Goal: Task Accomplishment & Management: Use online tool/utility

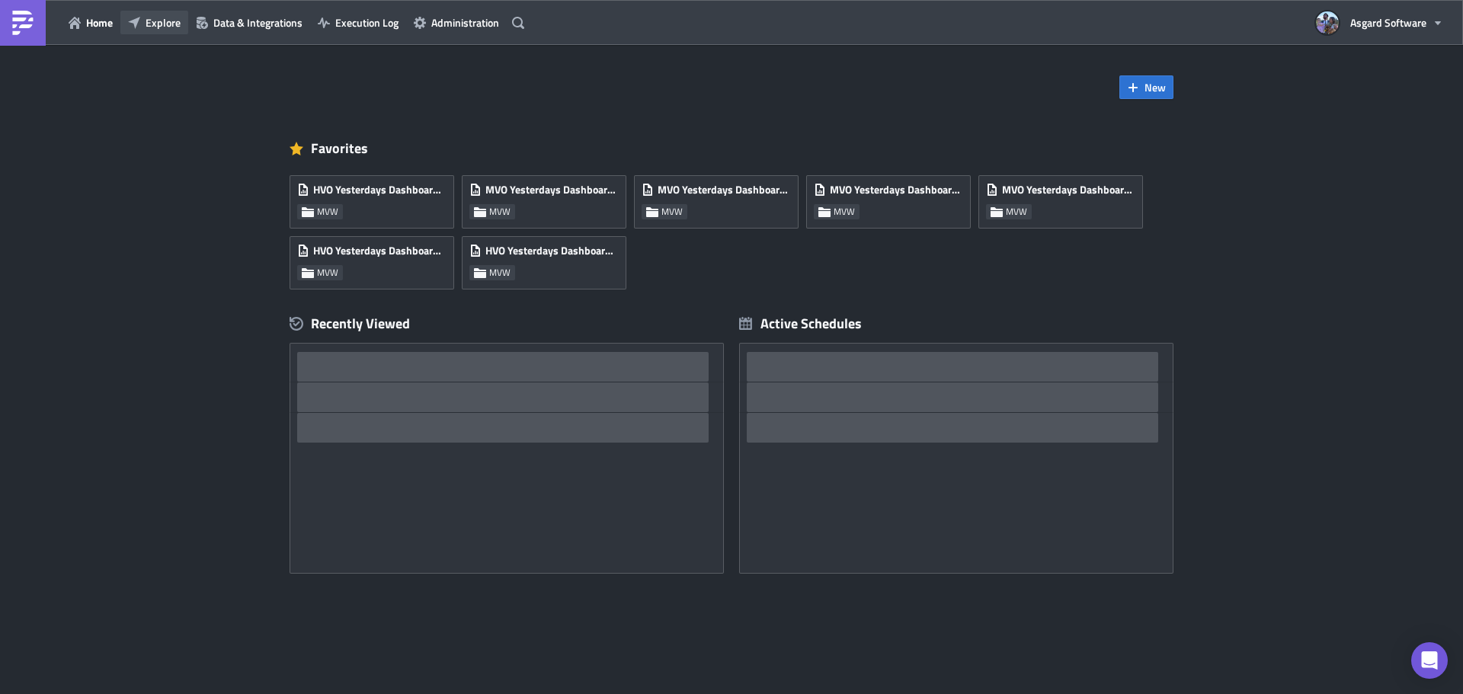
click at [152, 21] on span "Explore" at bounding box center [163, 22] width 35 height 16
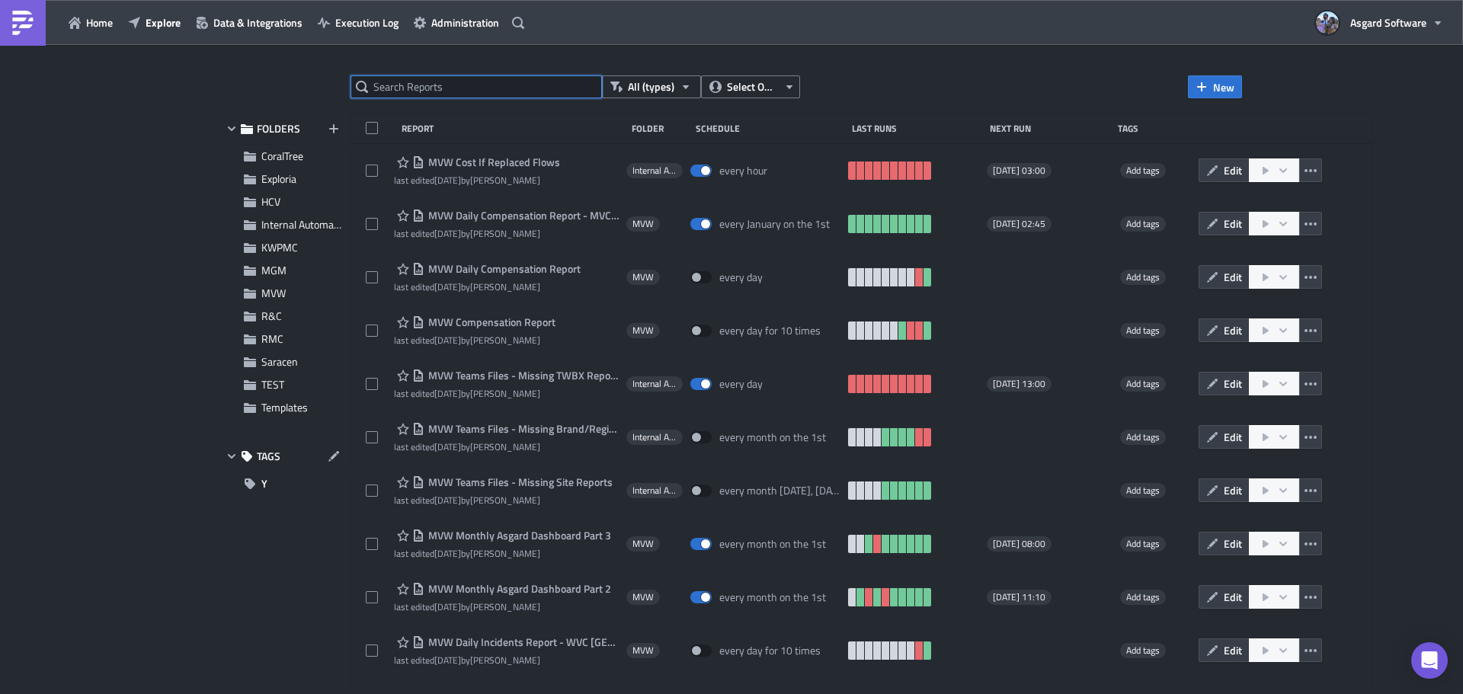
click at [490, 92] on input "text" at bounding box center [475, 86] width 251 height 23
type input "yesterday"
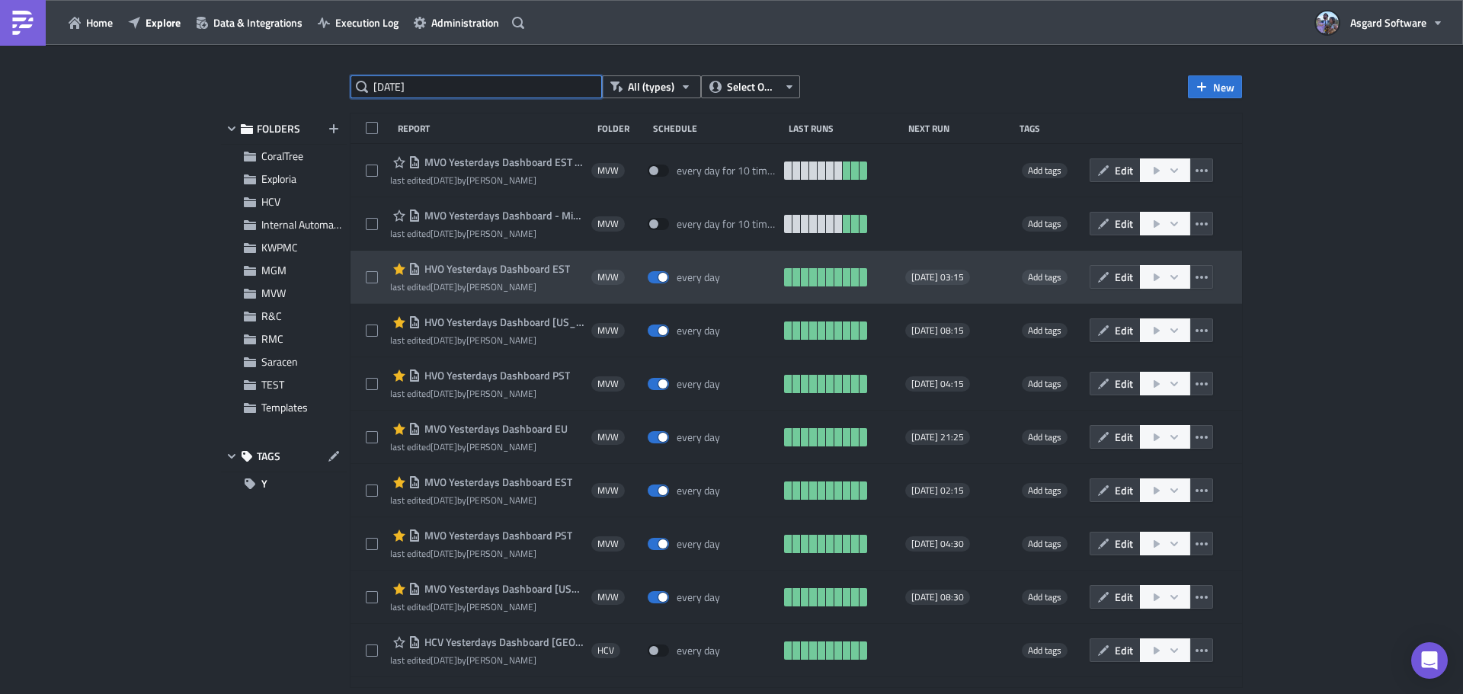
scroll to position [43, 0]
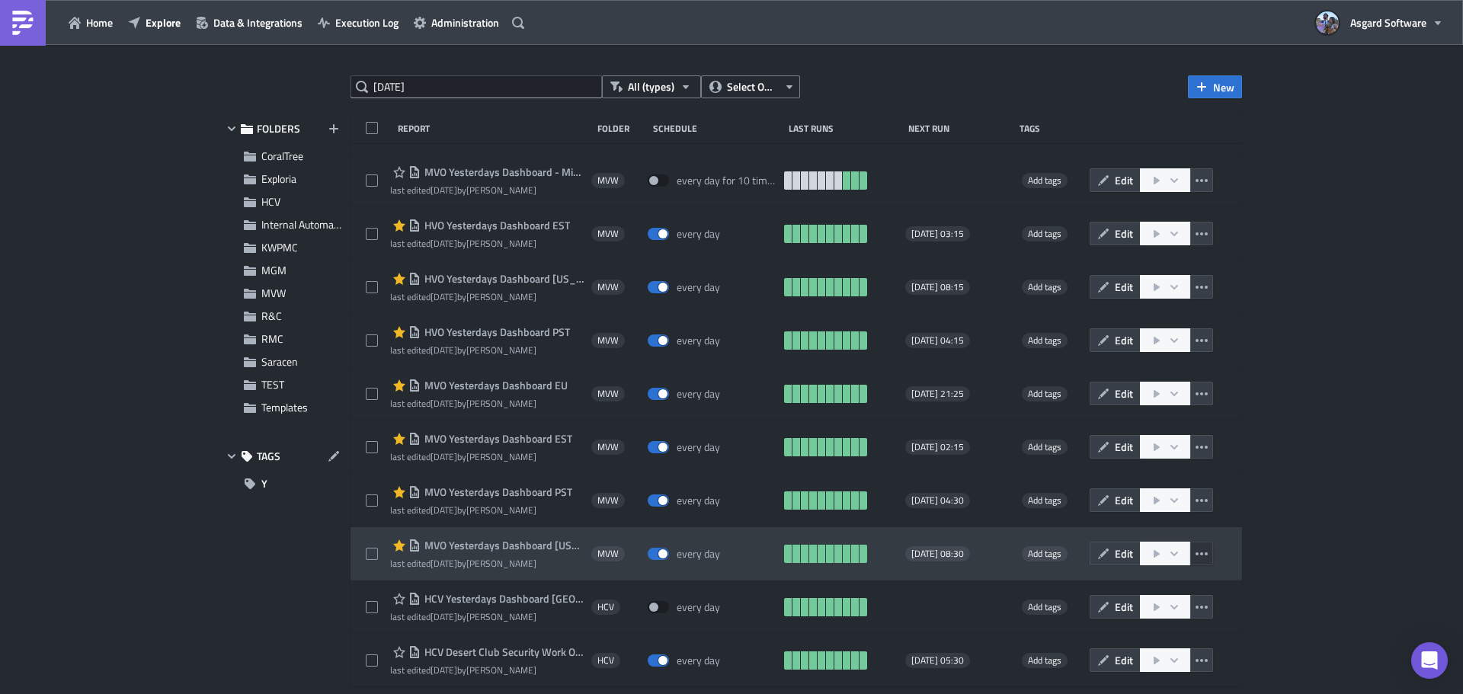
click at [1195, 554] on icon "button" at bounding box center [1201, 553] width 12 height 3
click at [370, 553] on span at bounding box center [372, 554] width 12 height 12
click at [370, 553] on input "checkbox" at bounding box center [374, 554] width 10 height 10
checkbox input "true"
click at [1196, 554] on icon "button" at bounding box center [1201, 553] width 12 height 3
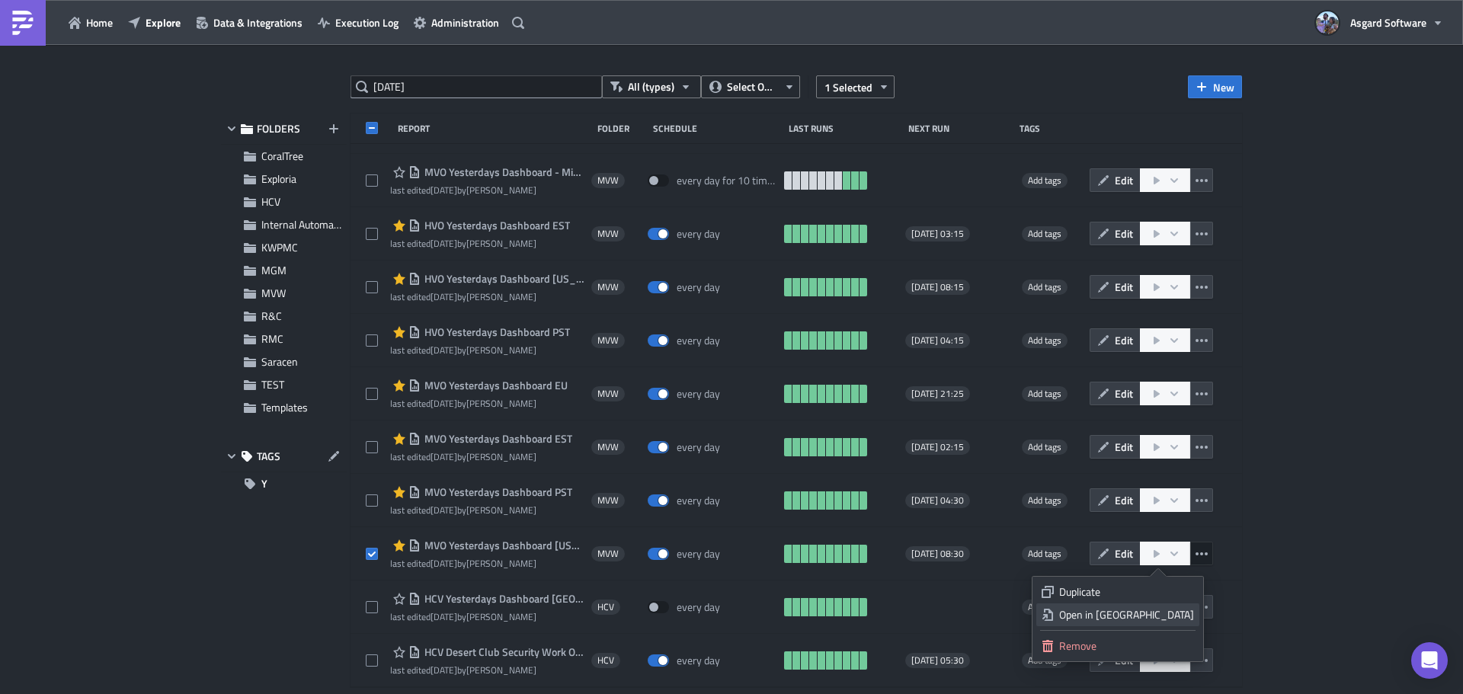
click at [1164, 612] on div "Open in New Tab" at bounding box center [1126, 614] width 135 height 15
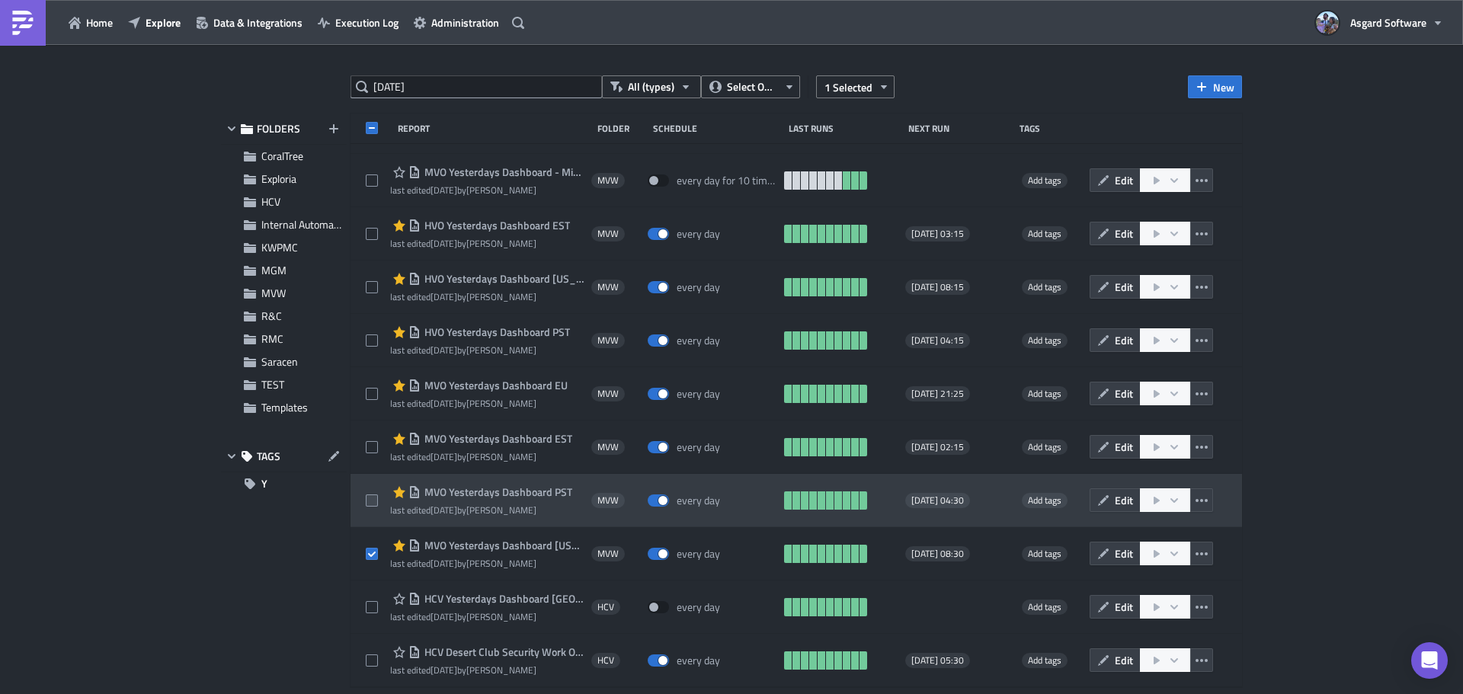
click at [373, 500] on span at bounding box center [372, 500] width 12 height 12
click at [373, 500] on input "checkbox" at bounding box center [374, 501] width 10 height 10
checkbox input "true"
click at [1195, 499] on icon "button" at bounding box center [1201, 500] width 12 height 3
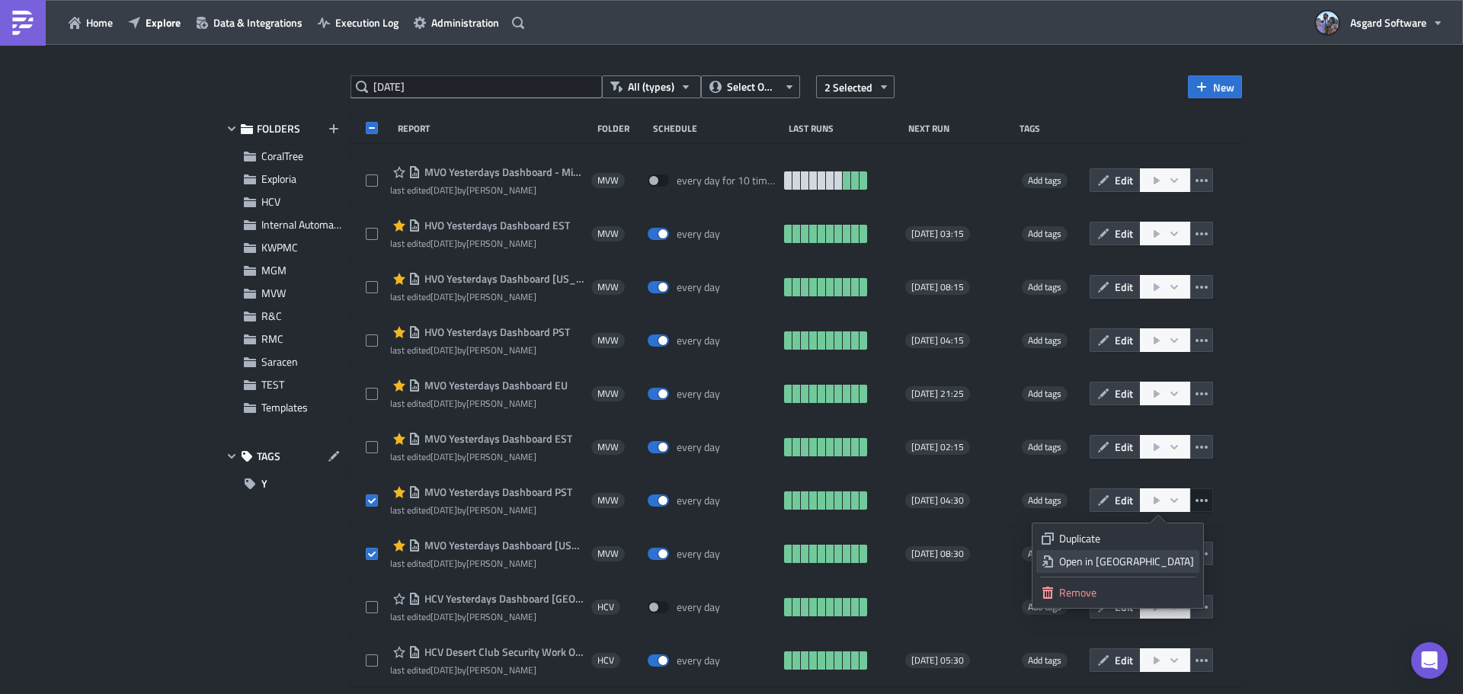
click at [1173, 567] on div "Open in New Tab" at bounding box center [1126, 561] width 135 height 15
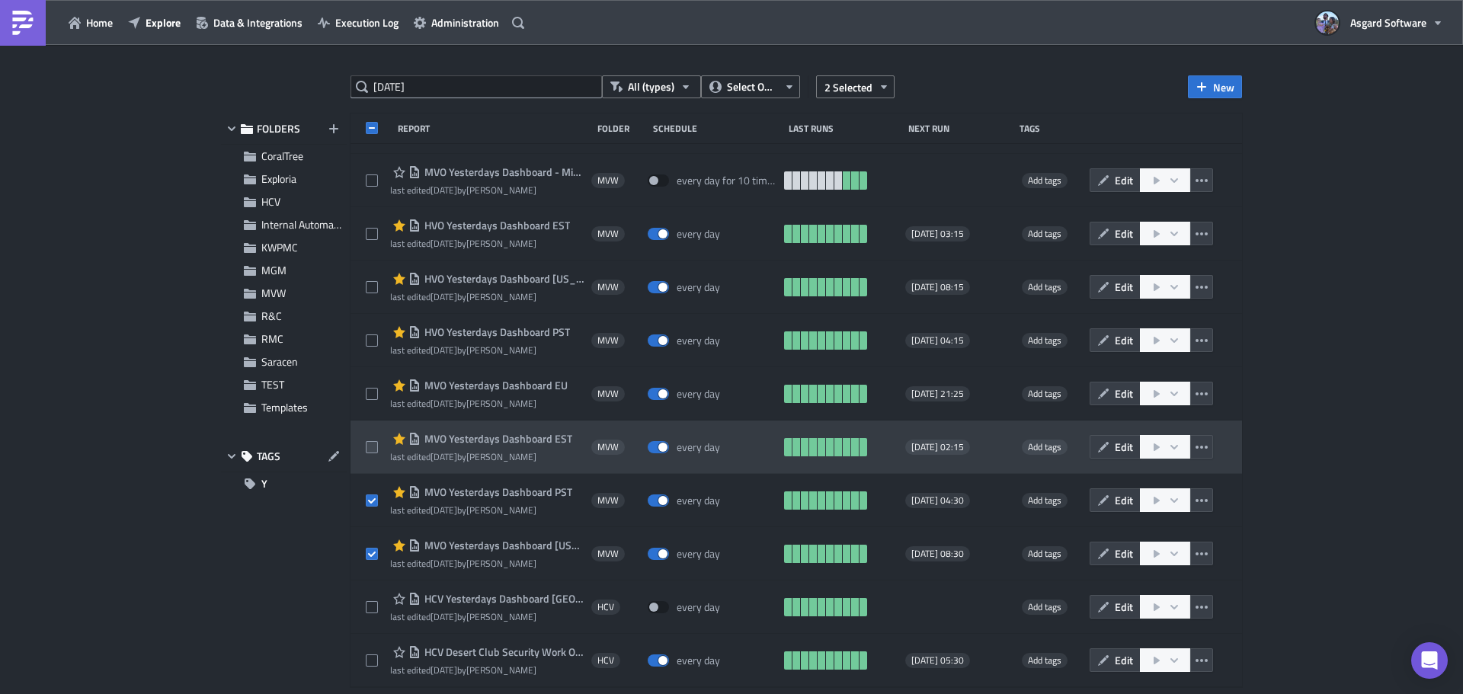
click at [375, 446] on span at bounding box center [372, 447] width 12 height 12
click at [375, 446] on input "checkbox" at bounding box center [374, 448] width 10 height 10
checkbox input "true"
click at [1195, 446] on icon "button" at bounding box center [1201, 447] width 12 height 12
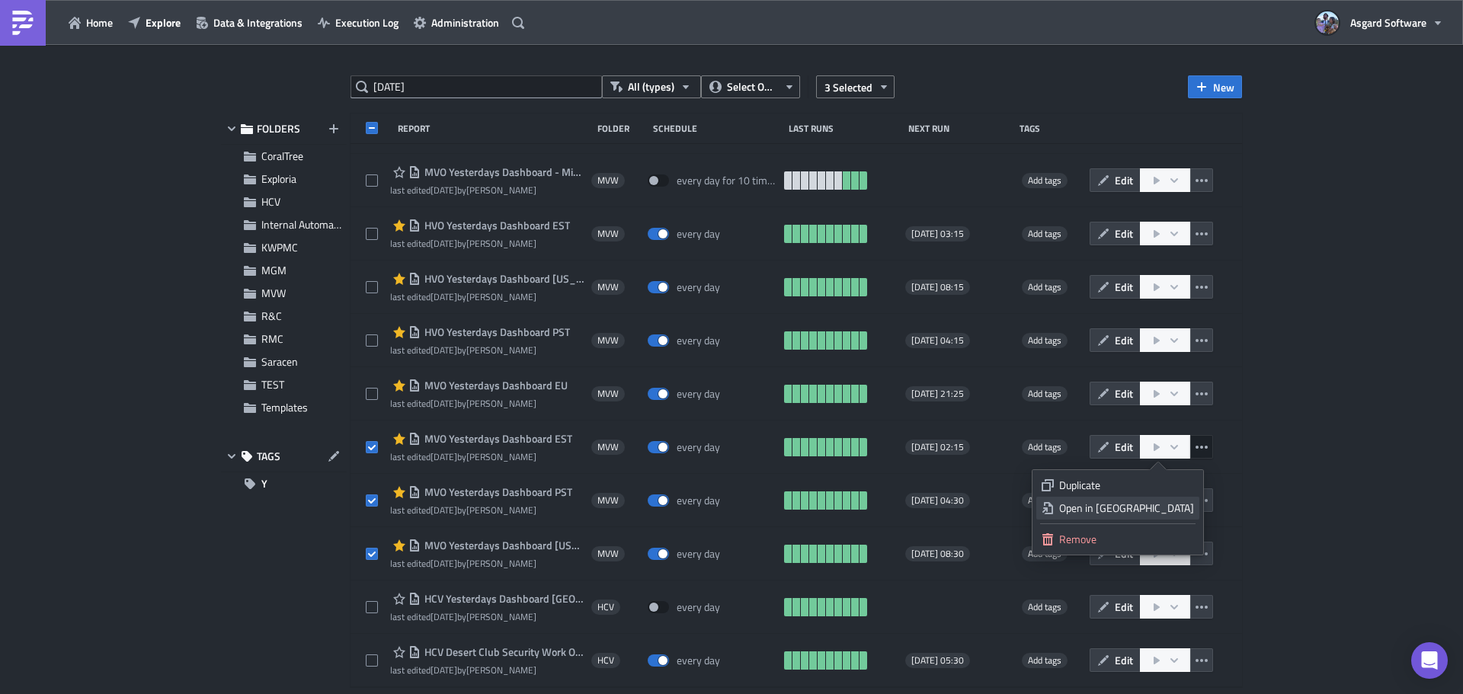
click at [1160, 512] on div "Open in New Tab" at bounding box center [1126, 508] width 135 height 15
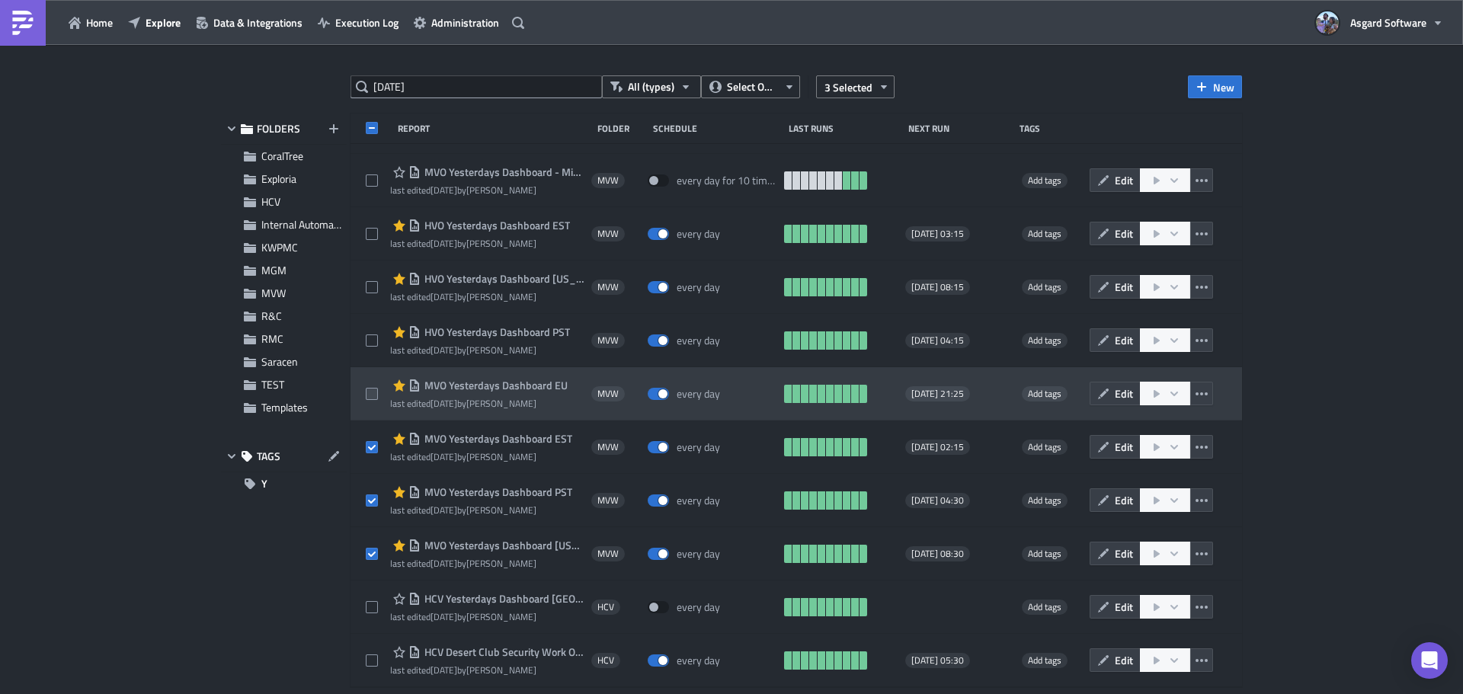
click at [373, 393] on span at bounding box center [372, 394] width 12 height 12
click at [373, 393] on input "checkbox" at bounding box center [374, 394] width 10 height 10
checkbox input "true"
click at [1195, 395] on icon "button" at bounding box center [1201, 394] width 12 height 12
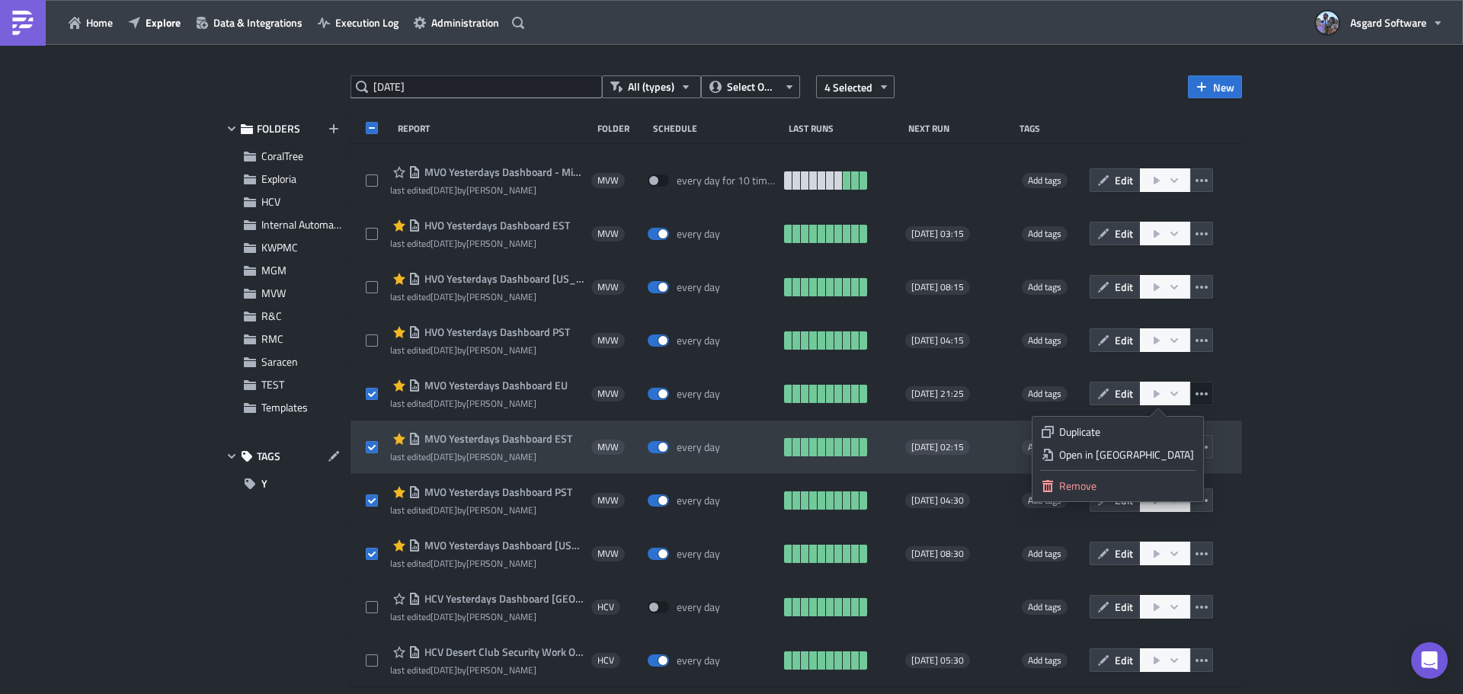
click at [1172, 454] on div "Open in New Tab" at bounding box center [1126, 454] width 135 height 15
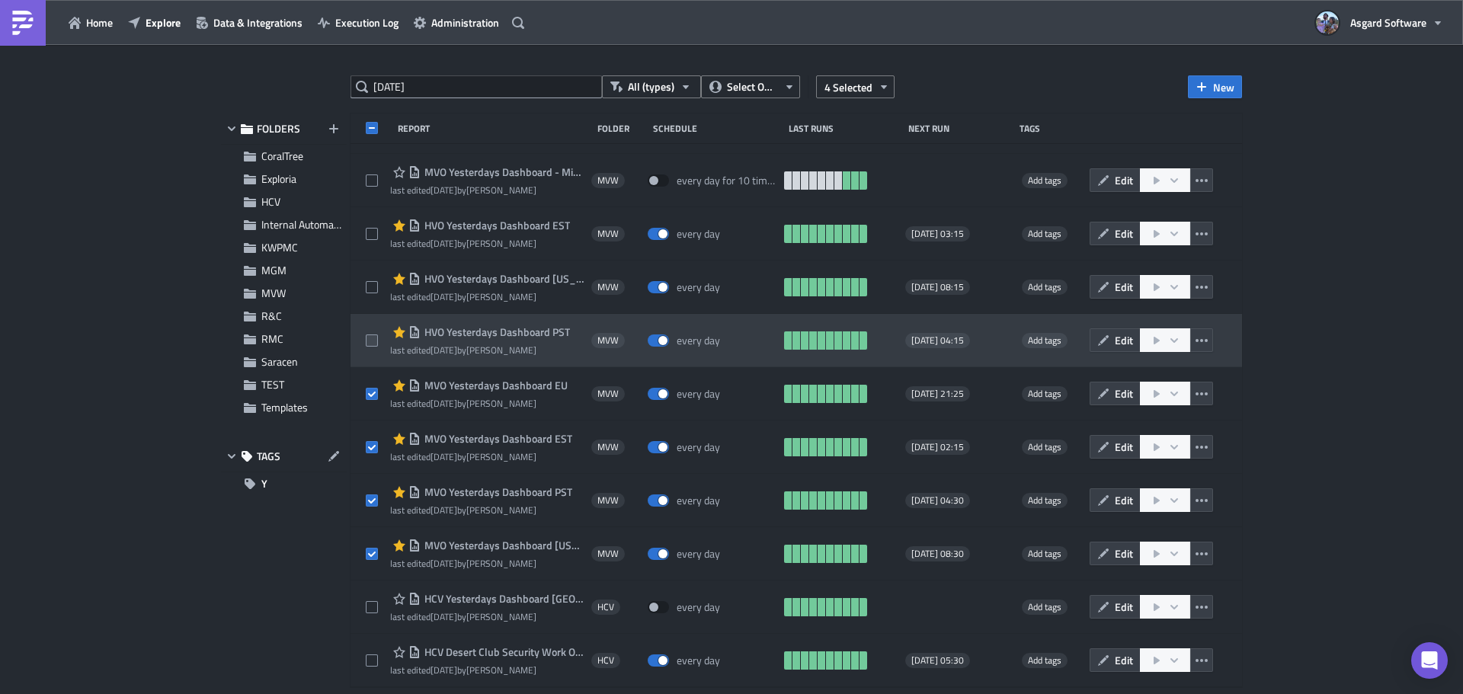
click at [370, 339] on span at bounding box center [372, 340] width 12 height 12
click at [370, 339] on input "checkbox" at bounding box center [374, 341] width 10 height 10
checkbox input "true"
click at [1195, 336] on icon "button" at bounding box center [1201, 340] width 12 height 12
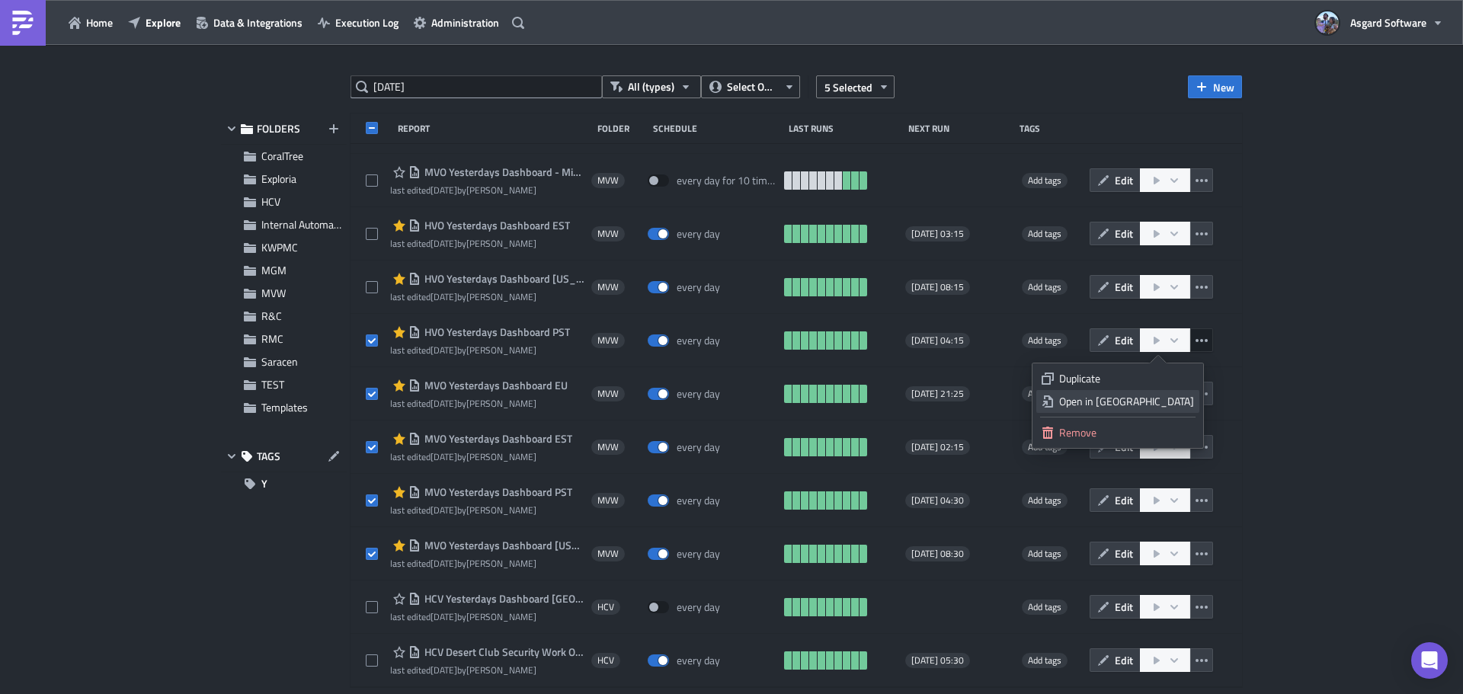
click at [1153, 402] on div "Open in New Tab" at bounding box center [1126, 401] width 135 height 15
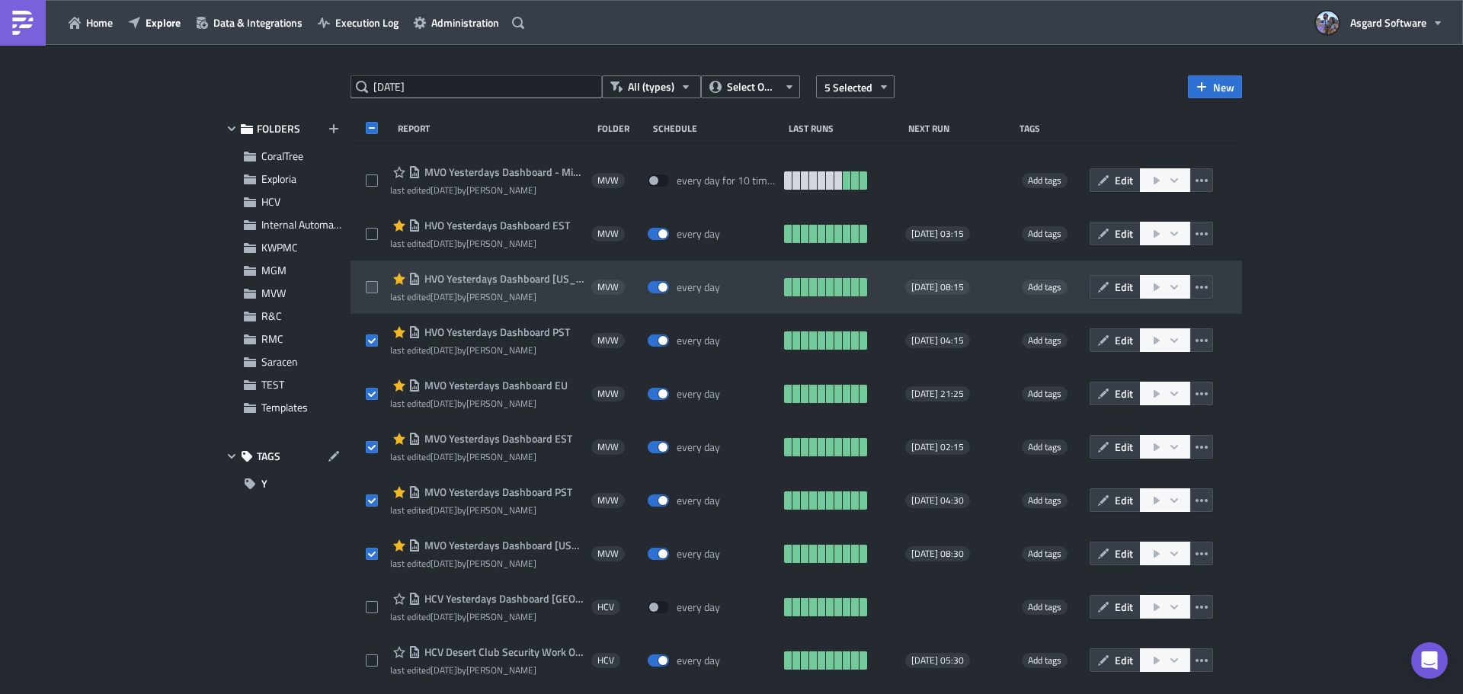
click at [373, 286] on span at bounding box center [372, 287] width 12 height 12
click at [373, 286] on input "checkbox" at bounding box center [374, 288] width 10 height 10
checkbox input "true"
click at [1195, 286] on icon "button" at bounding box center [1201, 287] width 12 height 3
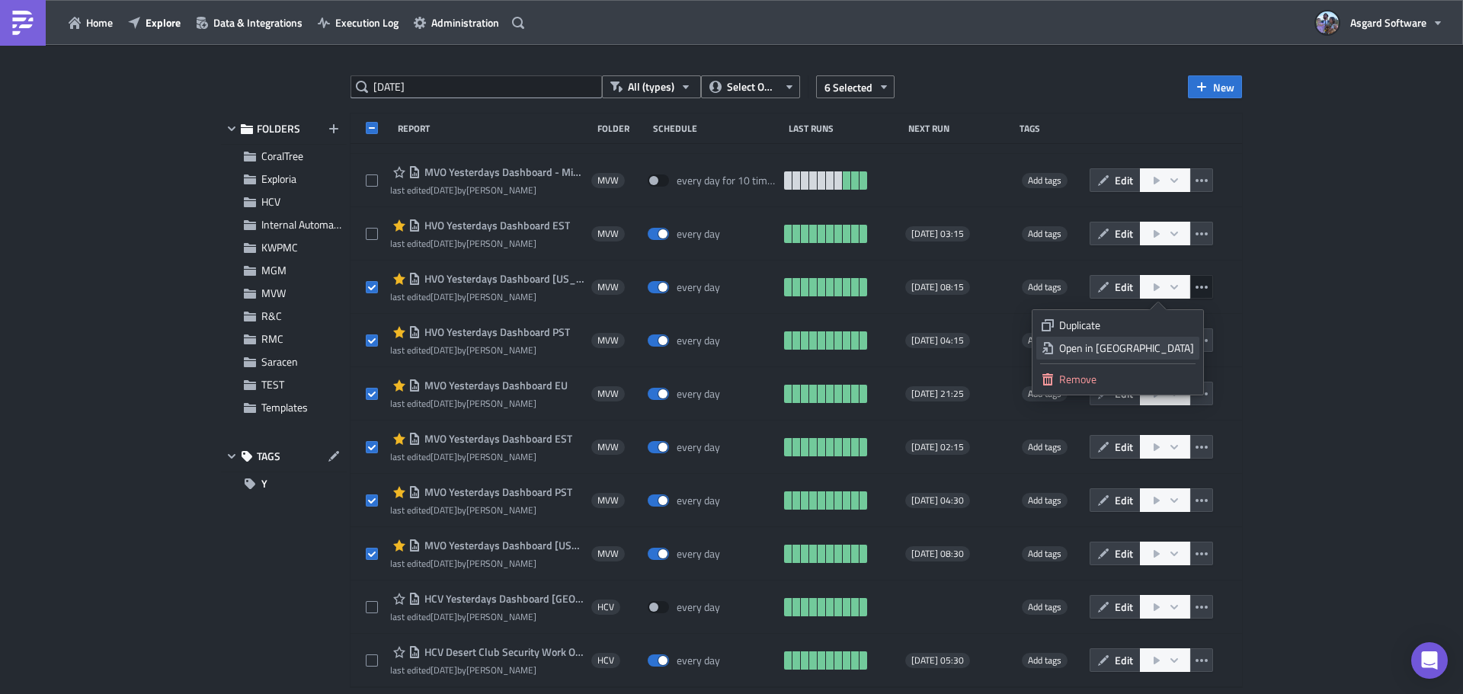
click at [1152, 347] on div "Open in New Tab" at bounding box center [1126, 348] width 135 height 15
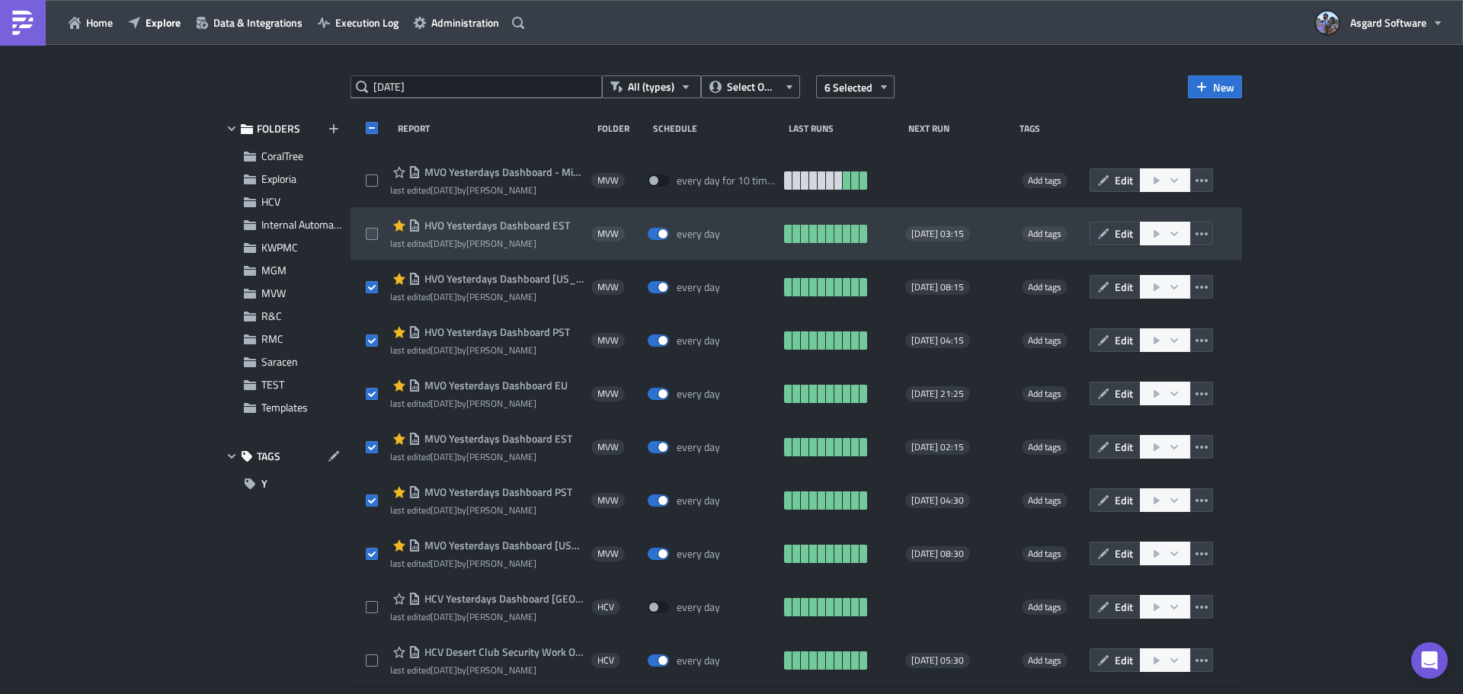
click at [373, 232] on span at bounding box center [372, 234] width 12 height 12
click at [373, 232] on input "checkbox" at bounding box center [374, 234] width 10 height 10
checkbox input "true"
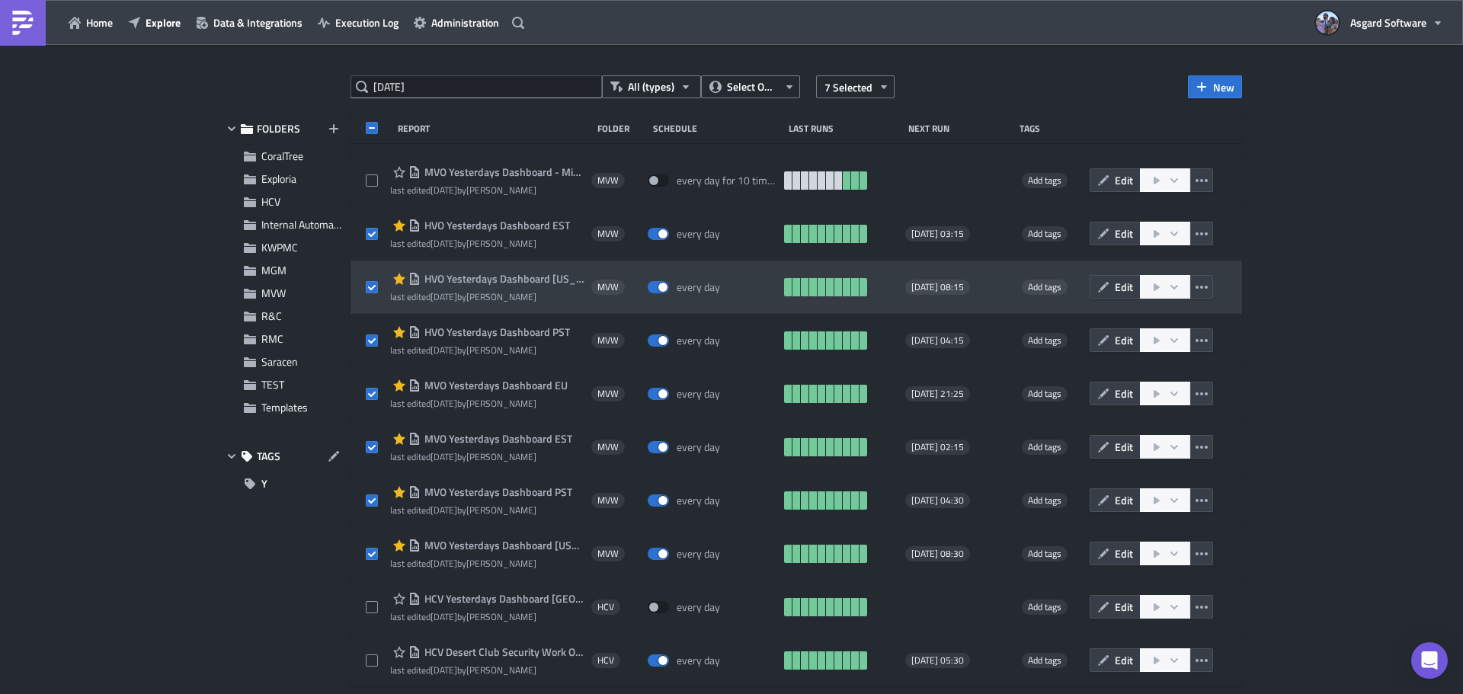
scroll to position [0, 0]
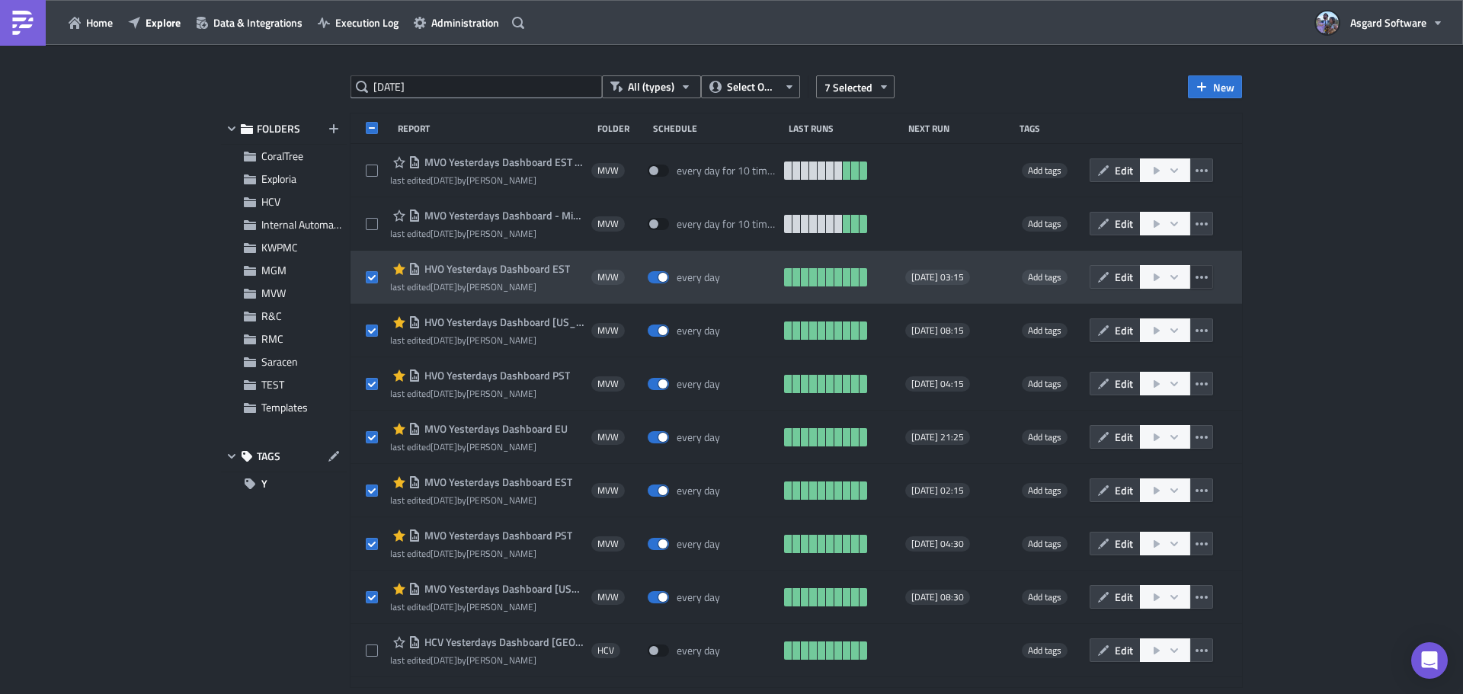
click at [1198, 278] on button "button" at bounding box center [1201, 277] width 23 height 24
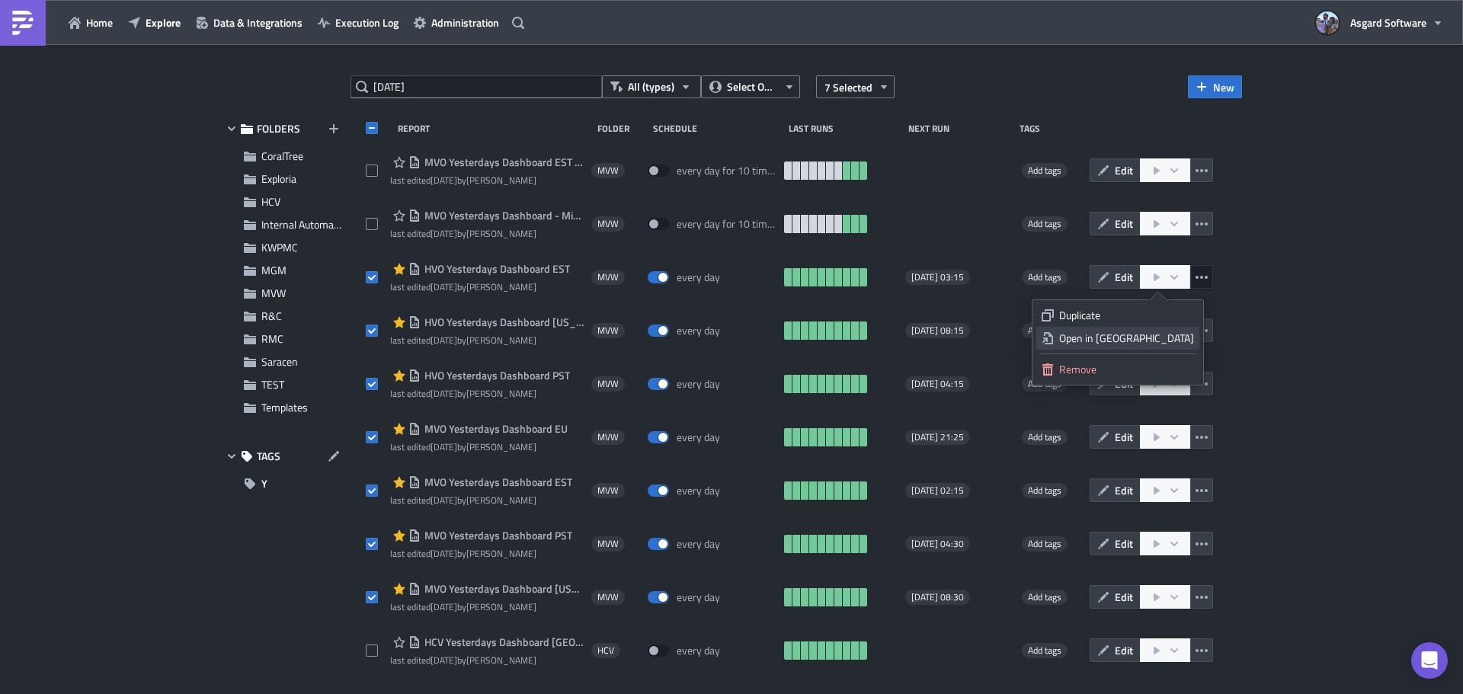
click at [1134, 342] on div "Open in New Tab" at bounding box center [1126, 338] width 135 height 15
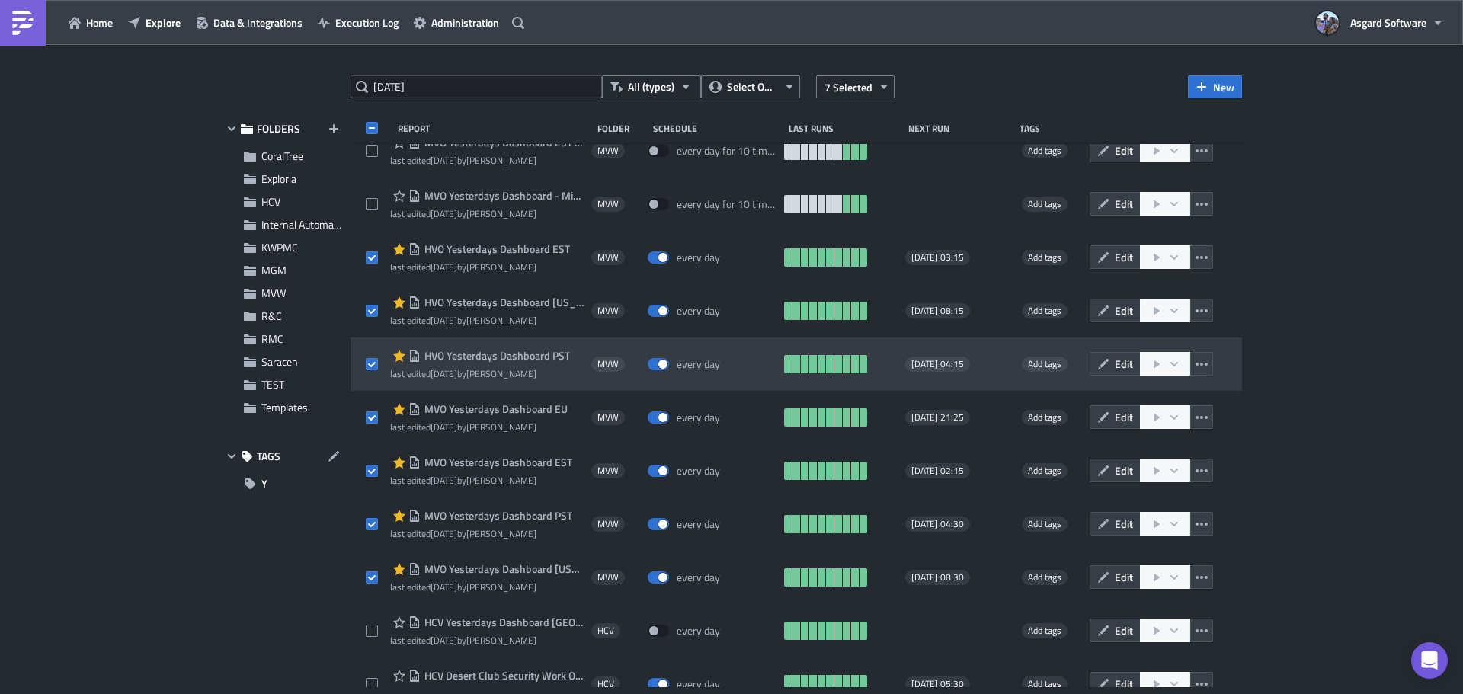
scroll to position [43, 0]
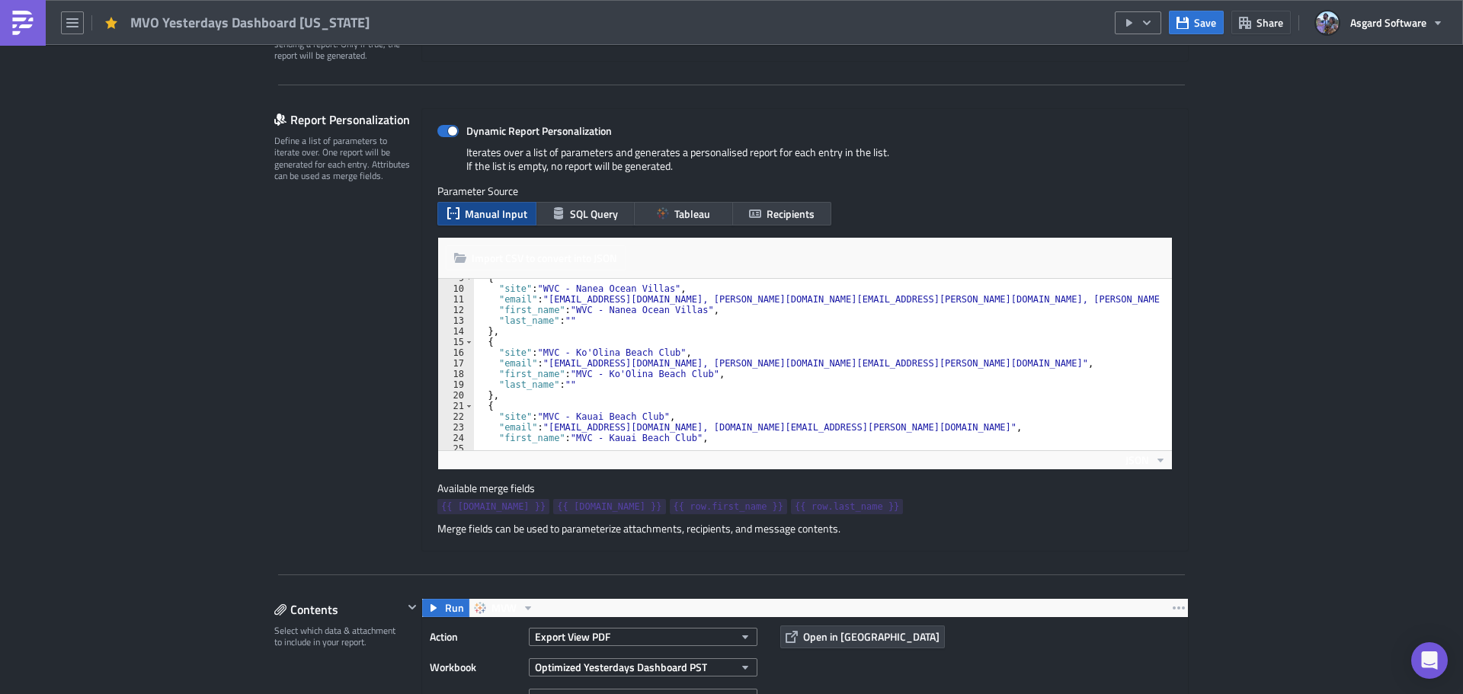
scroll to position [609, 0]
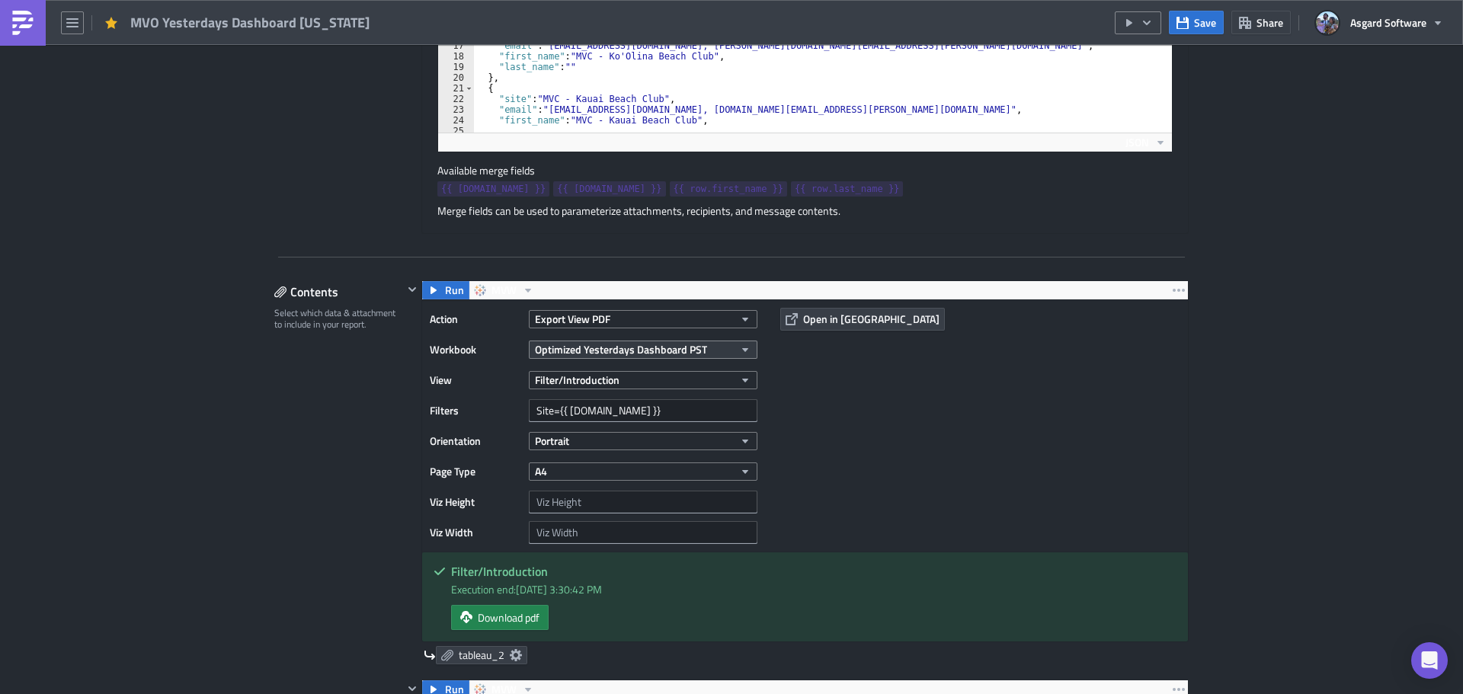
click at [635, 350] on span "Optimized Yesterdays Dashboard PST" at bounding box center [621, 349] width 172 height 16
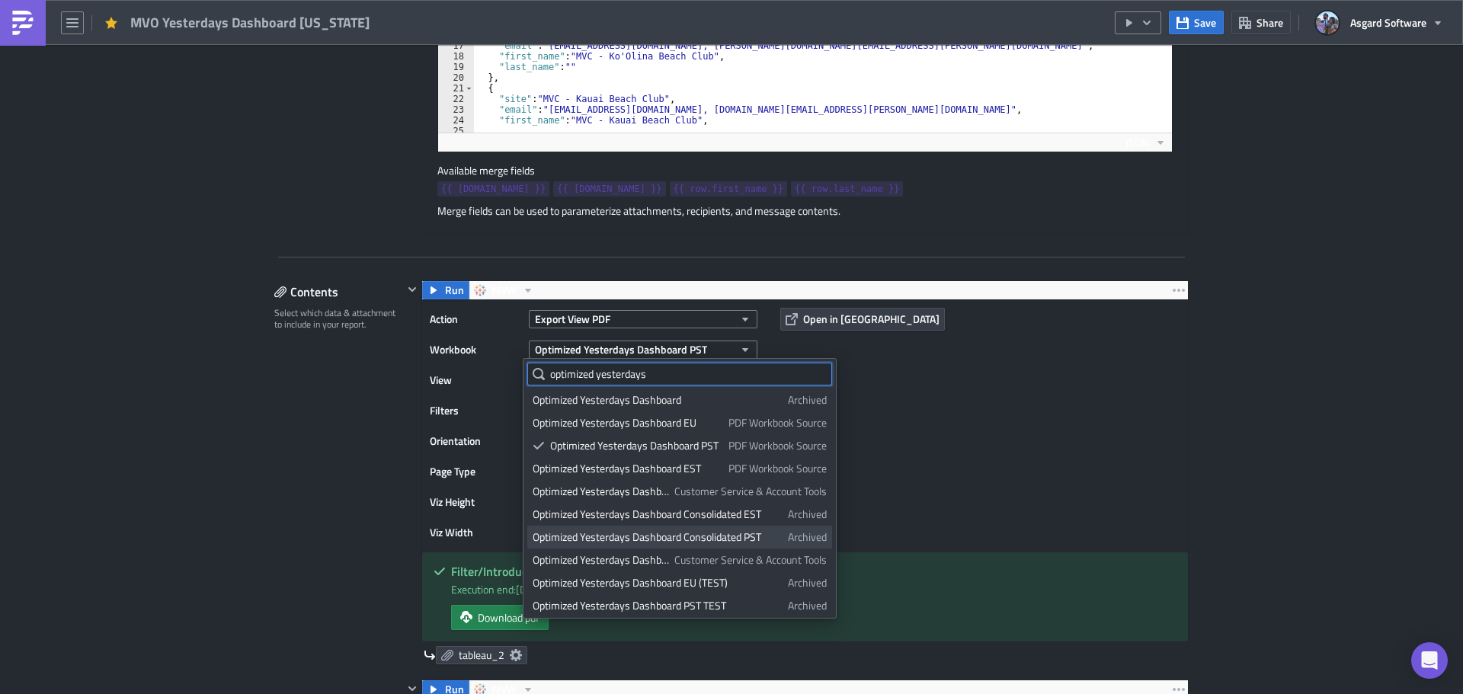
scroll to position [0, 0]
type input "optimized yesterdays"
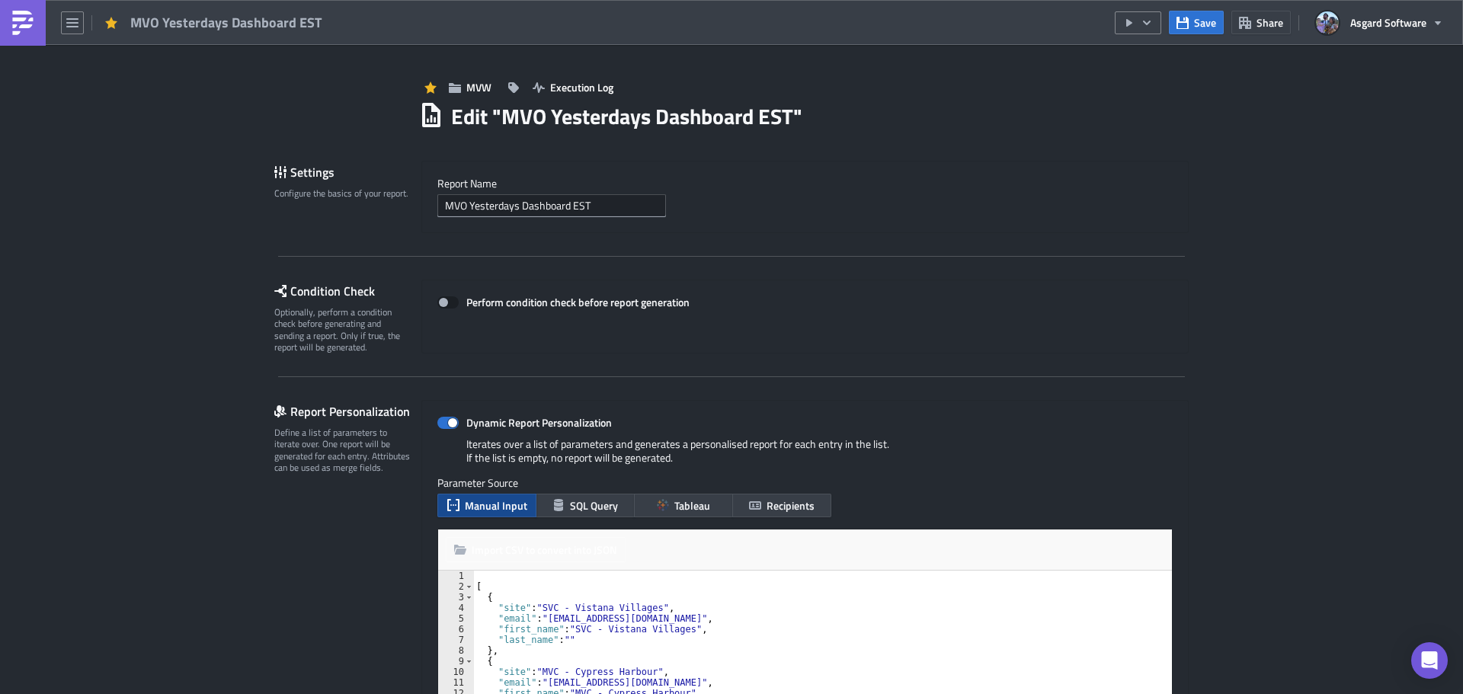
drag, startPoint x: 1284, startPoint y: 226, endPoint x: 1211, endPoint y: 523, distance: 306.9
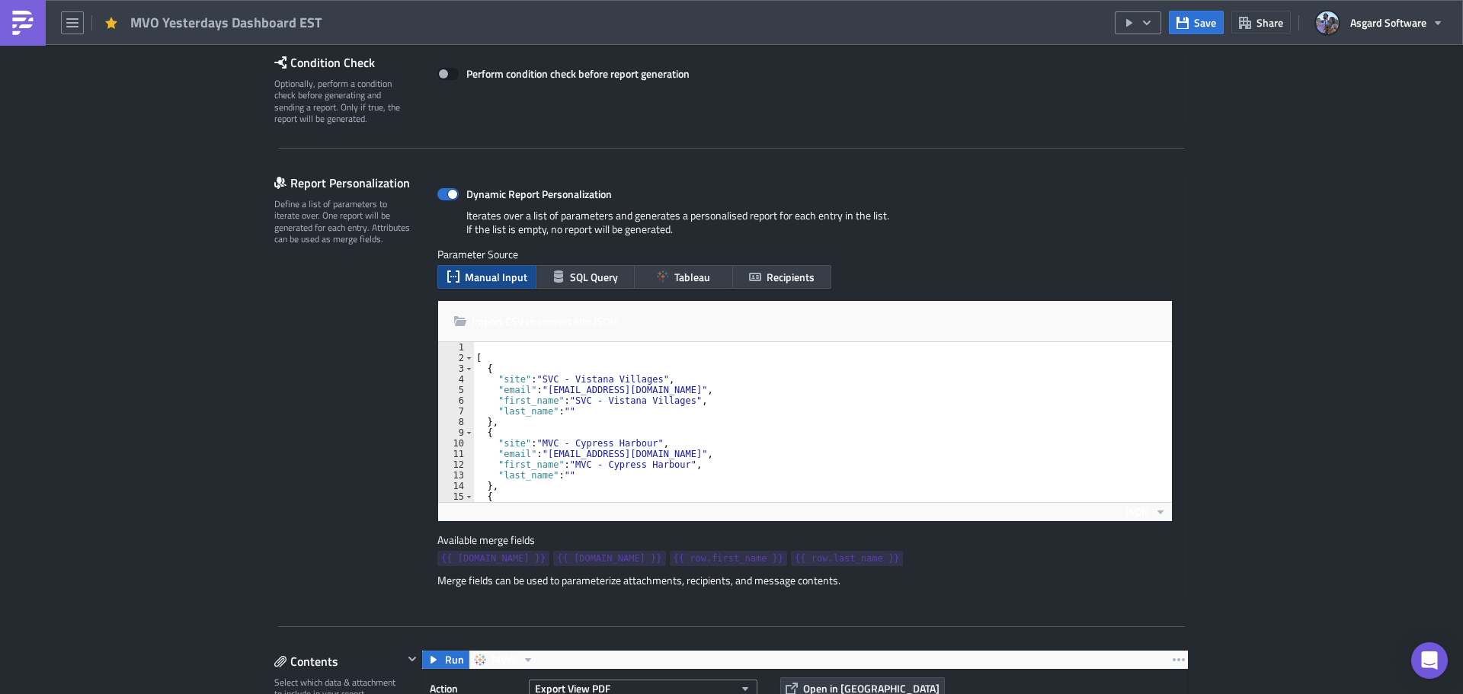
scroll to position [762, 0]
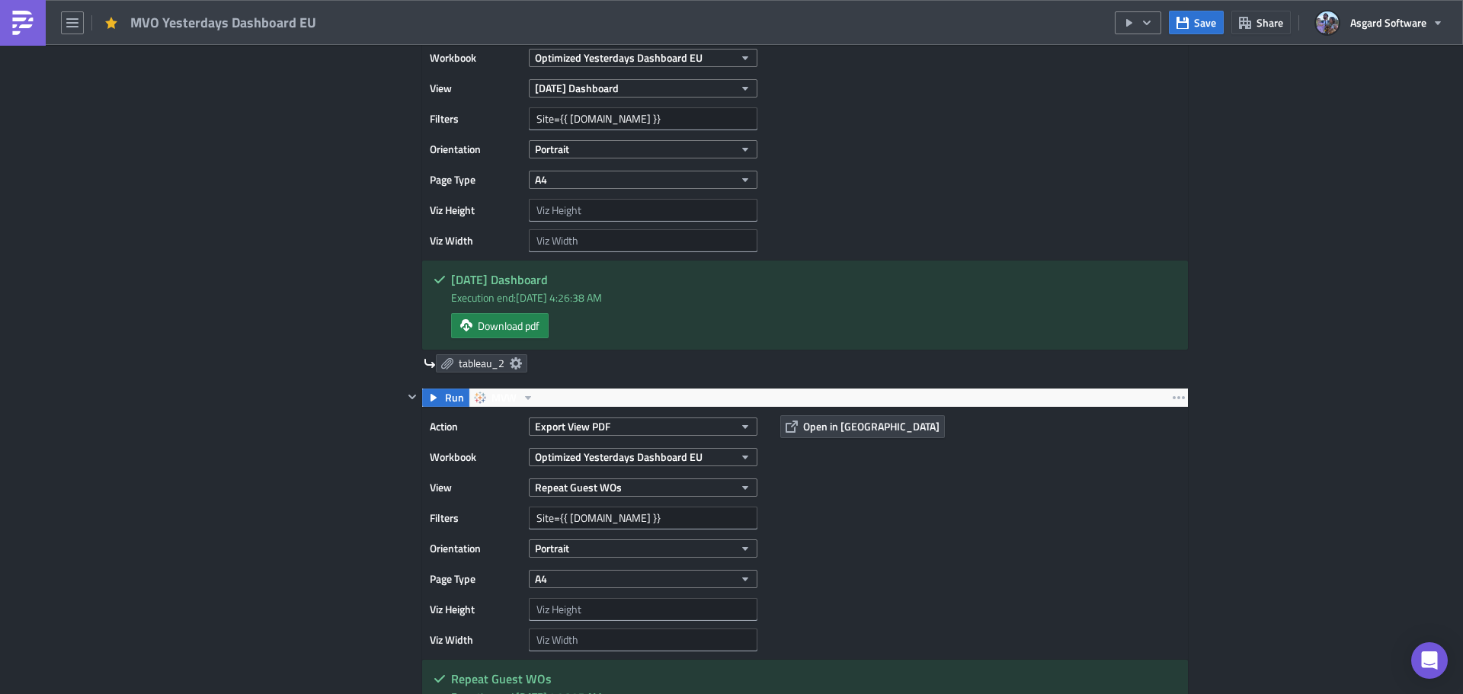
scroll to position [1295, 0]
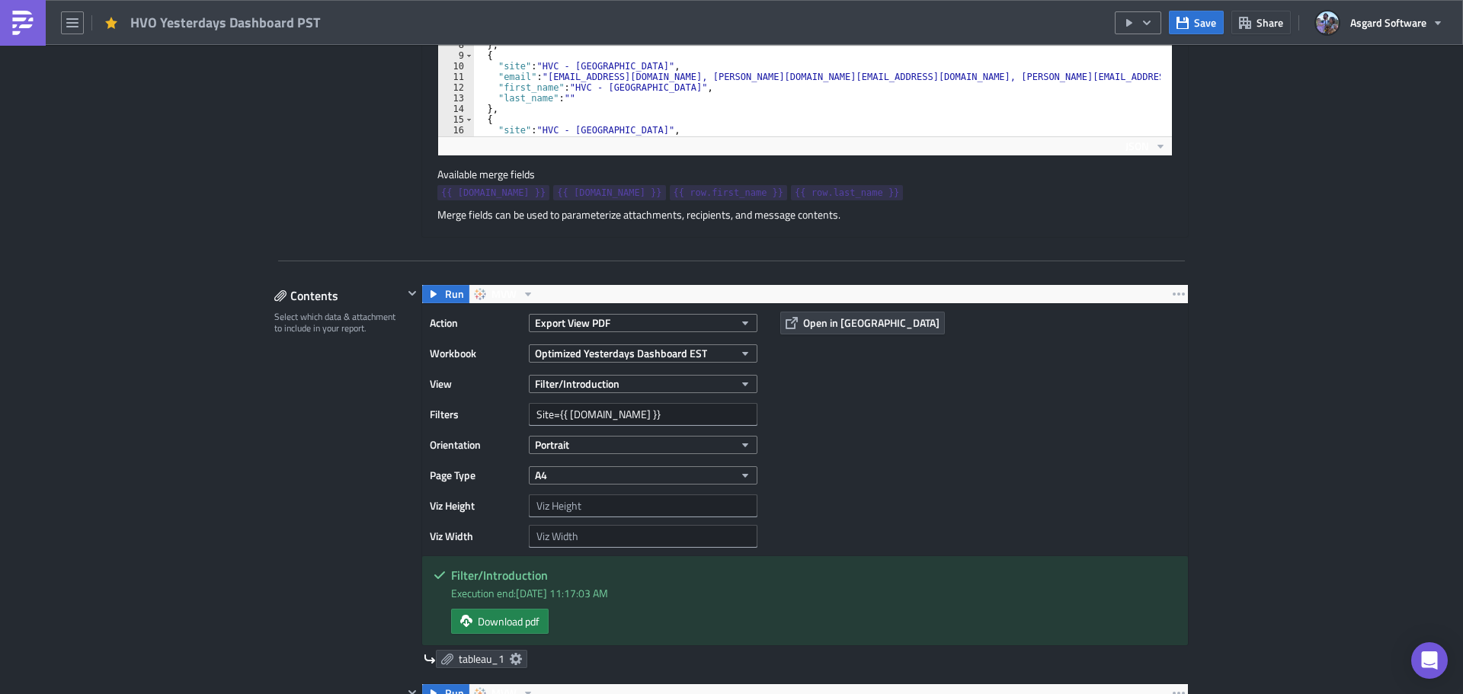
scroll to position [762, 0]
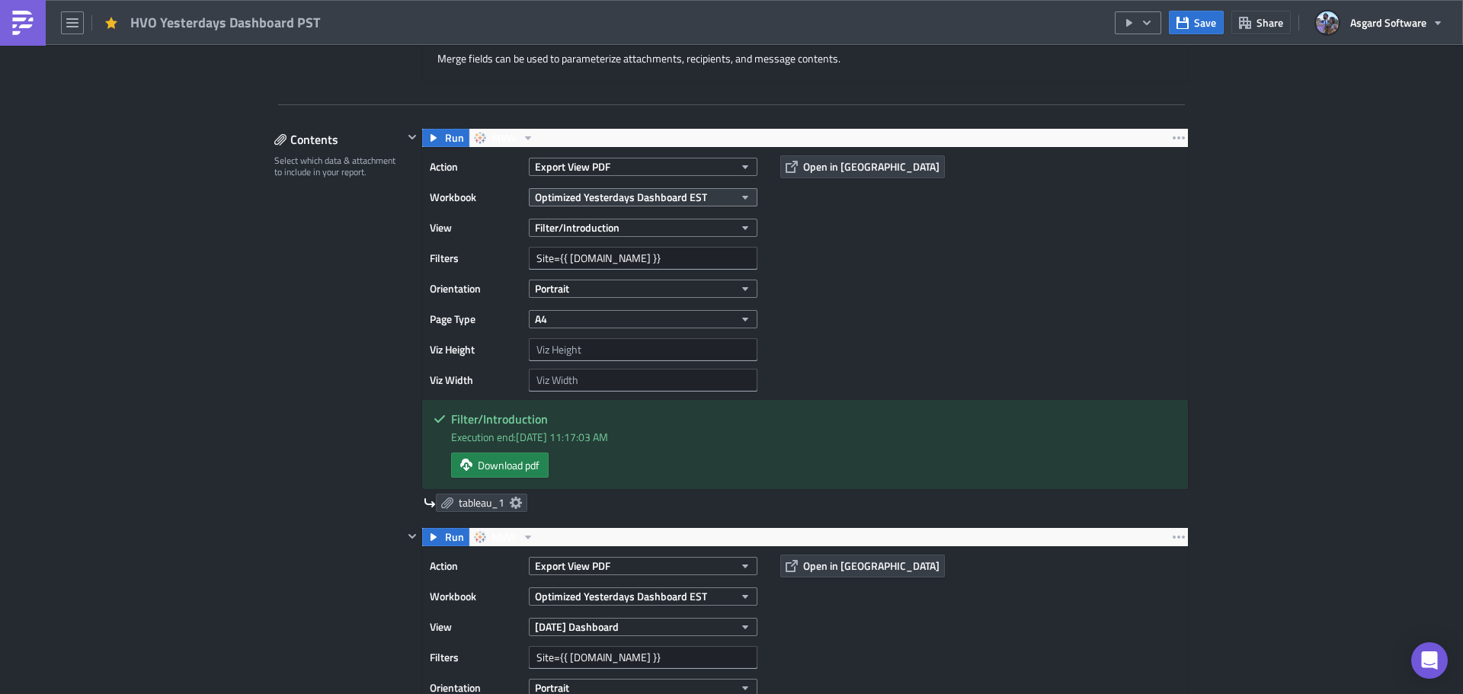
click at [644, 195] on span "Optimized Yesterdays Dashboard EST" at bounding box center [621, 197] width 172 height 16
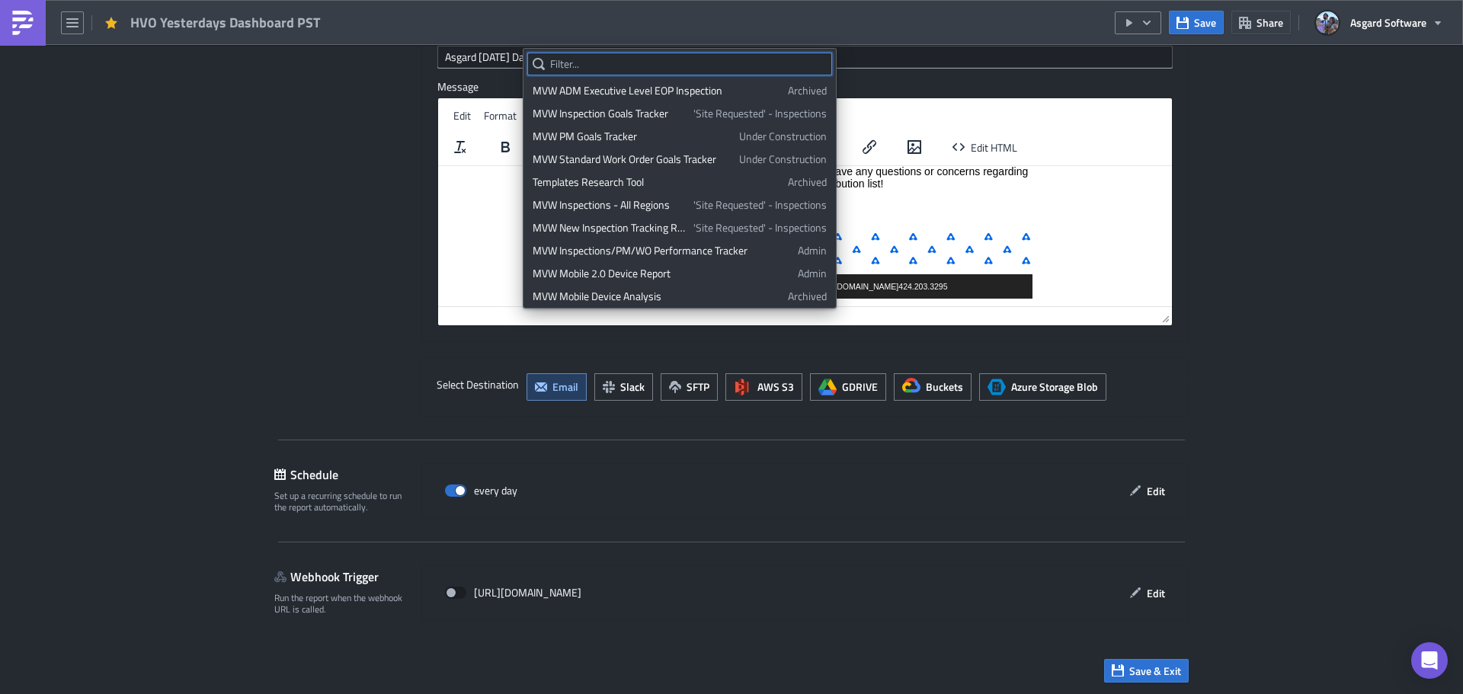
scroll to position [3775, 0]
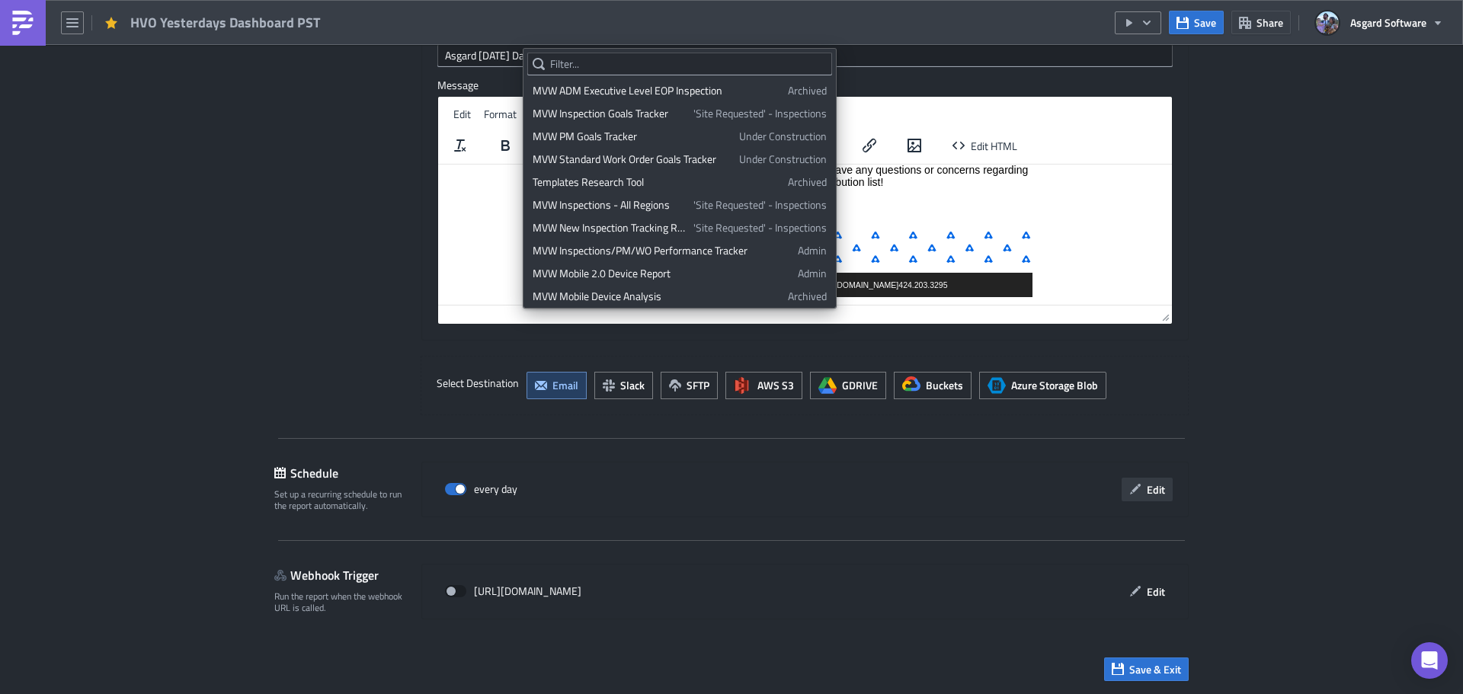
click at [1158, 487] on span "Edit" at bounding box center [1156, 489] width 18 height 16
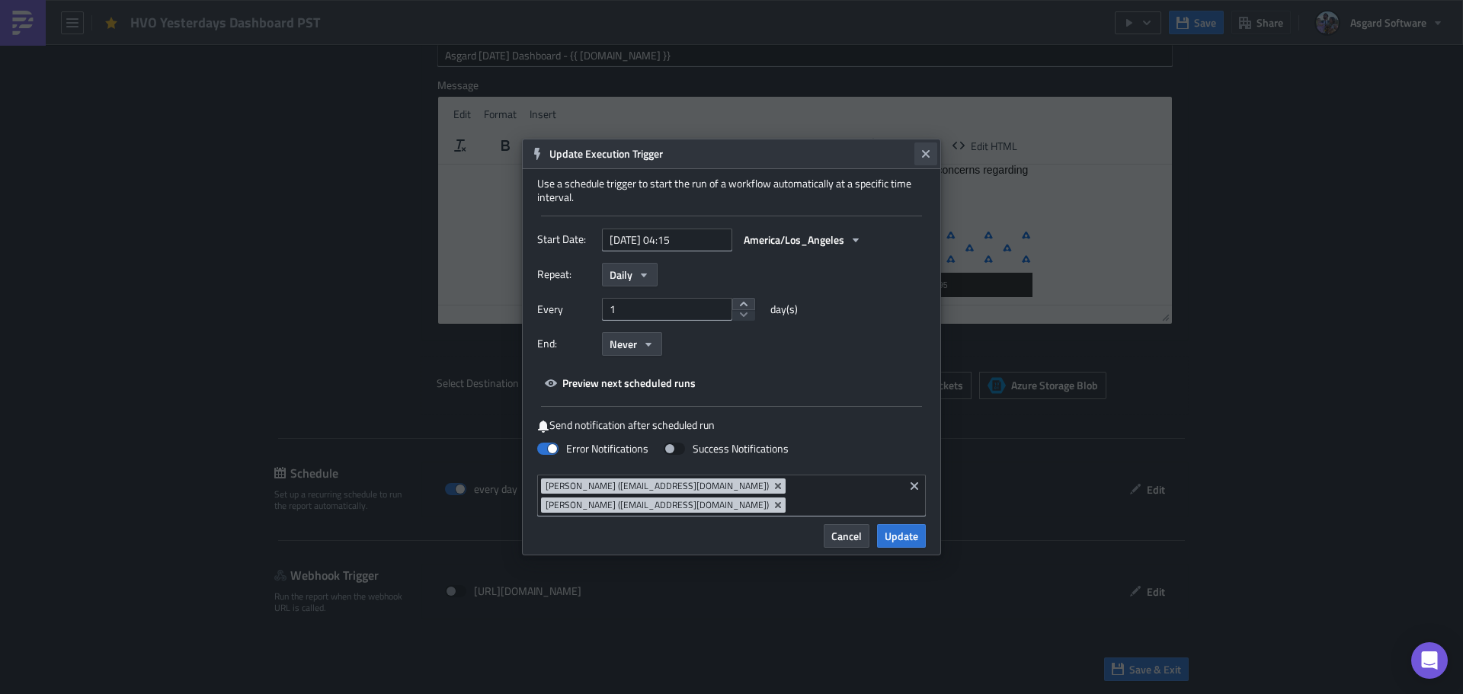
click at [923, 152] on icon "Close" at bounding box center [926, 154] width 8 height 8
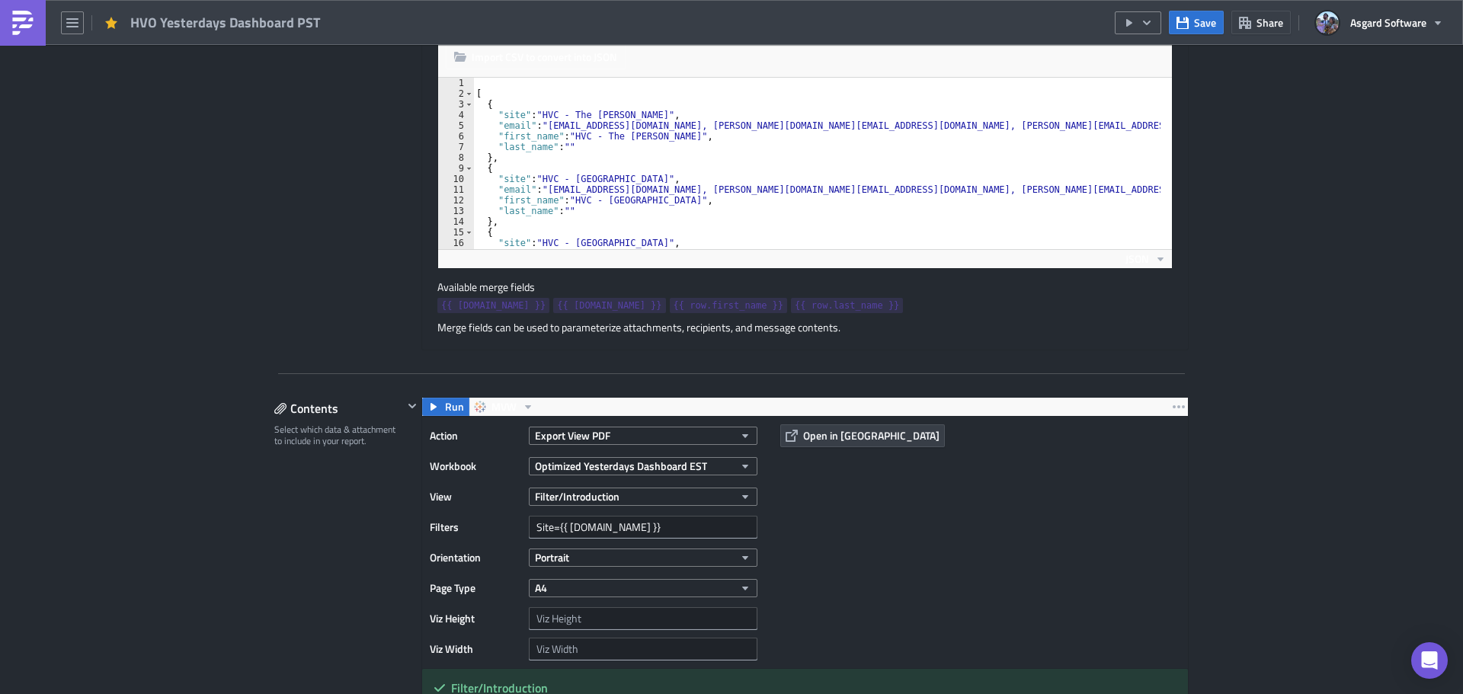
scroll to position [533, 0]
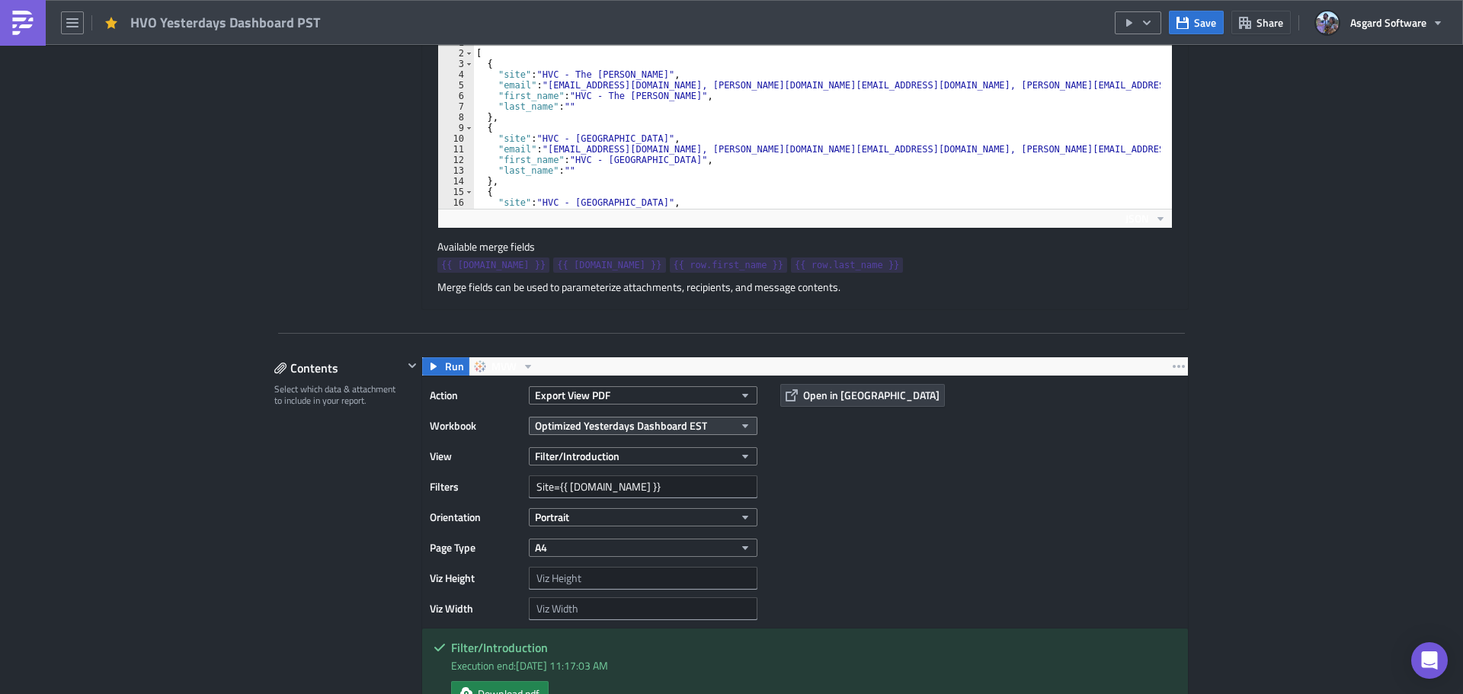
click at [645, 423] on span "Optimized Yesterdays Dashboard EST" at bounding box center [621, 425] width 172 height 16
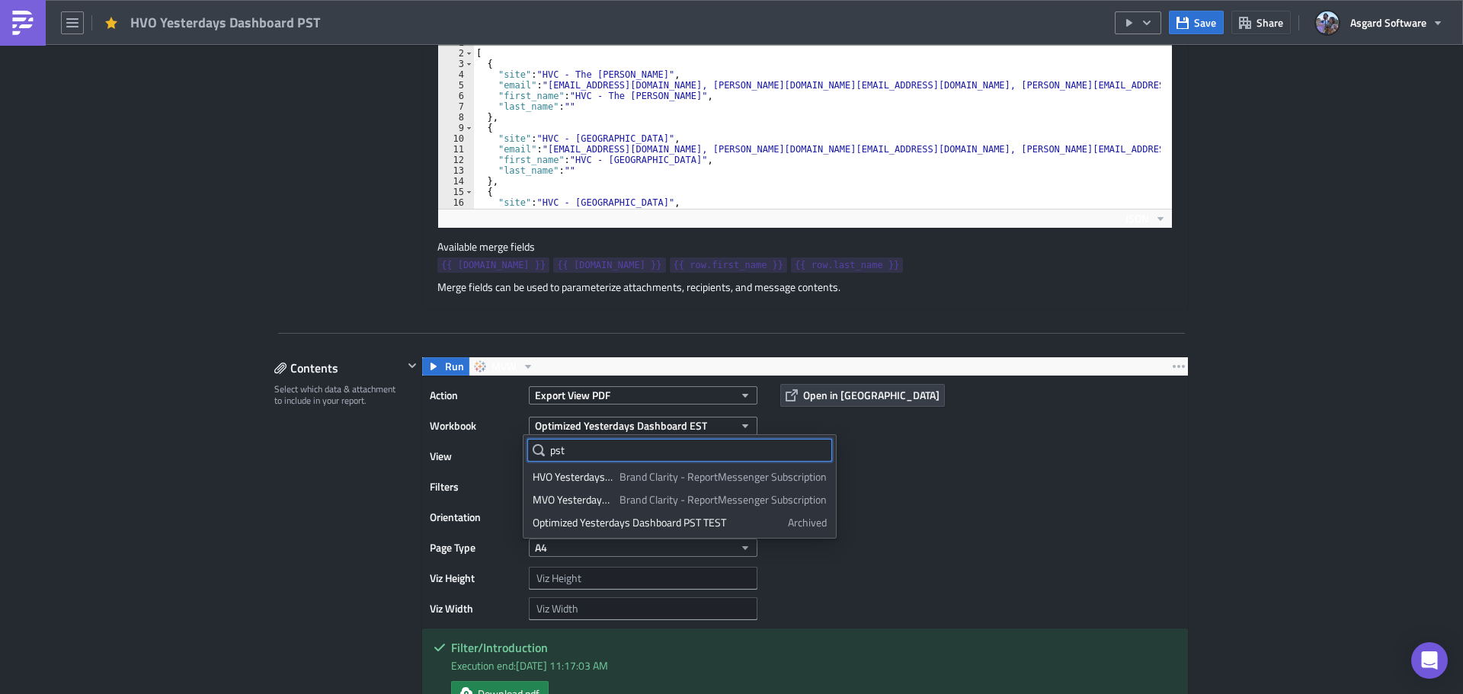
type input "pst"
drag, startPoint x: 967, startPoint y: 475, endPoint x: 955, endPoint y: 476, distance: 12.2
click at [961, 476] on div "Action Export View PDF Workbook Optimized Yesterdays Dashboard EST View Filter/…" at bounding box center [805, 501] width 766 height 251
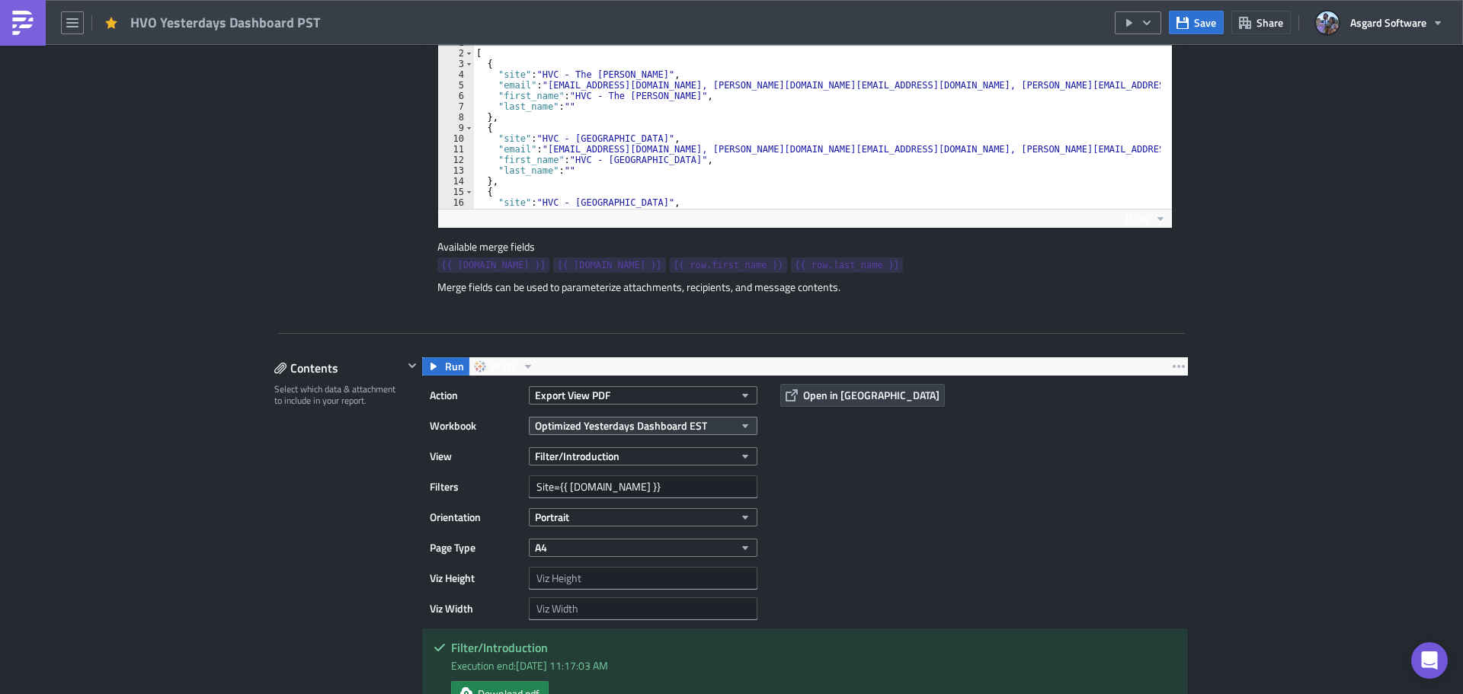
click at [635, 423] on span "Optimized Yesterdays Dashboard EST" at bounding box center [621, 425] width 172 height 16
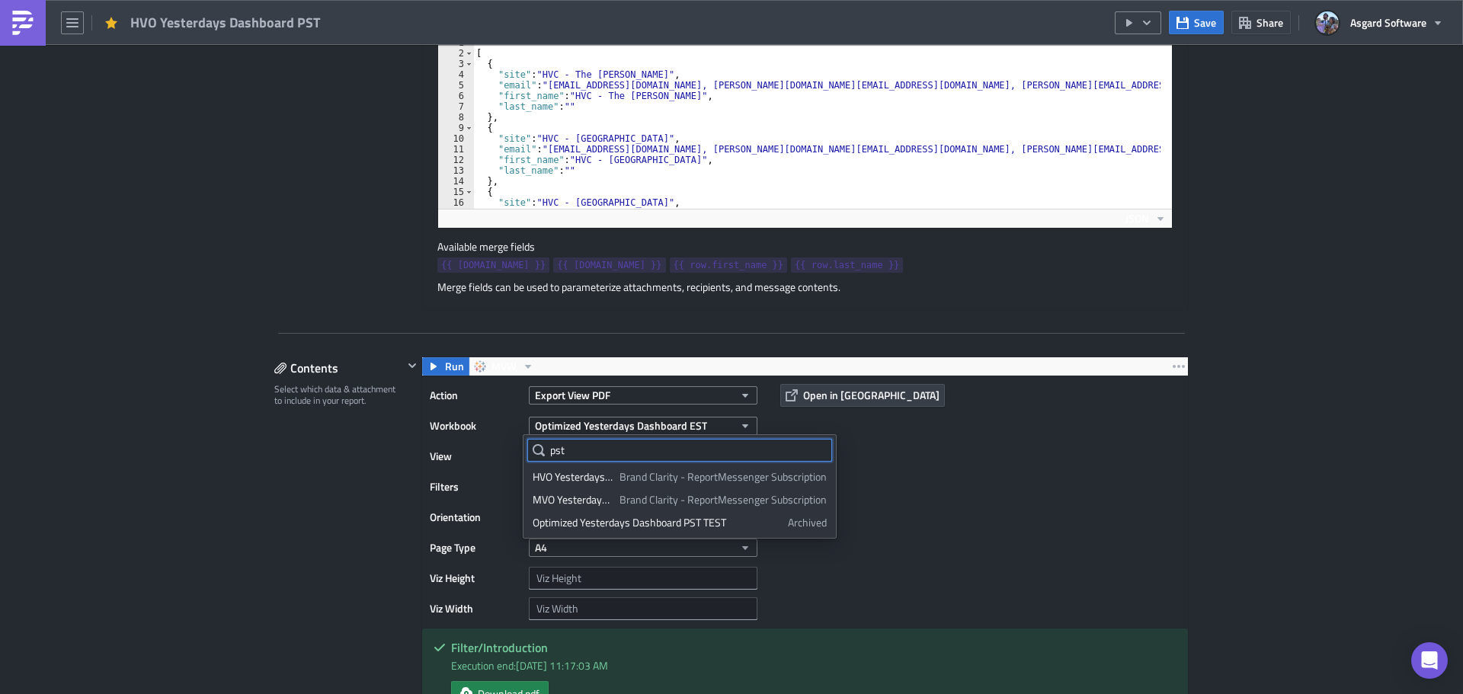
drag, startPoint x: 704, startPoint y: 455, endPoint x: 539, endPoint y: 463, distance: 164.8
click at [552, 457] on input "pst" at bounding box center [679, 450] width 305 height 23
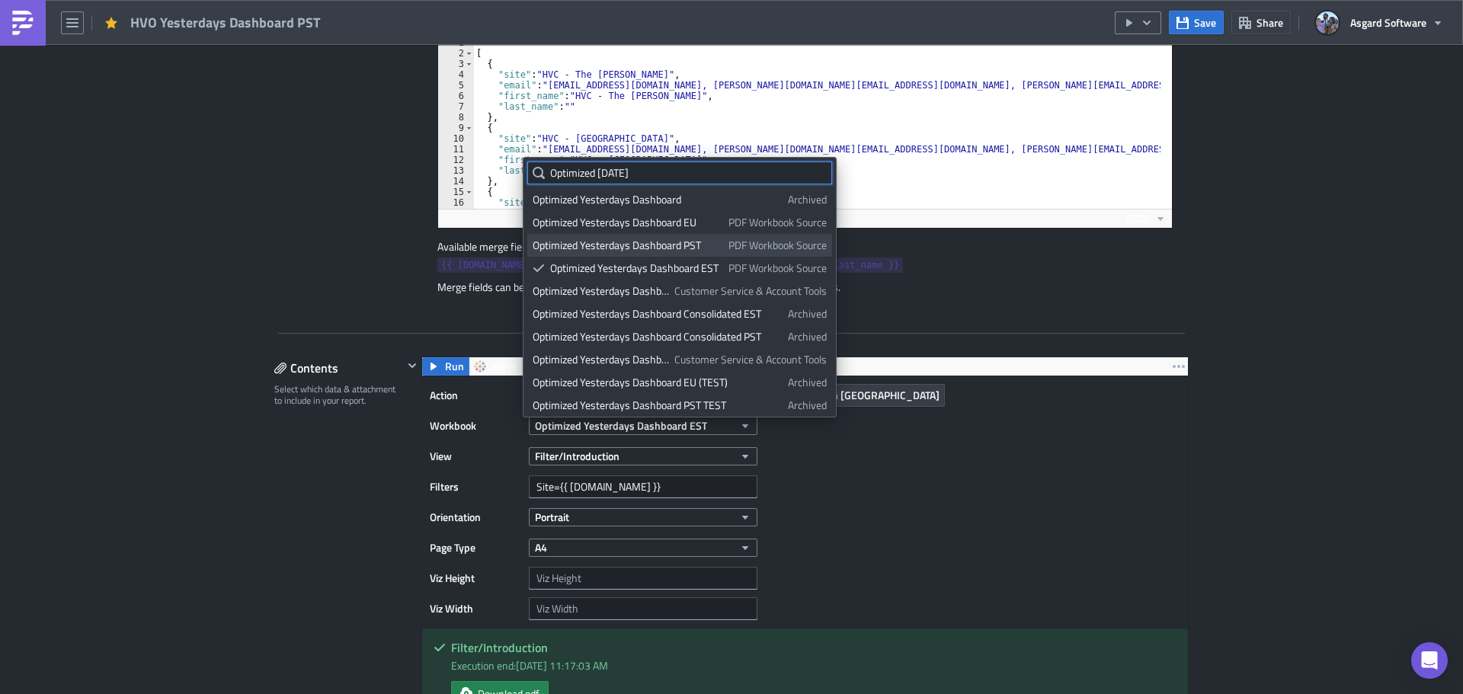
type input "Optimized Yesterday"
click at [651, 250] on div "Optimized Yesterdays Dashboard PST" at bounding box center [628, 245] width 190 height 15
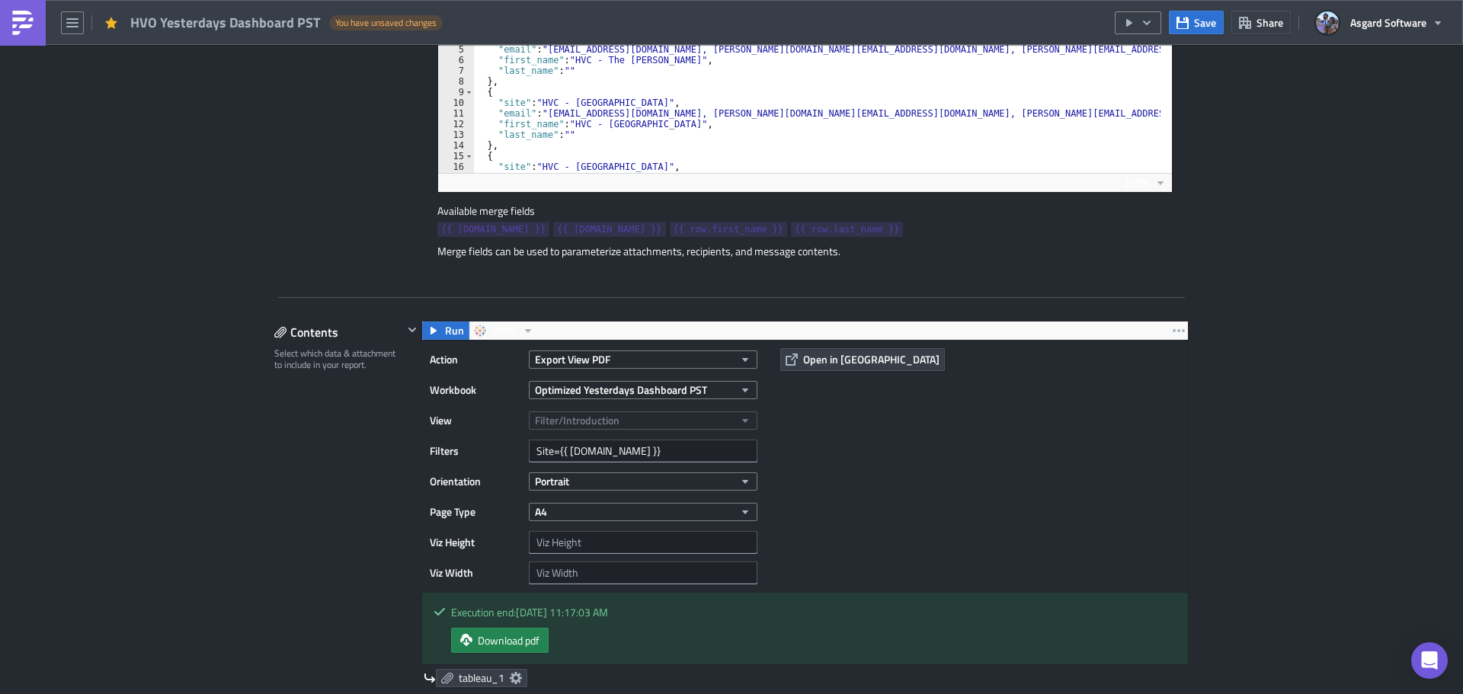
scroll to position [609, 0]
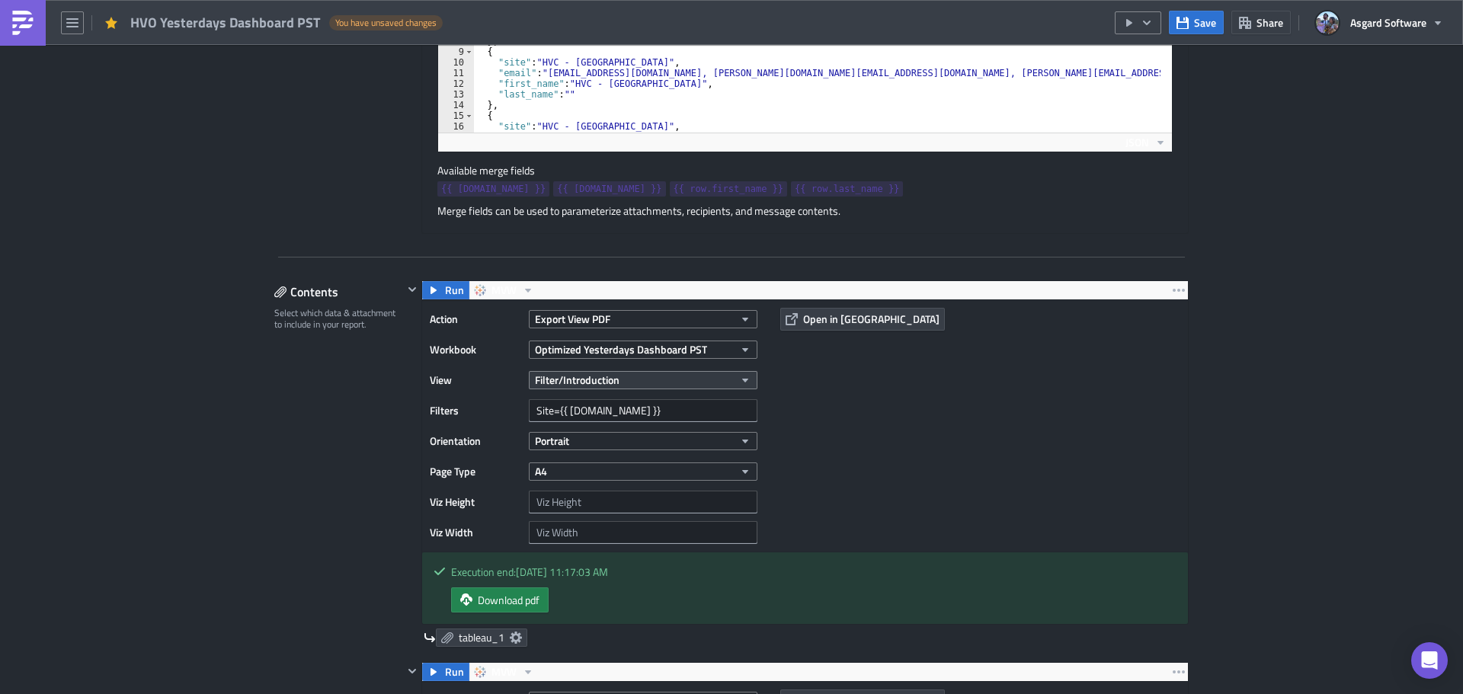
click at [604, 382] on span "Filter/Introduction" at bounding box center [577, 380] width 85 height 16
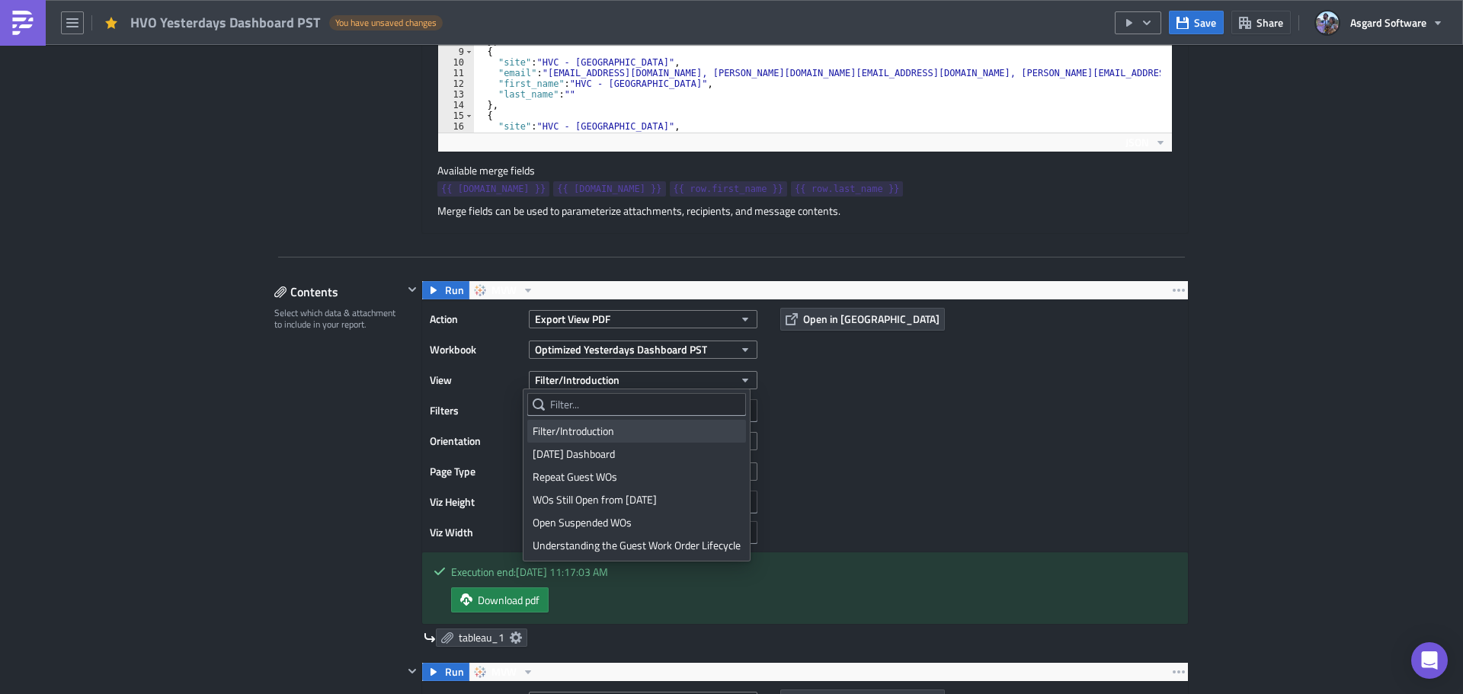
click at [595, 431] on div "Filter/Introduction" at bounding box center [637, 431] width 208 height 15
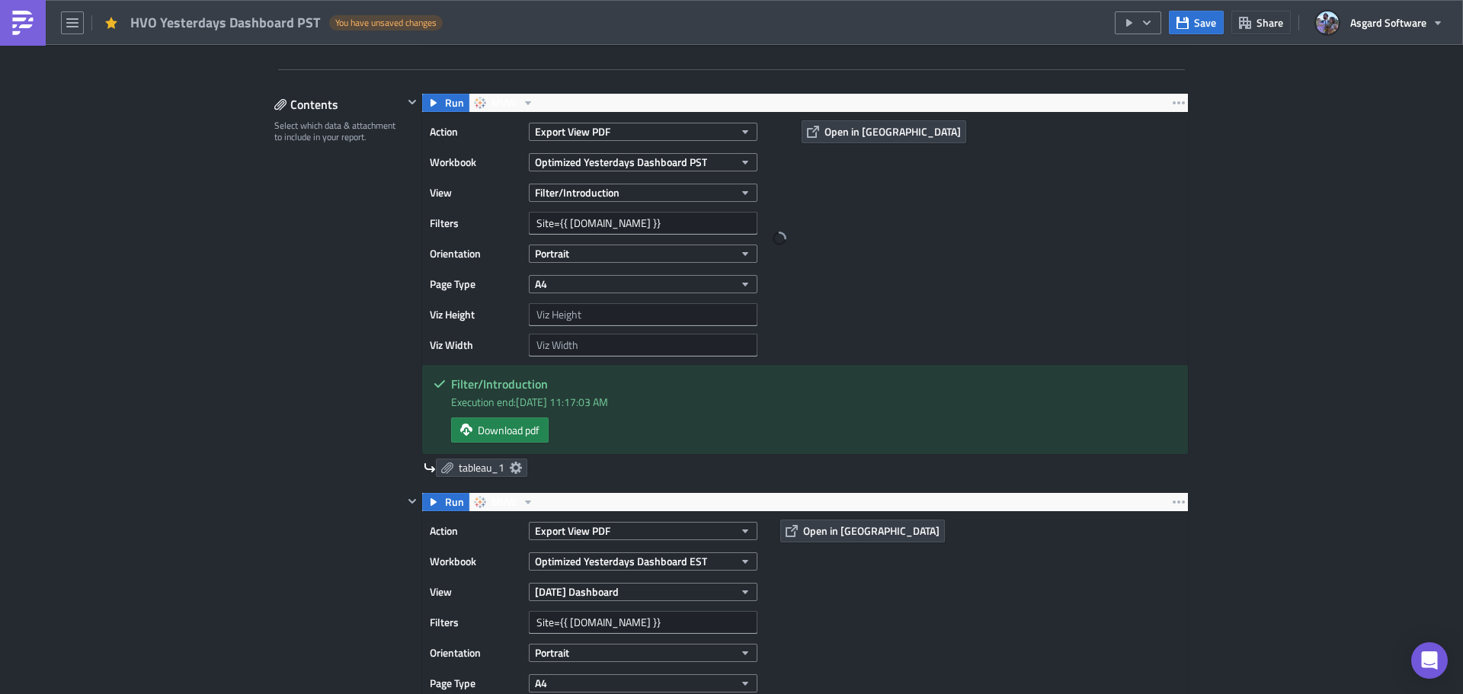
scroll to position [838, 0]
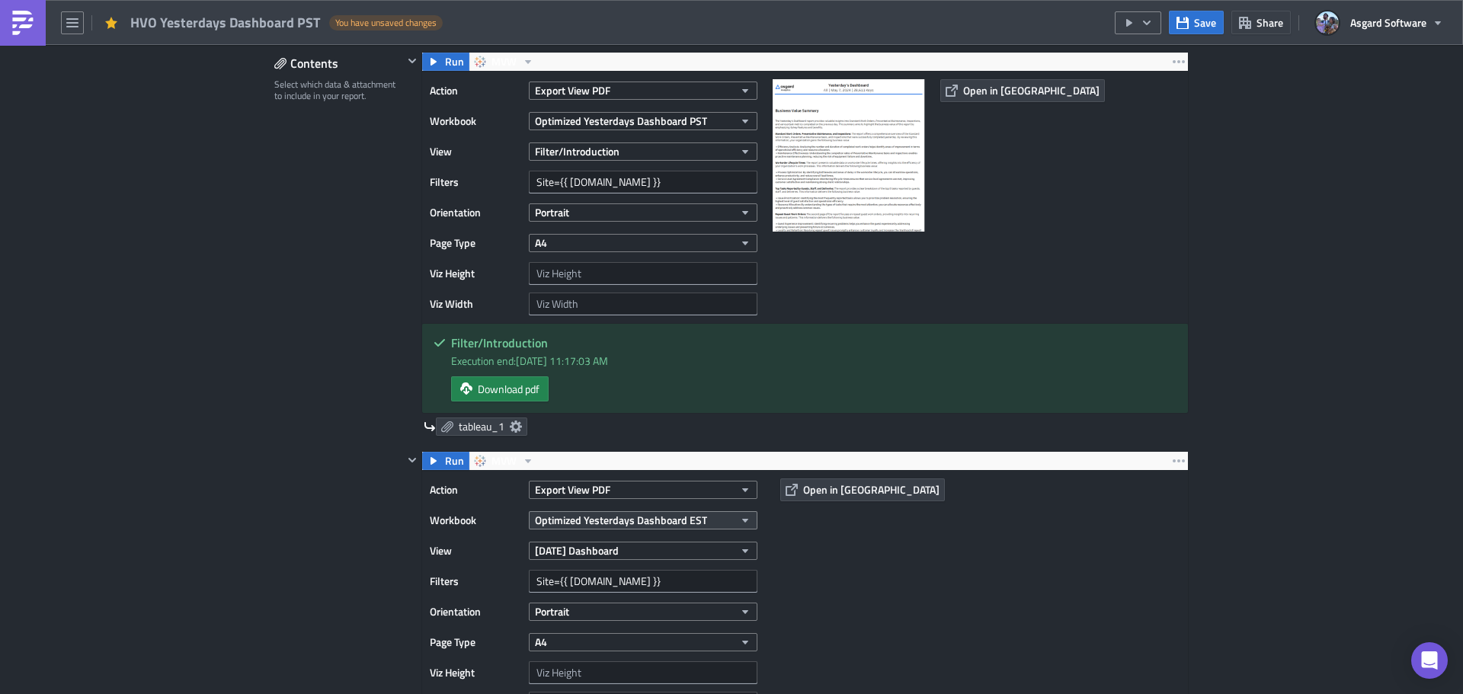
click at [693, 524] on span "Optimized Yesterdays Dashboard EST" at bounding box center [621, 520] width 172 height 16
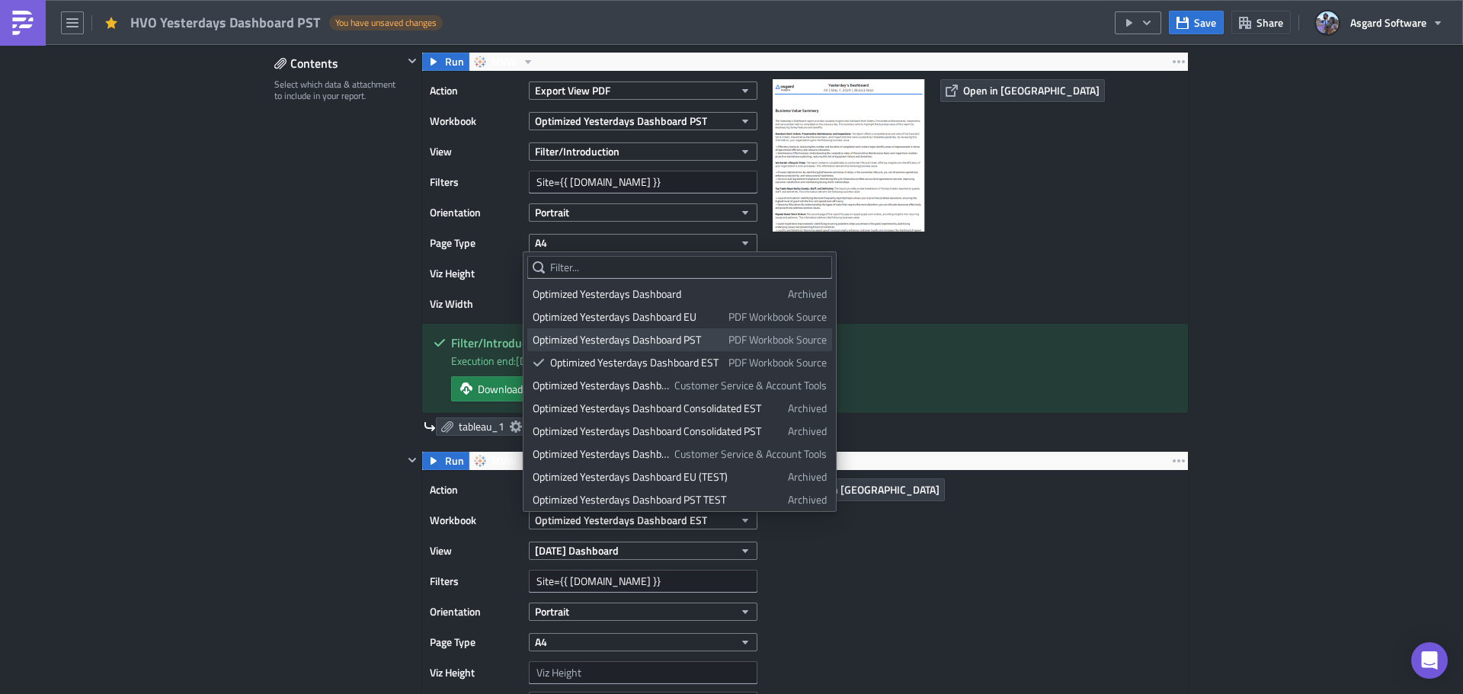
click at [661, 343] on div "Optimized Yesterdays Dashboard PST" at bounding box center [628, 339] width 190 height 15
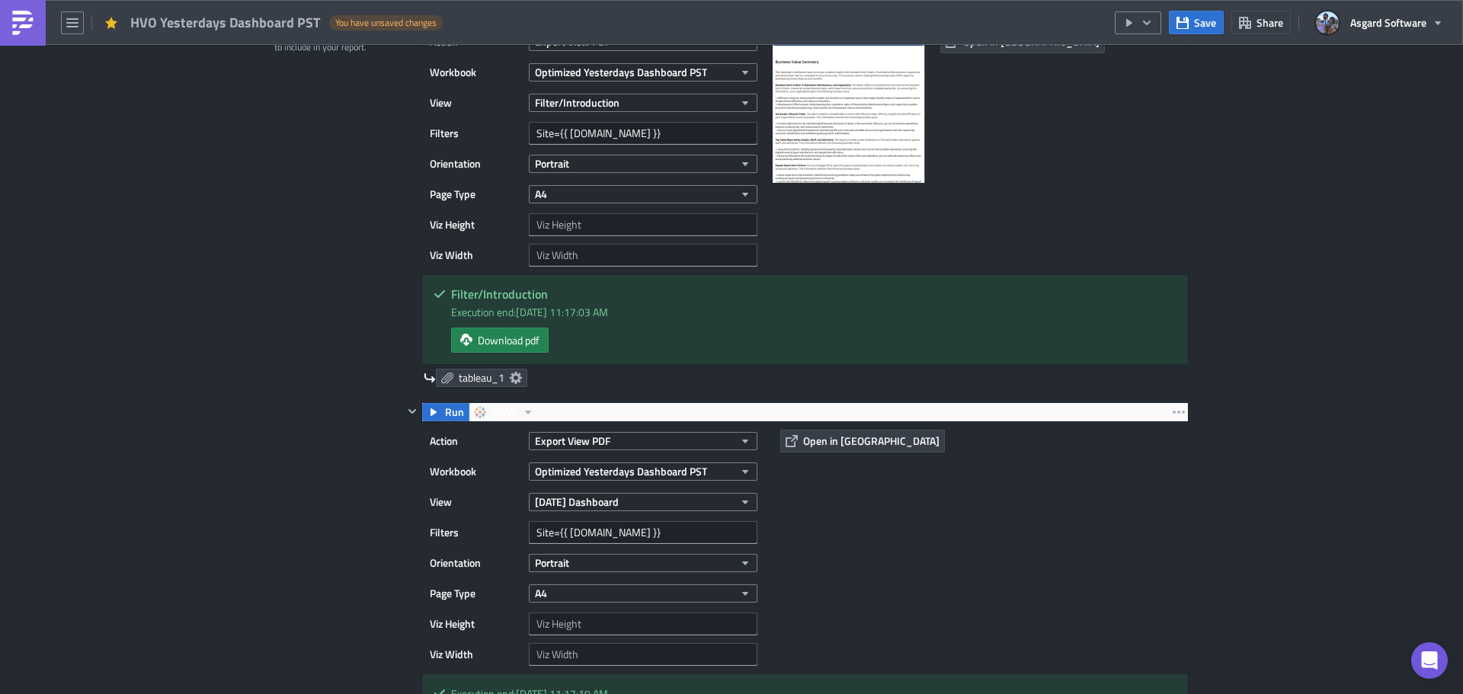
scroll to position [990, 0]
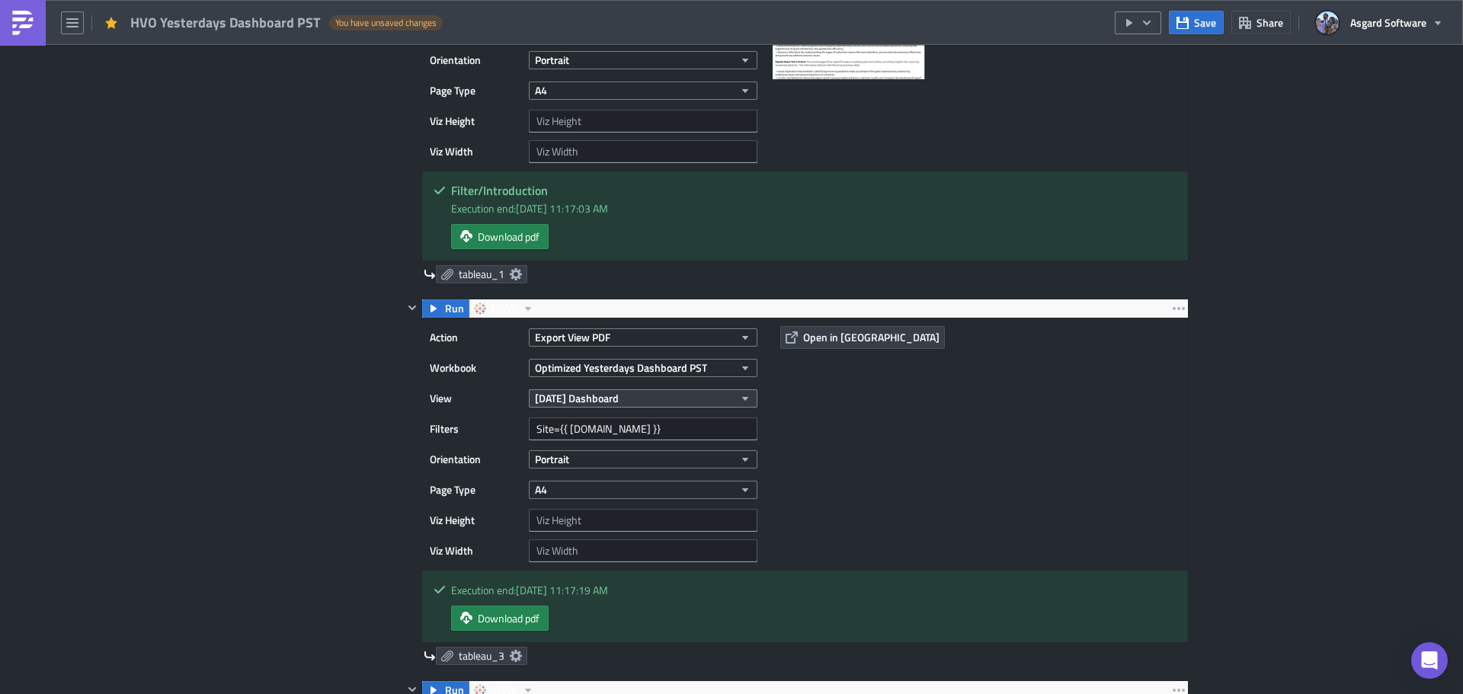
click at [619, 401] on span "[DATE] Dashboard" at bounding box center [577, 398] width 84 height 16
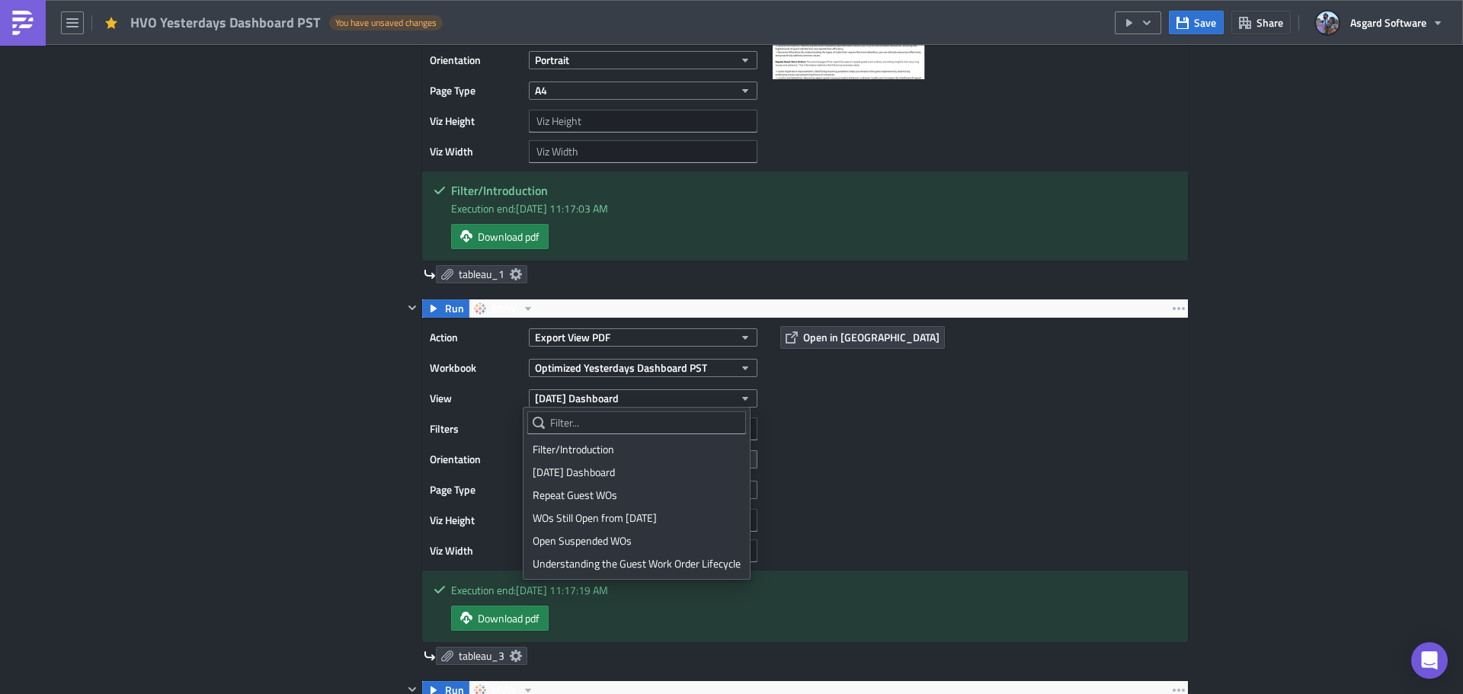
click at [599, 469] on div "[DATE] Dashboard" at bounding box center [637, 472] width 208 height 15
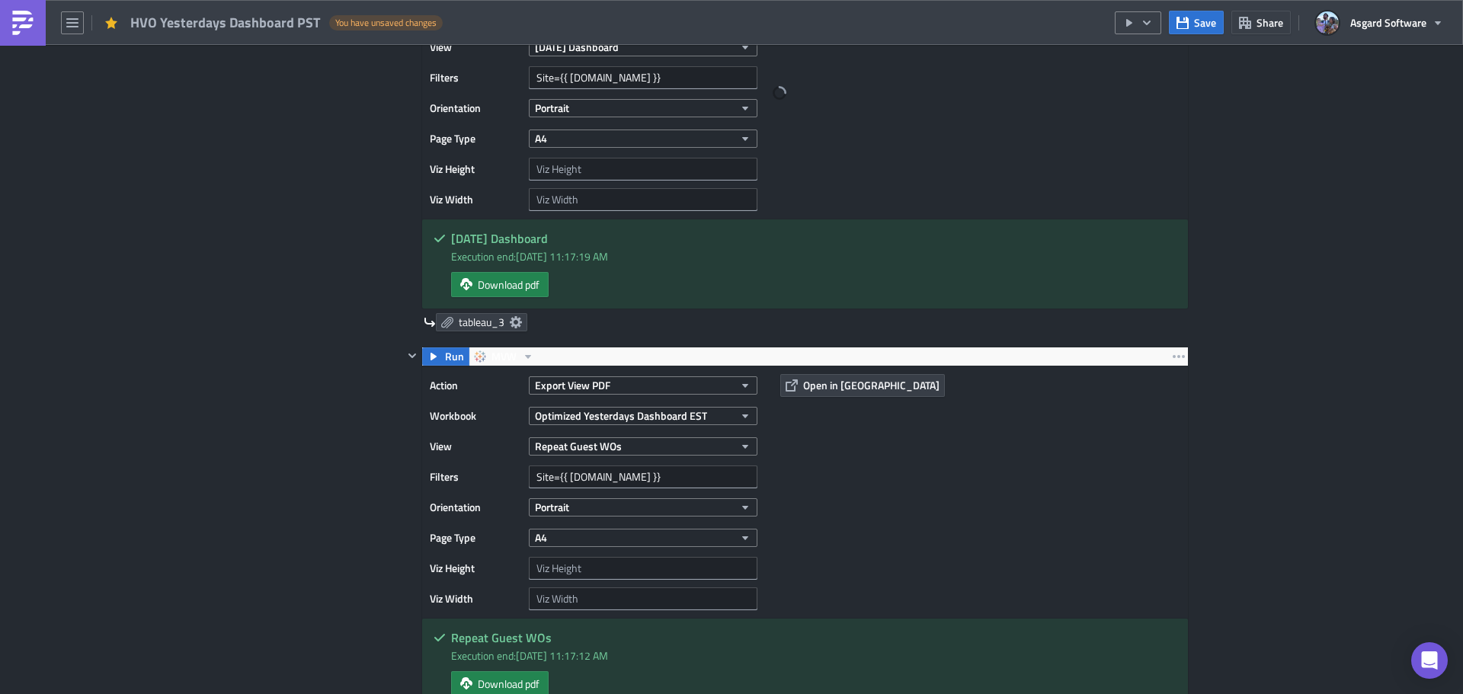
scroll to position [1371, 0]
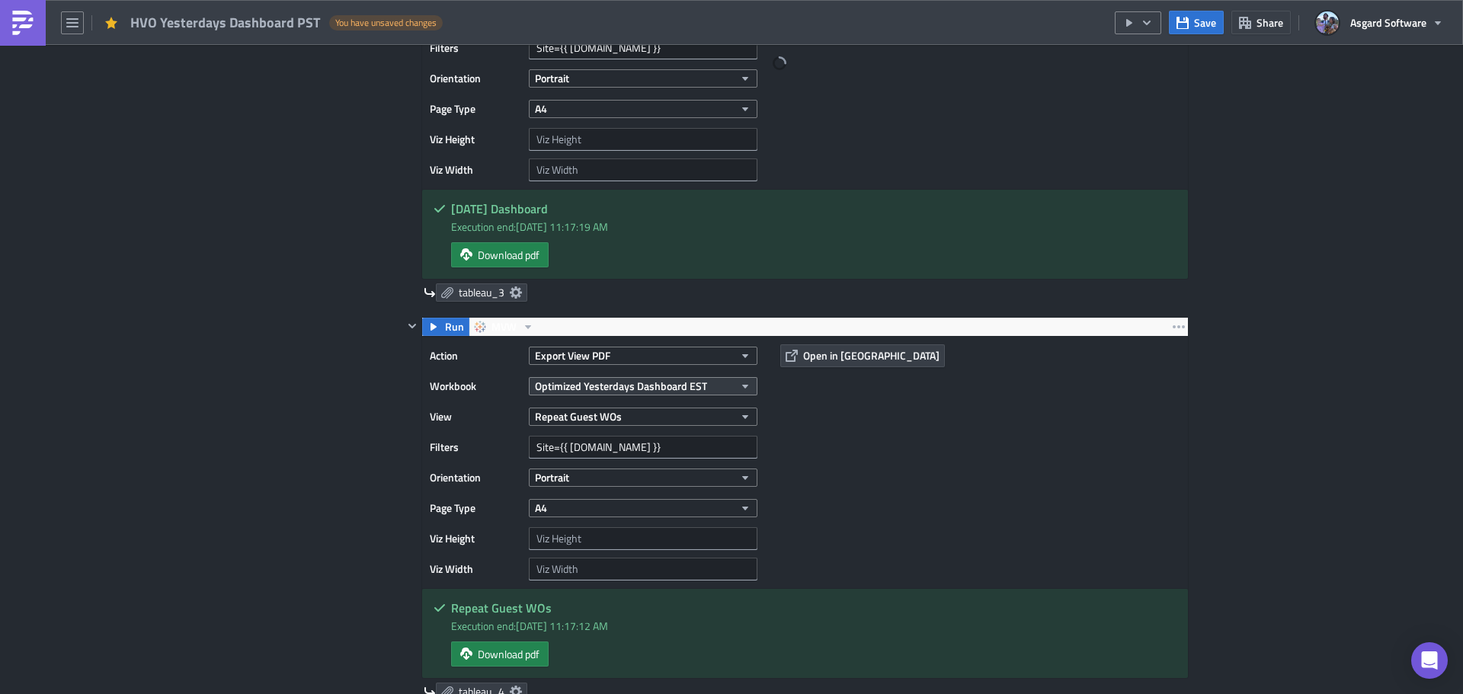
click at [647, 385] on span "Optimized Yesterdays Dashboard EST" at bounding box center [621, 386] width 172 height 16
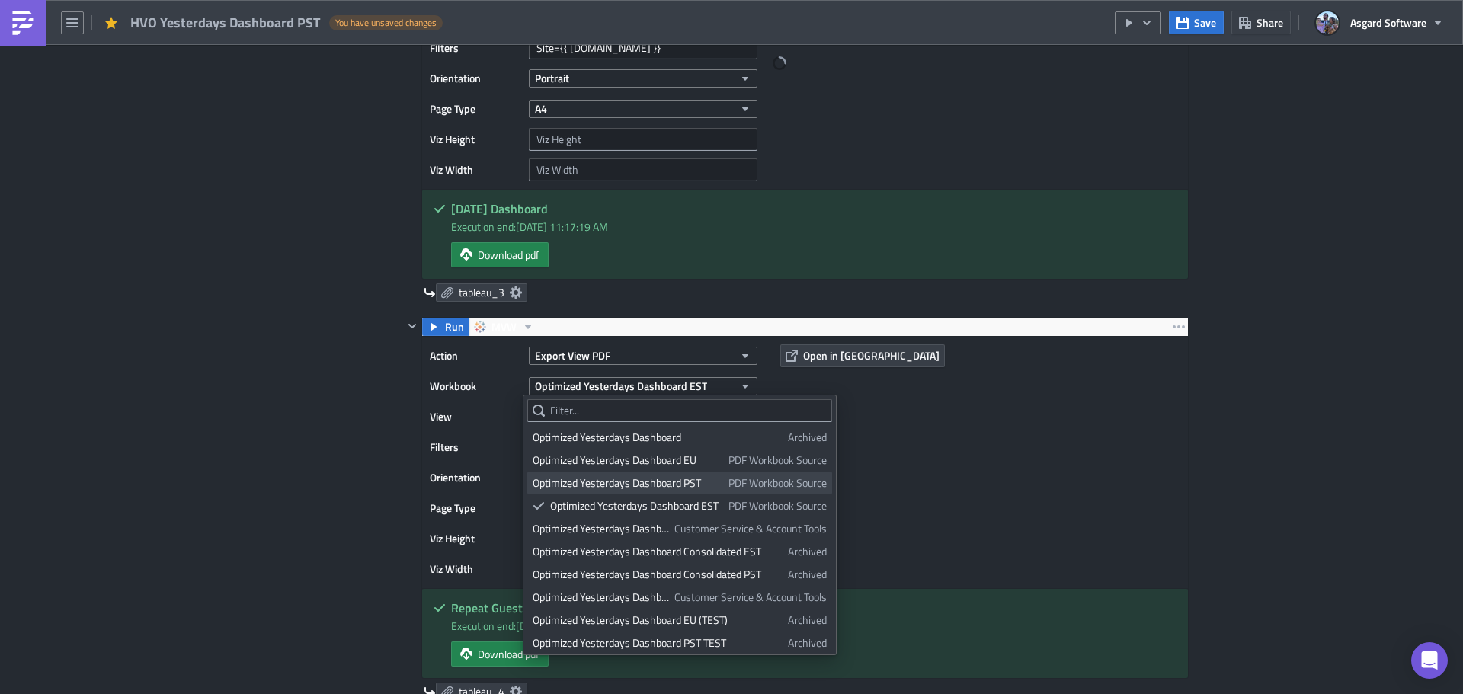
click at [701, 481] on div "Optimized Yesterdays Dashboard PST" at bounding box center [628, 482] width 190 height 15
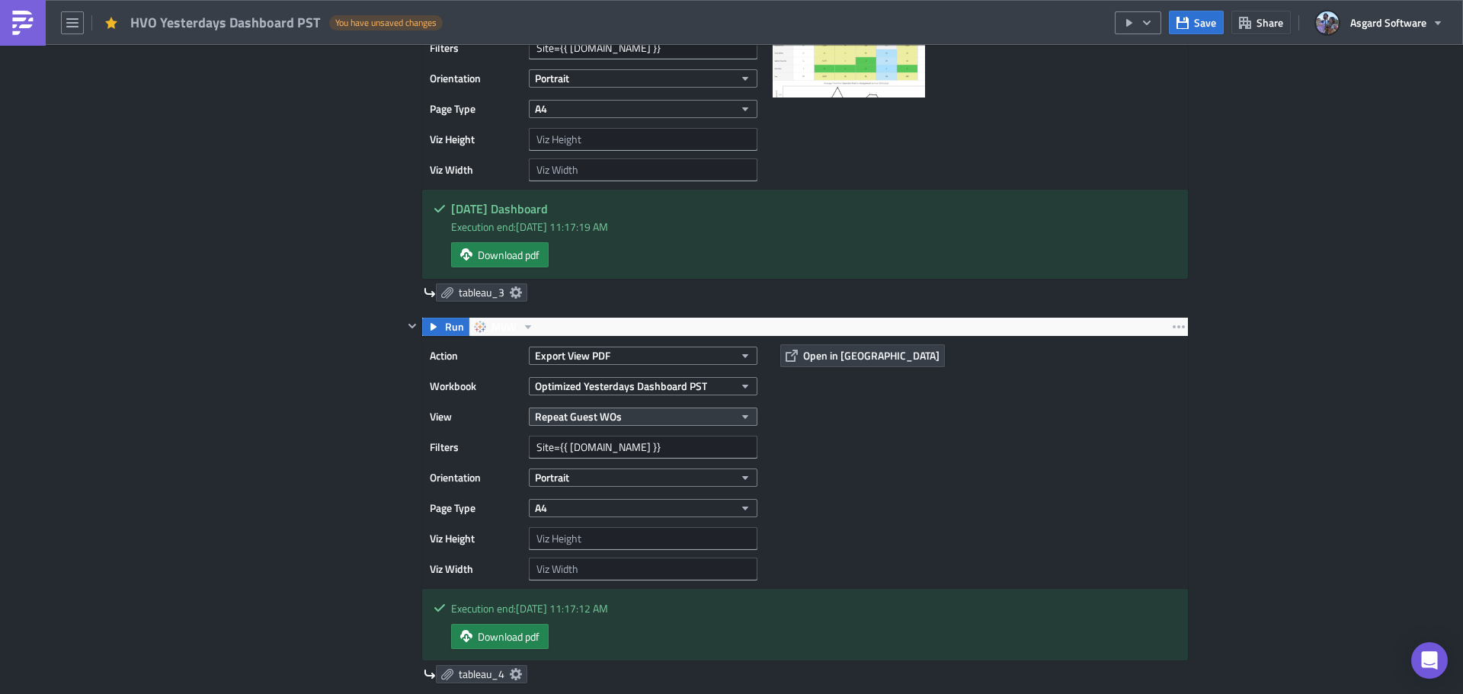
click at [617, 416] on button "Repeat Guest WOs" at bounding box center [643, 417] width 229 height 18
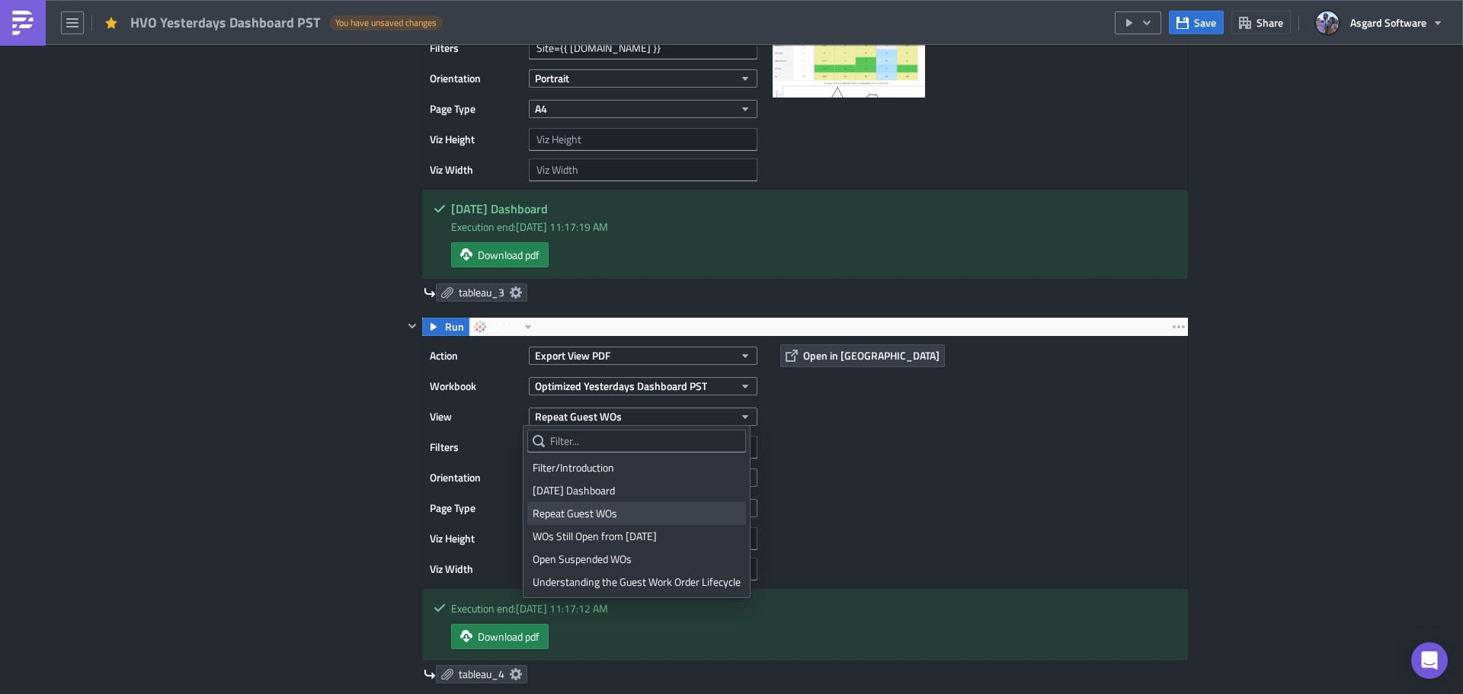
click at [628, 512] on div "Repeat Guest WOs" at bounding box center [637, 513] width 208 height 15
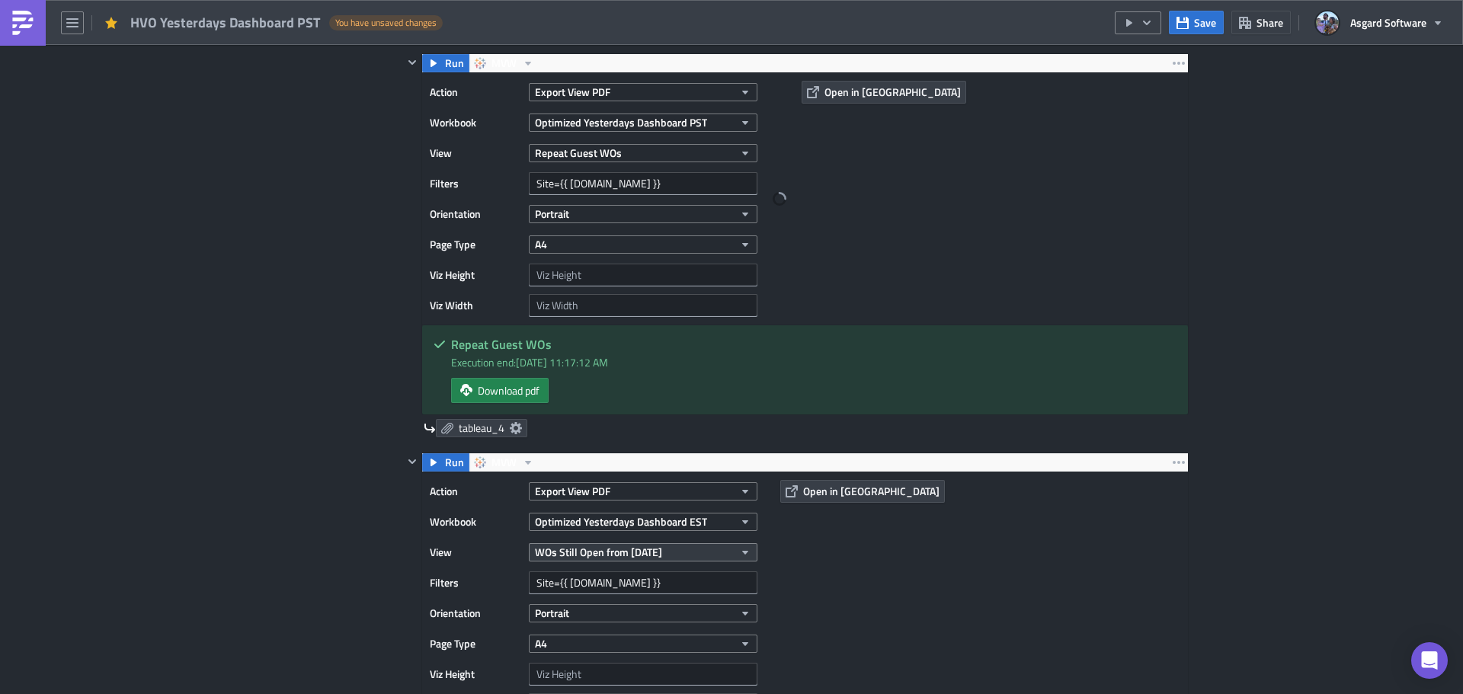
scroll to position [1676, 0]
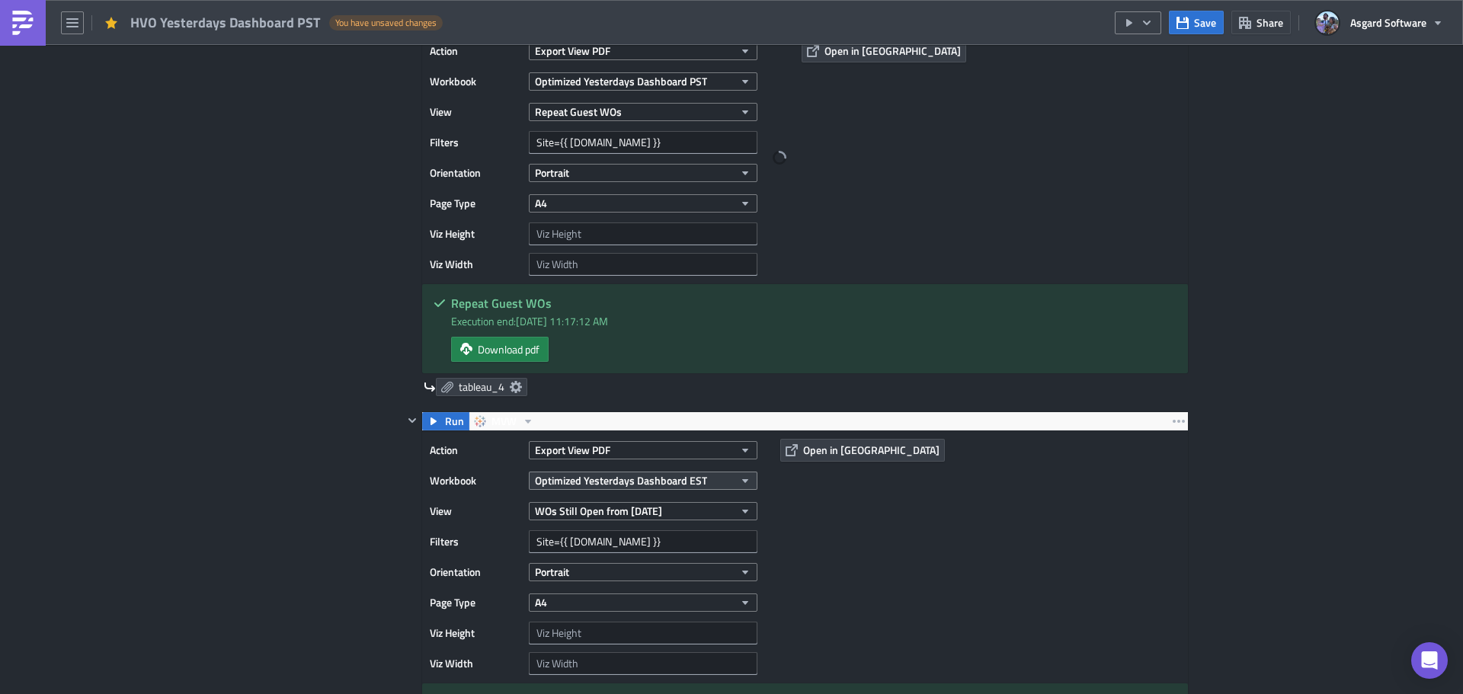
click at [661, 487] on span "Optimized Yesterdays Dashboard EST" at bounding box center [621, 480] width 172 height 16
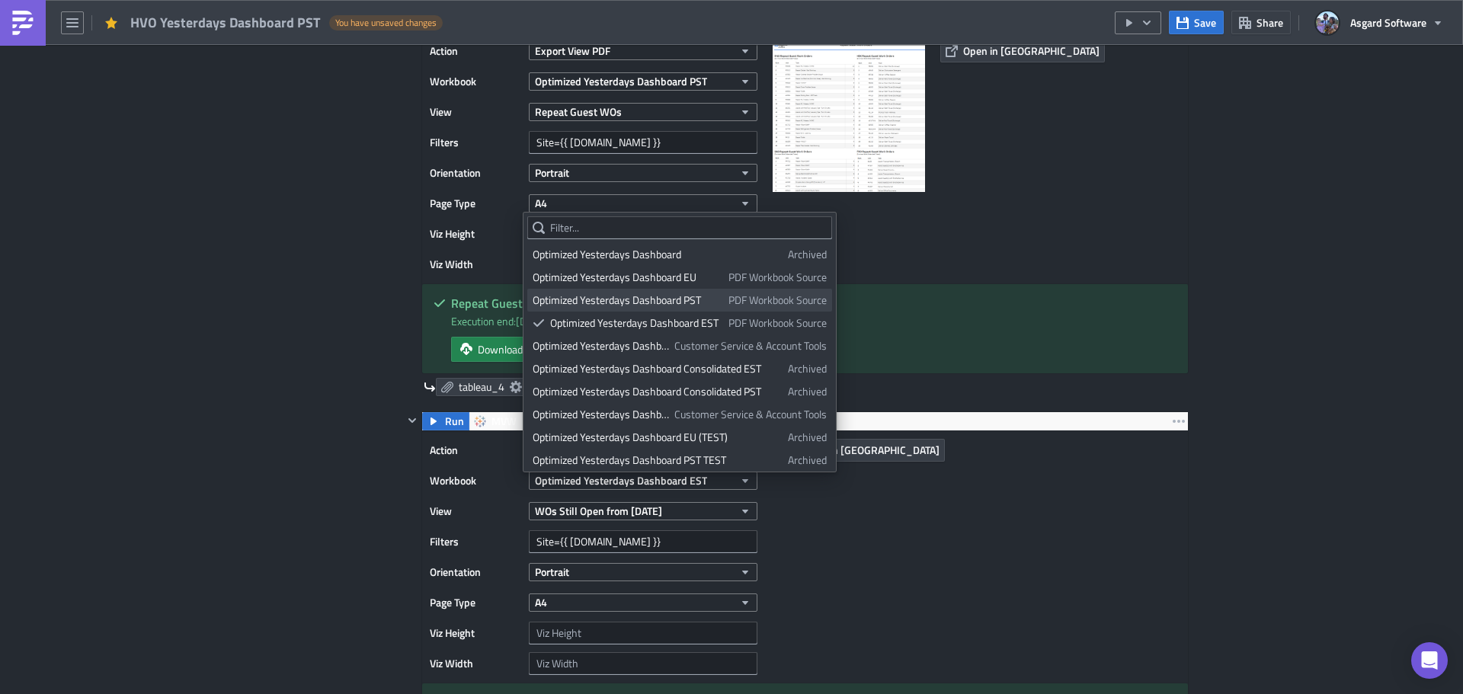
click at [685, 300] on div "Optimized Yesterdays Dashboard PST" at bounding box center [628, 300] width 190 height 15
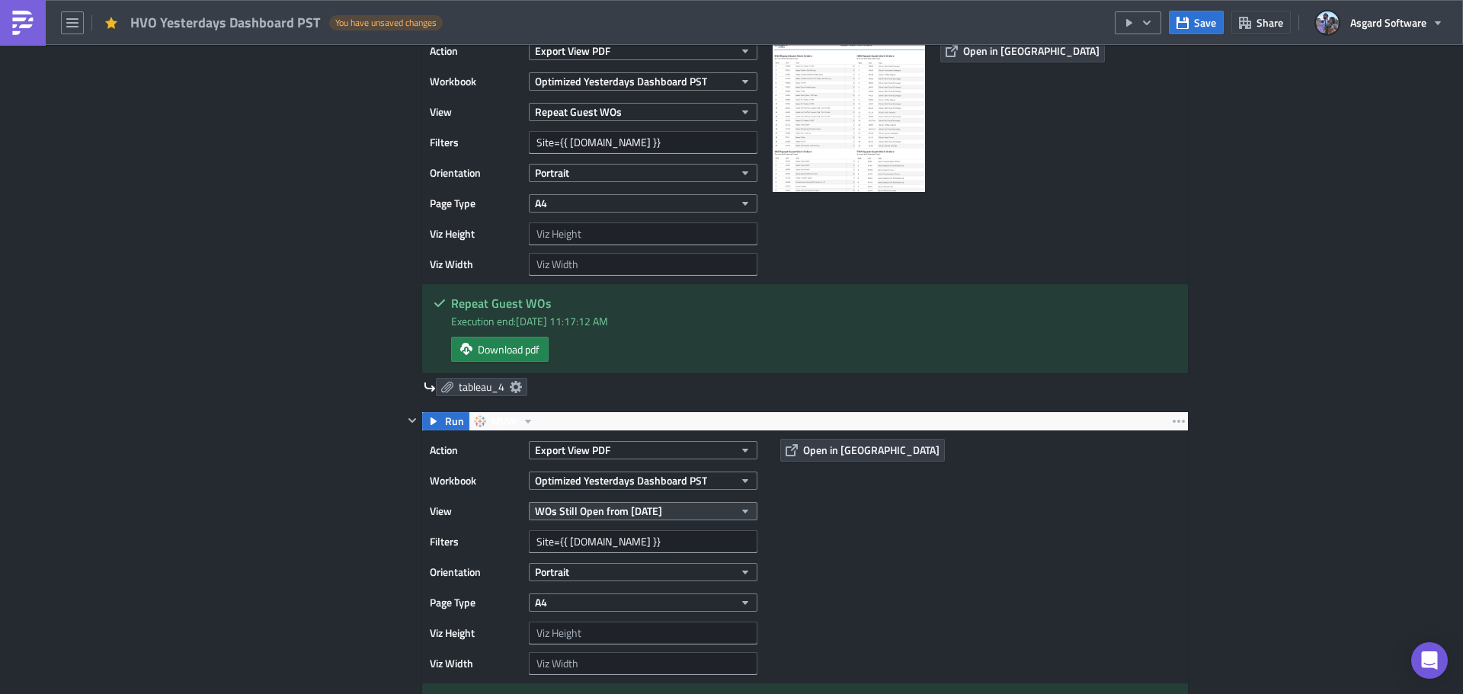
click at [656, 507] on span "WOs Still Open from [DATE]" at bounding box center [598, 511] width 127 height 16
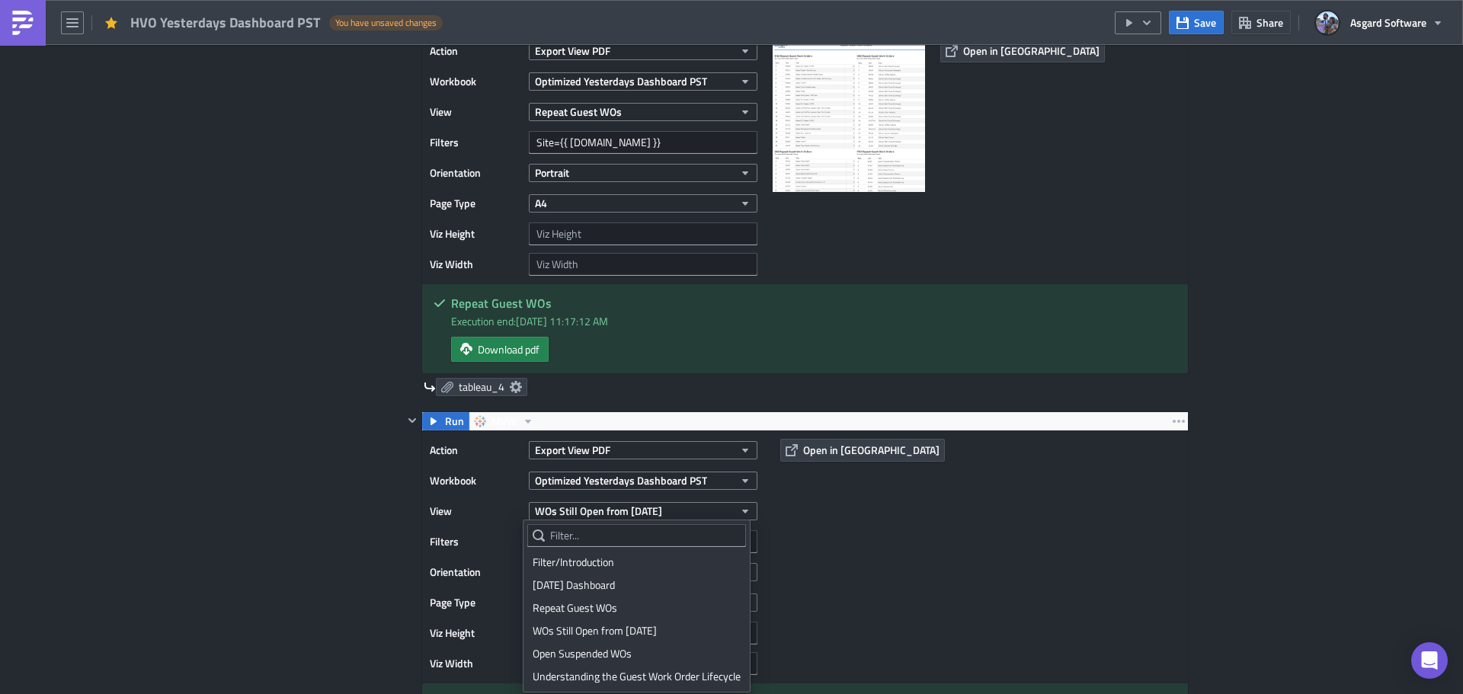
click at [609, 629] on div "WOs Still Open from [DATE]" at bounding box center [637, 630] width 208 height 15
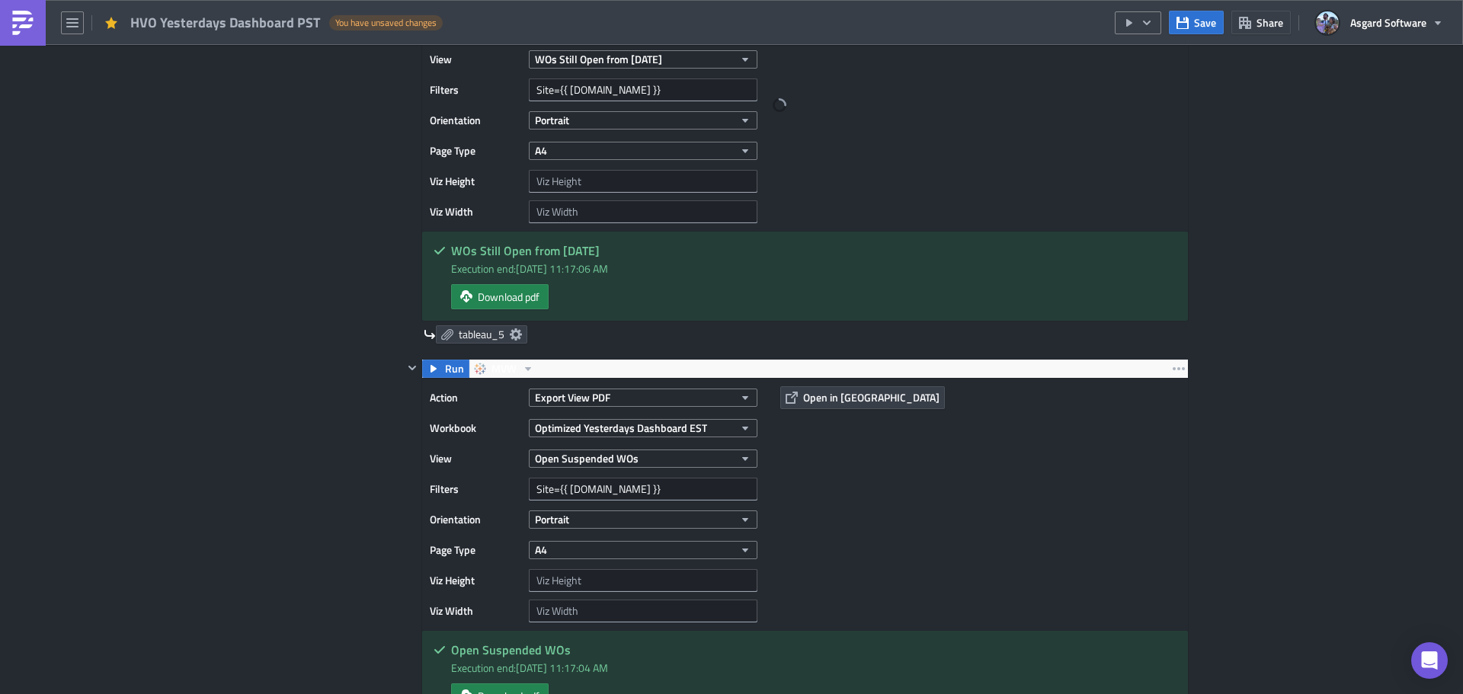
scroll to position [2133, 0]
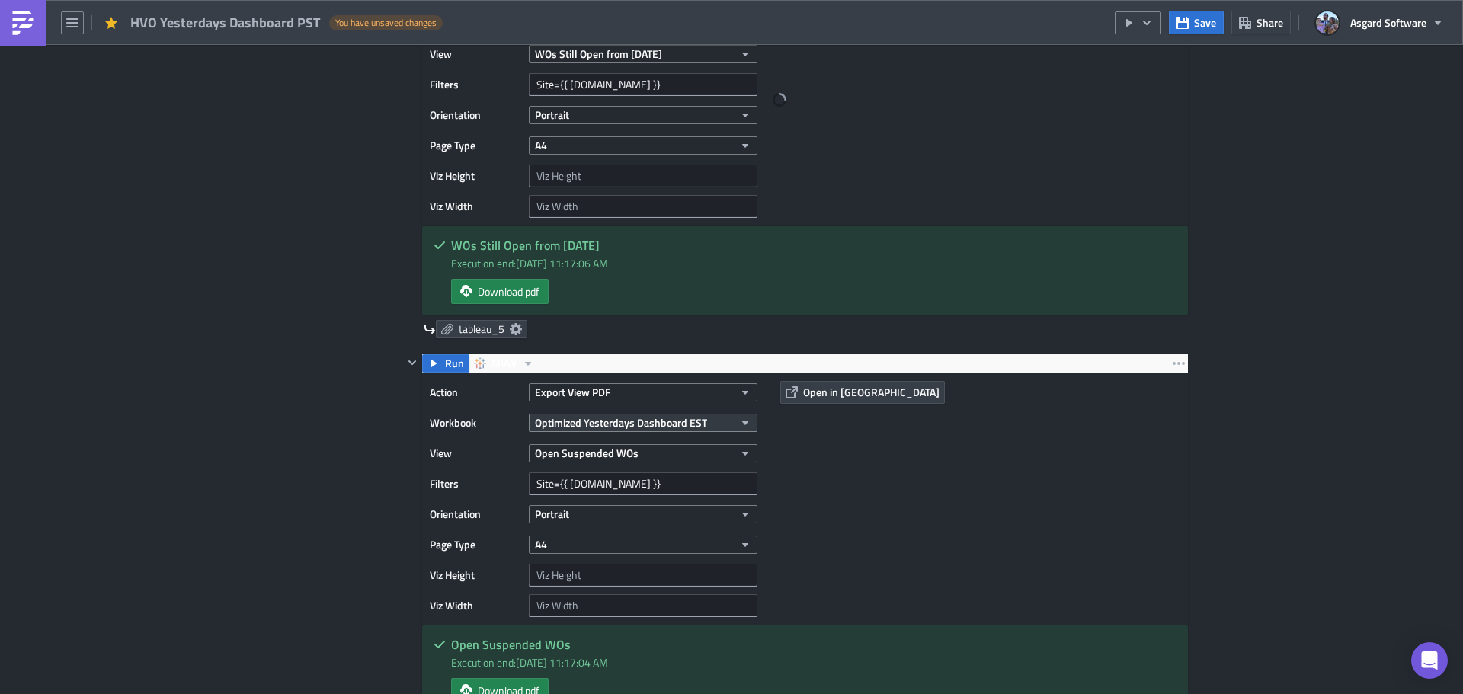
click at [687, 423] on span "Optimized Yesterdays Dashboard EST" at bounding box center [621, 422] width 172 height 16
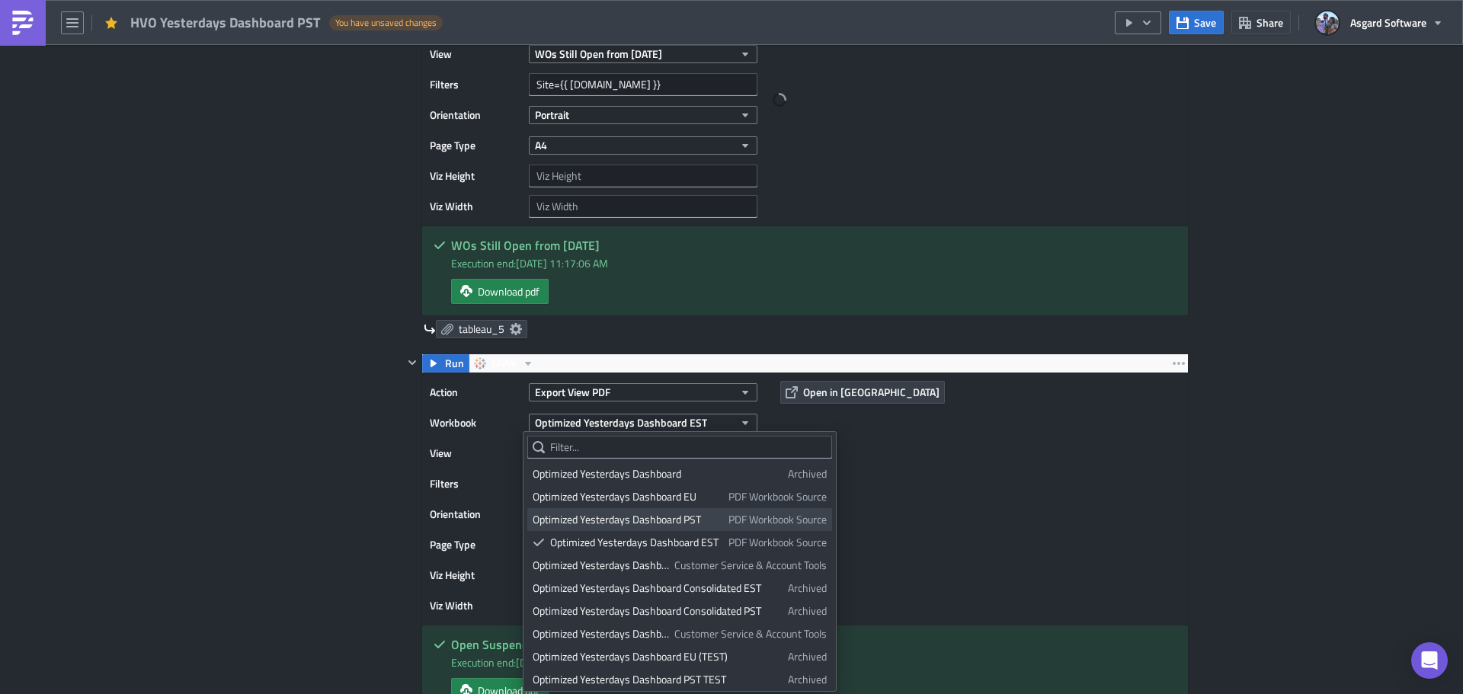
click at [728, 520] on span "PDF Workbook Source" at bounding box center [777, 519] width 98 height 15
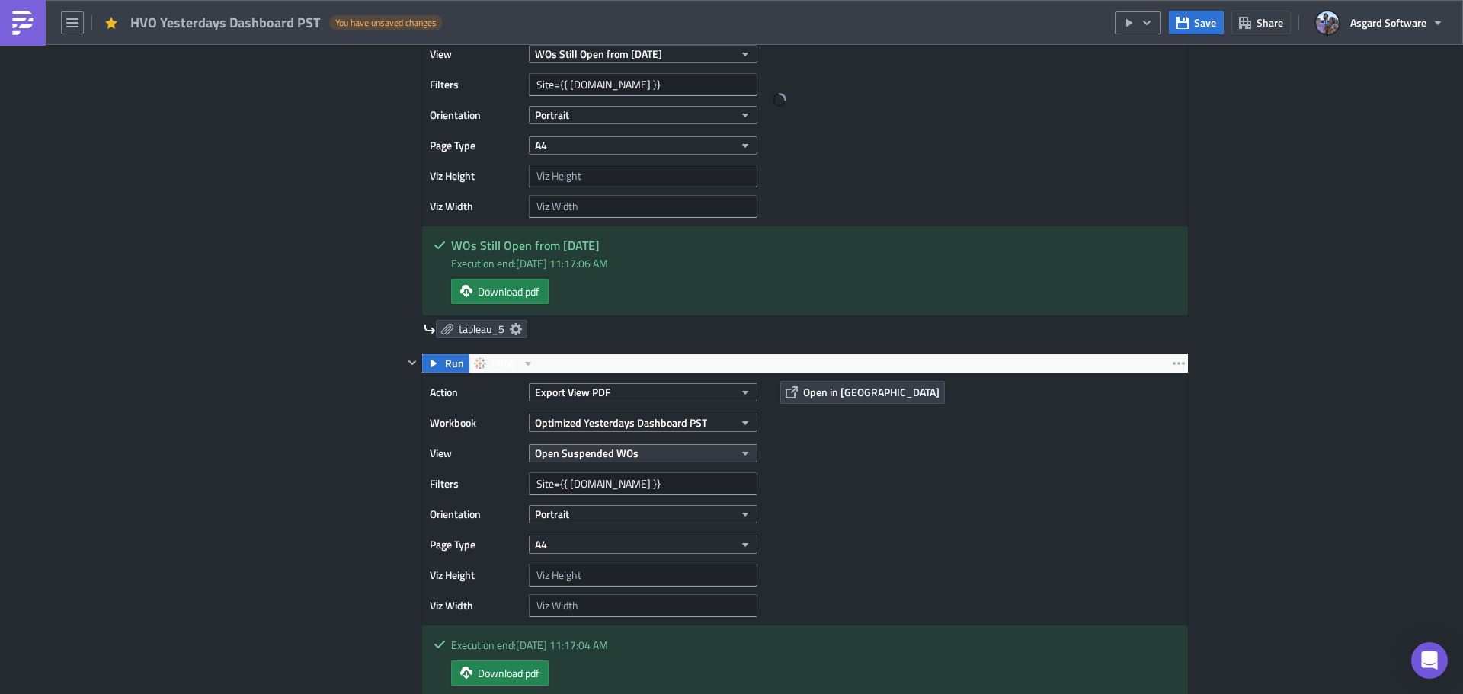
click at [627, 450] on span "Open Suspended WOs" at bounding box center [587, 453] width 104 height 16
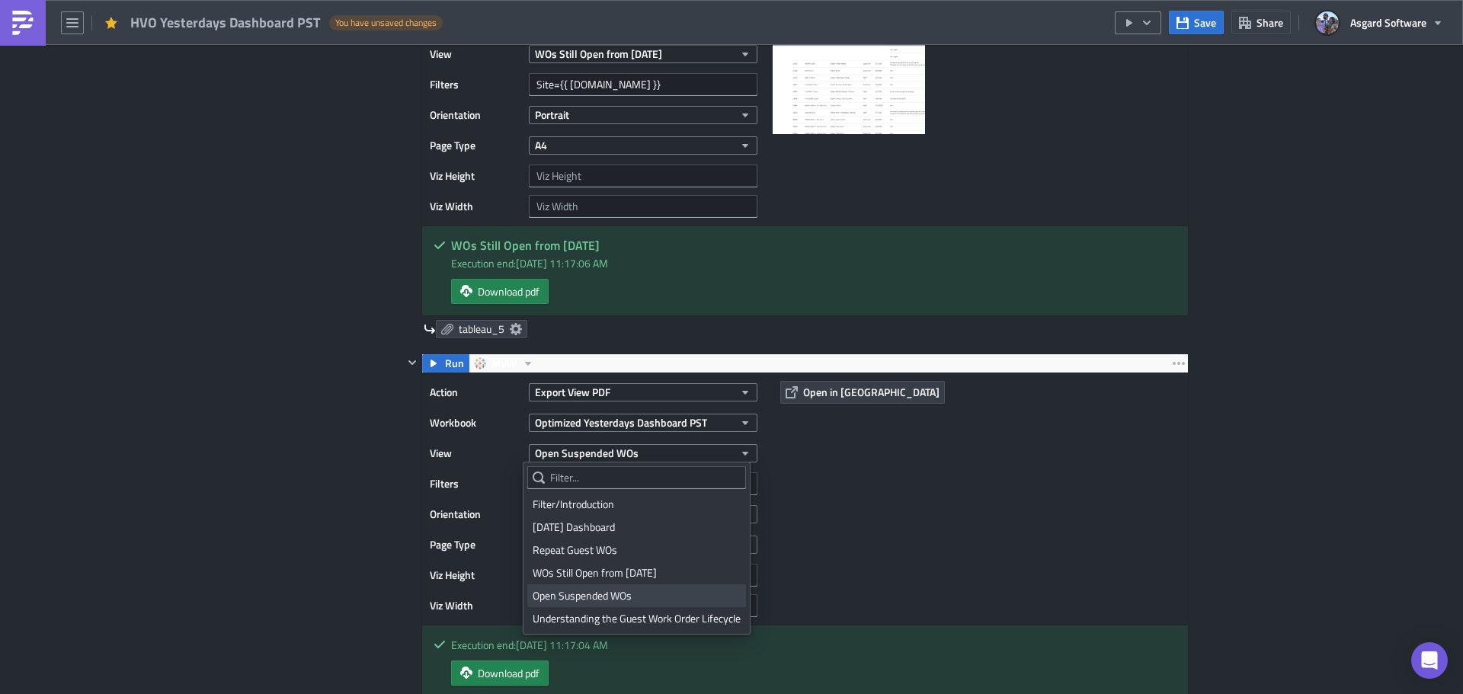
click at [615, 597] on div "Open Suspended WOs" at bounding box center [637, 595] width 208 height 15
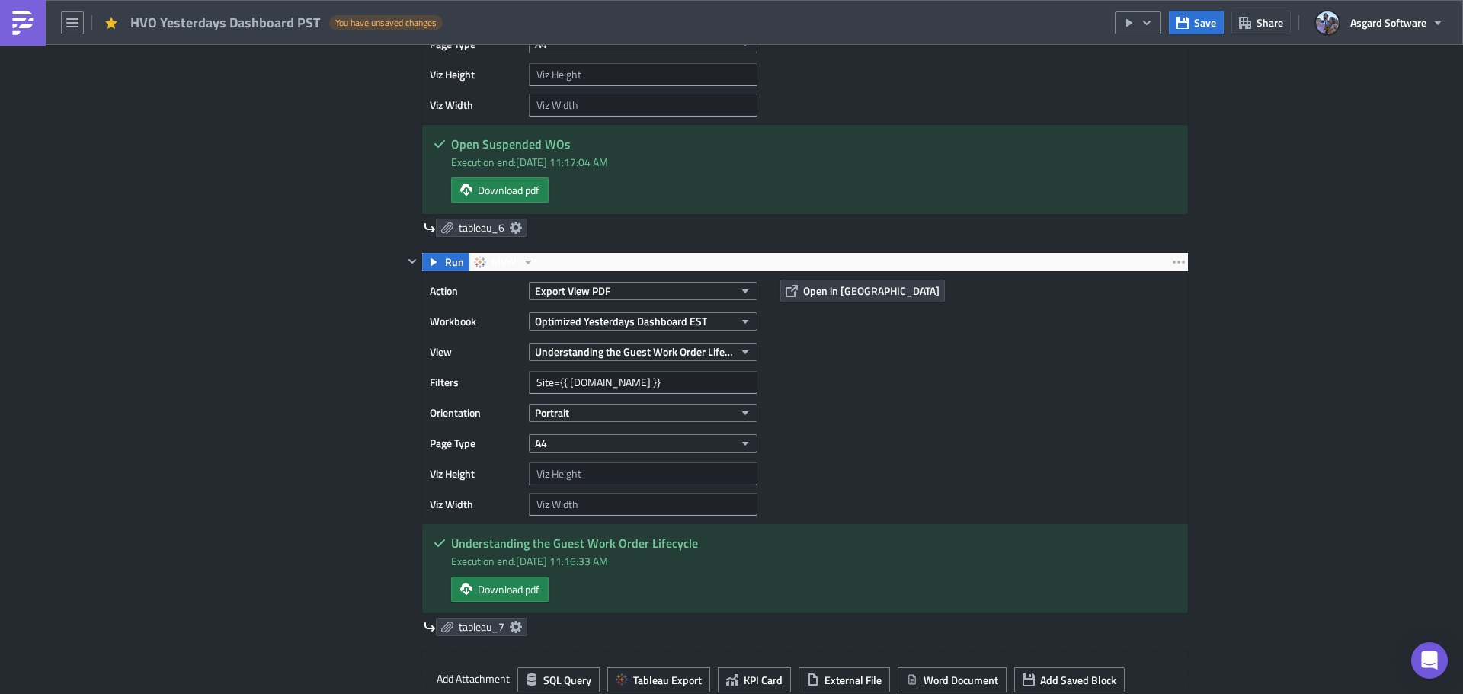
scroll to position [2666, 0]
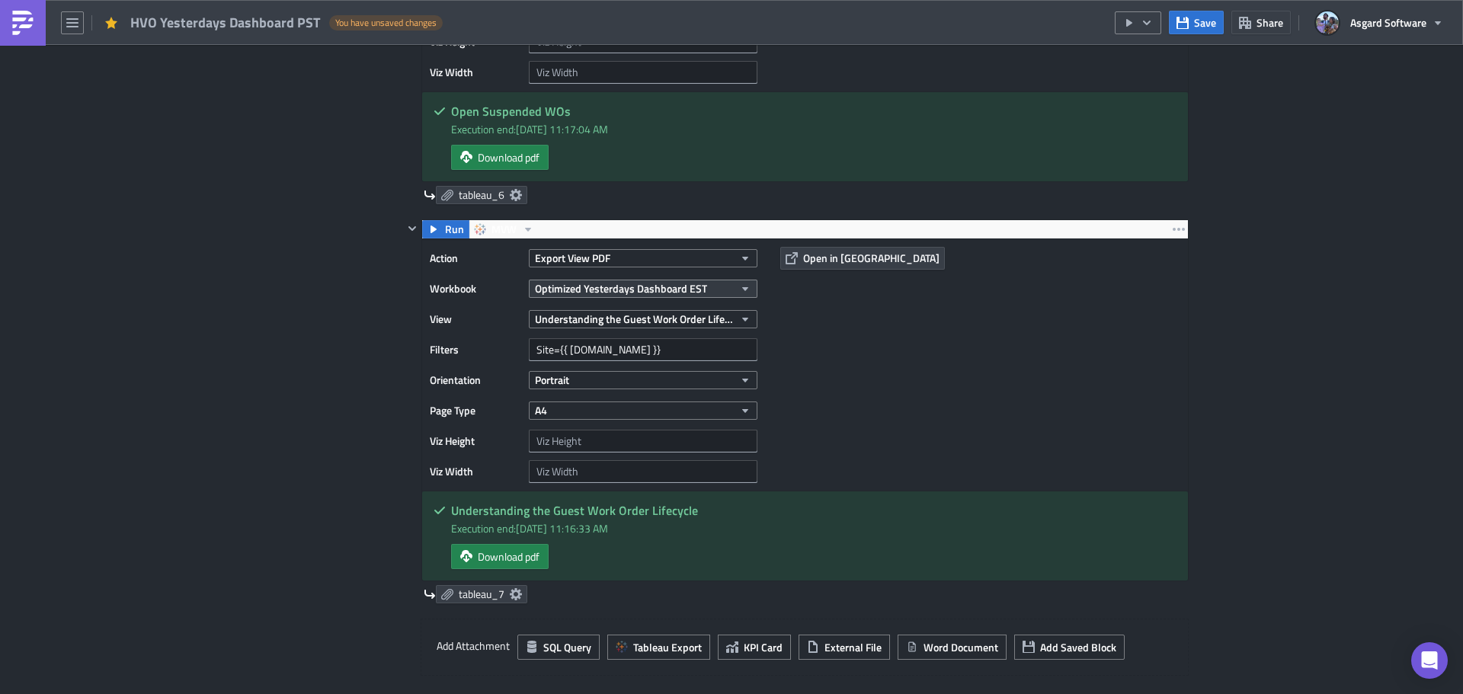
click at [667, 291] on span "Optimized Yesterdays Dashboard EST" at bounding box center [621, 288] width 172 height 16
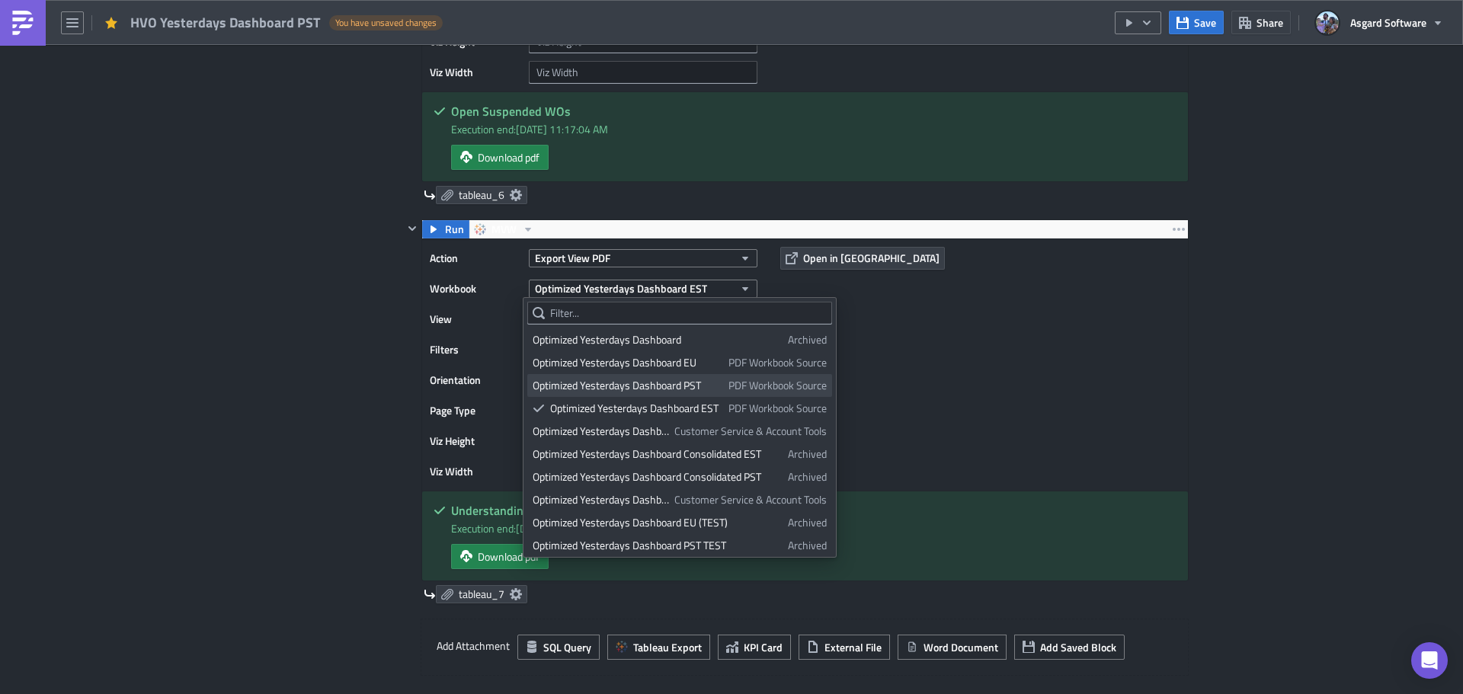
click at [686, 389] on div "Optimized Yesterdays Dashboard PST" at bounding box center [628, 385] width 190 height 15
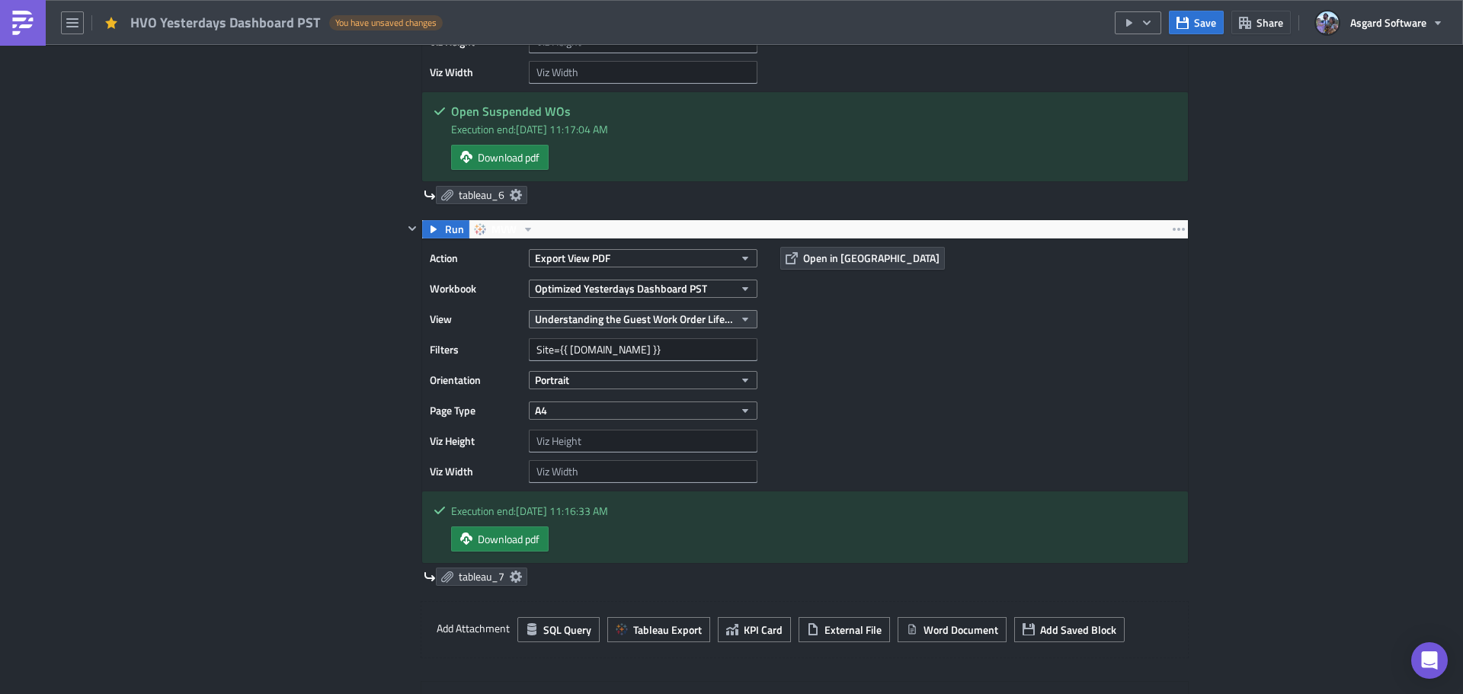
click at [619, 316] on span "Understanding the Guest Work Order Lifecycle" at bounding box center [634, 319] width 199 height 16
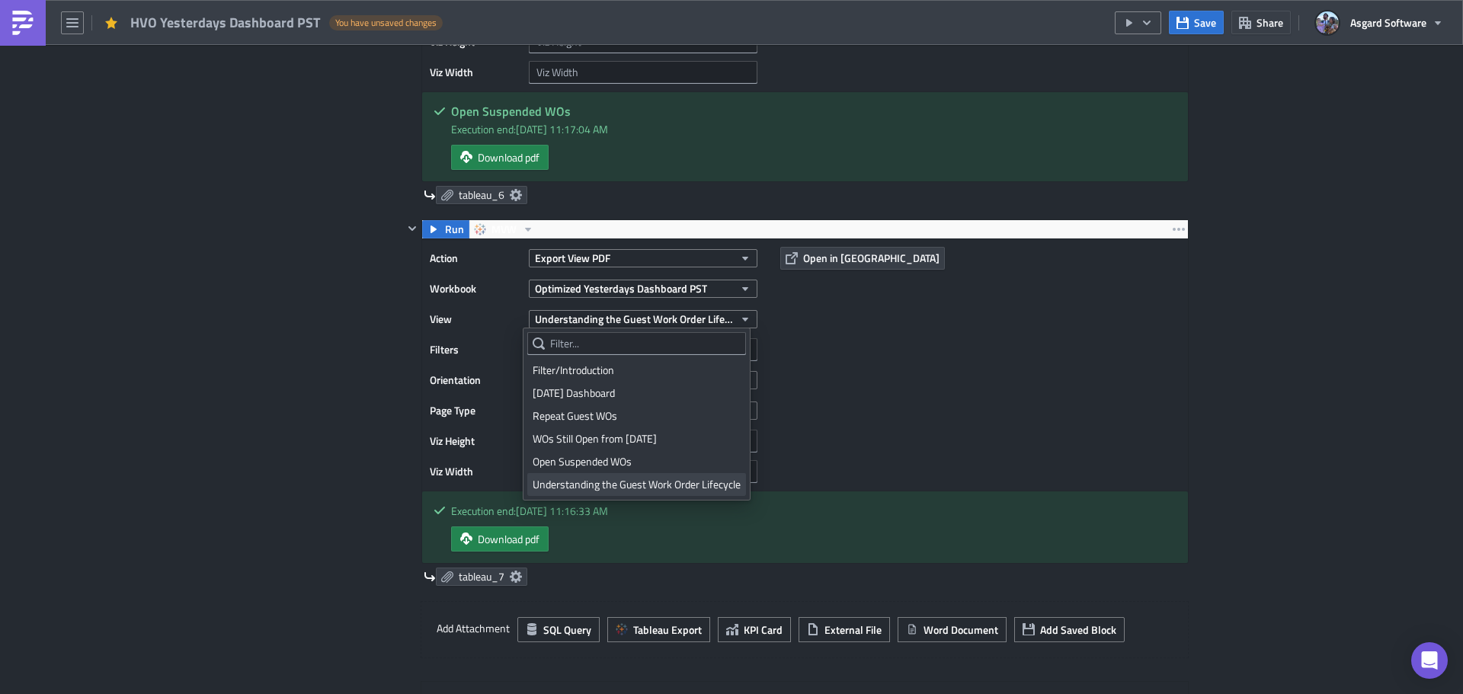
click at [613, 483] on div "Understanding the Guest Work Order Lifecycle" at bounding box center [637, 484] width 208 height 15
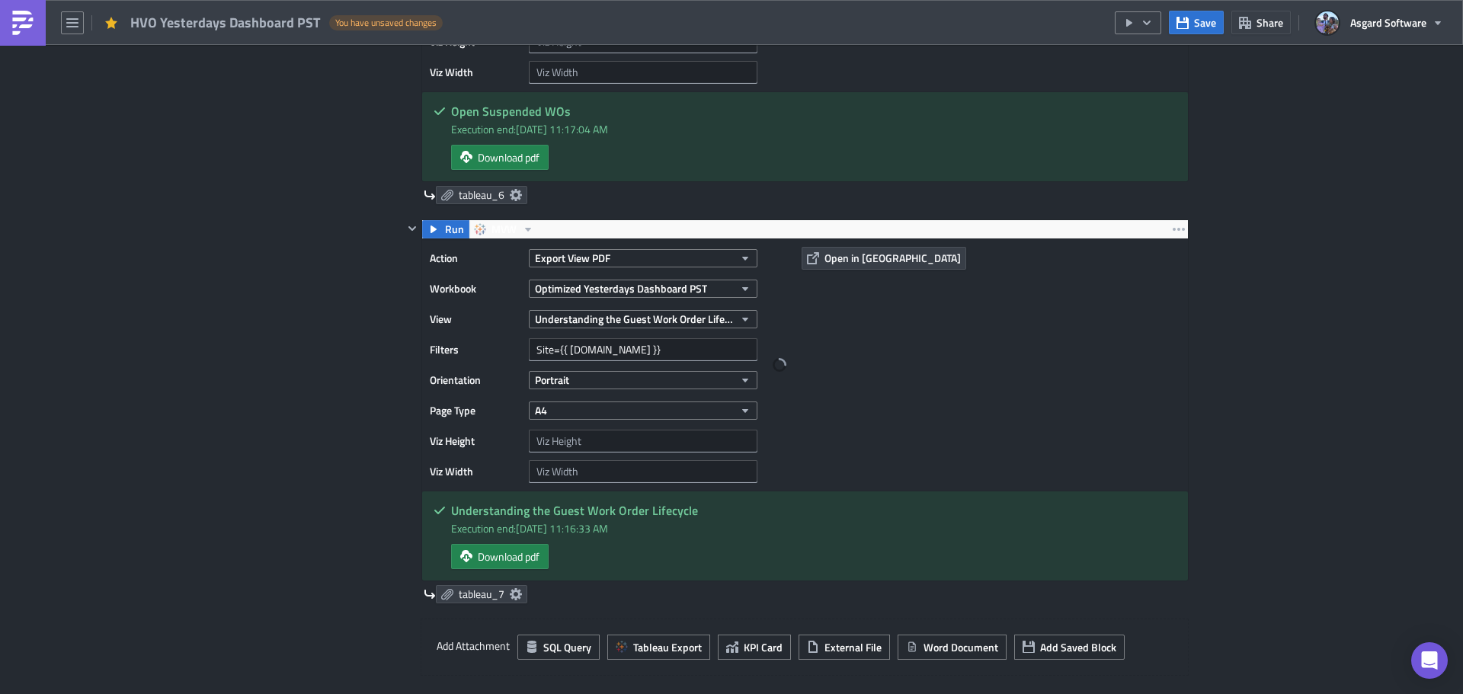
click at [1005, 420] on div "Action Export View PDF Workbook Optimized Yesterdays Dashboard PST View Underst…" at bounding box center [805, 364] width 766 height 251
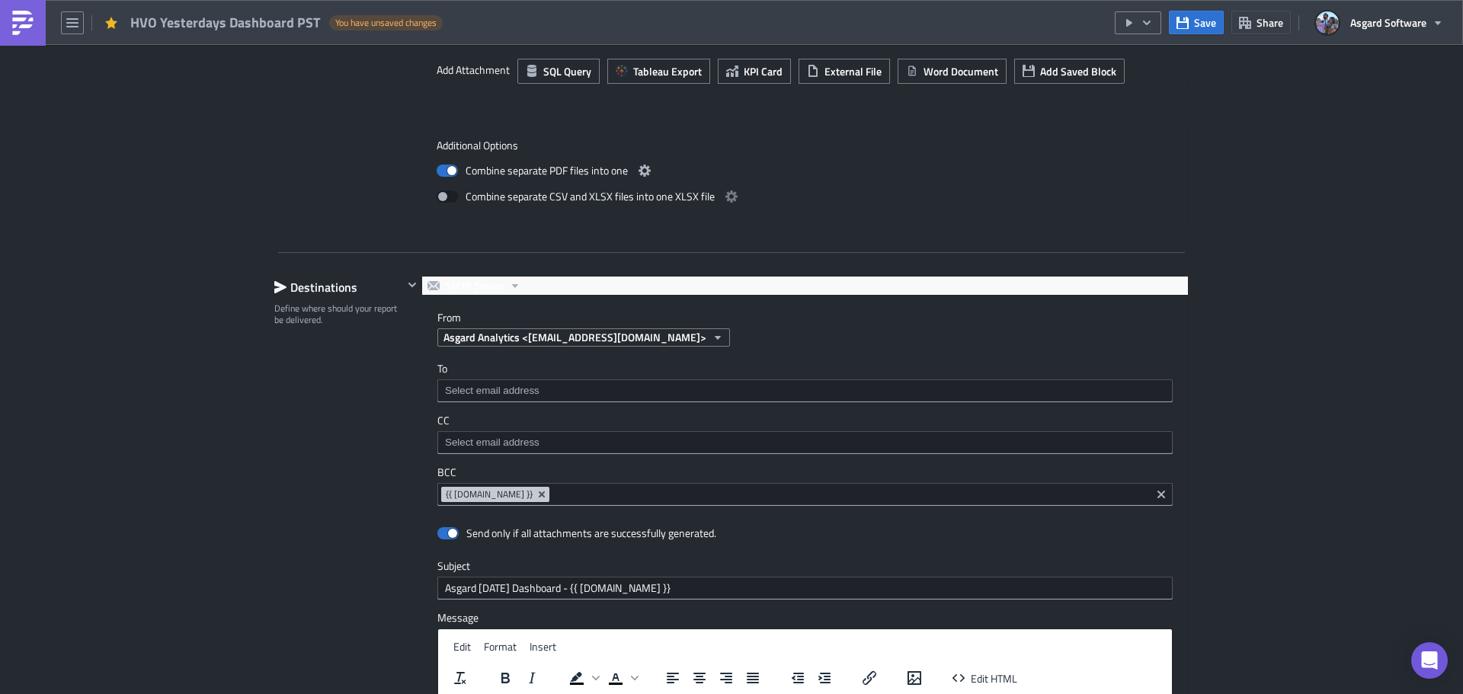
scroll to position [3276, 0]
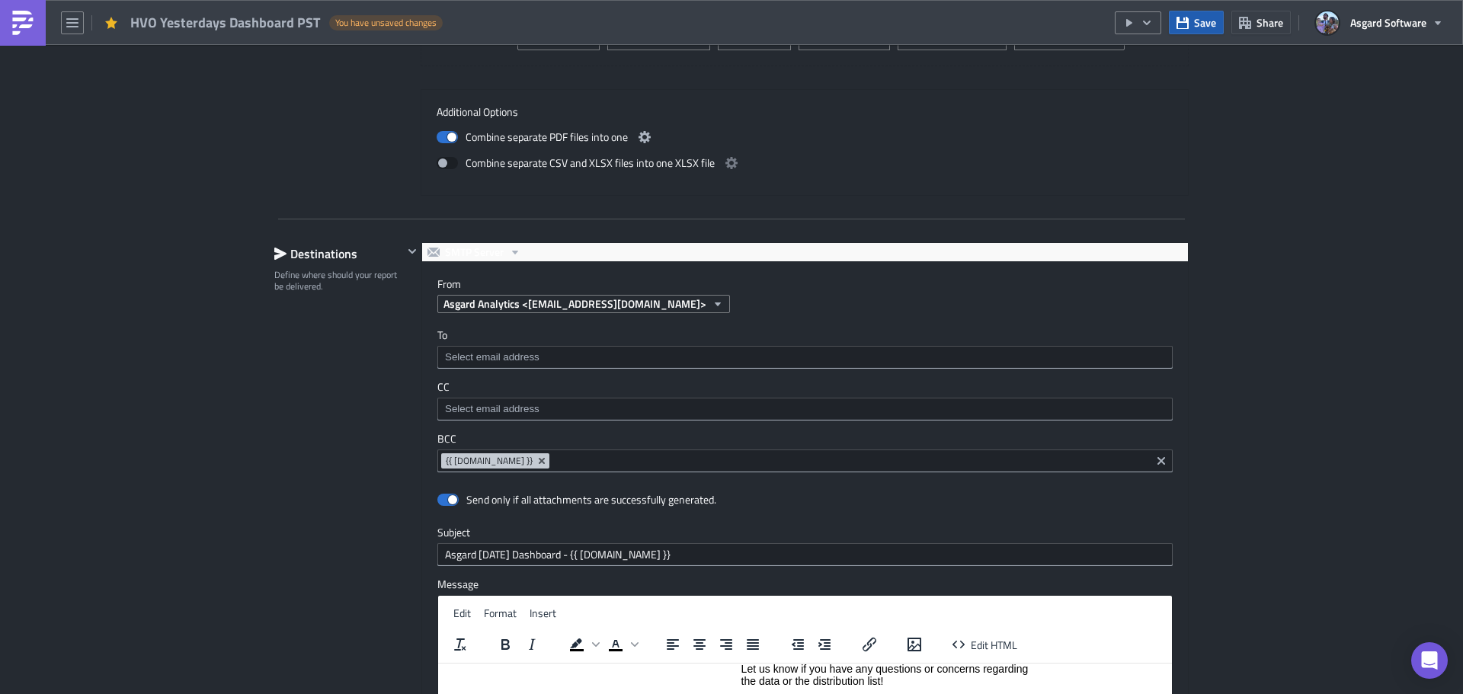
click at [1201, 18] on span "Save" at bounding box center [1205, 22] width 22 height 16
drag, startPoint x: 316, startPoint y: 22, endPoint x: 129, endPoint y: 21, distance: 187.4
click at [130, 21] on div "HVO Yesterdays Dashboard PST" at bounding box center [225, 23] width 191 height 18
copy span "HVO Yesterdays Dashboard PST"
click at [24, 23] on img at bounding box center [23, 23] width 24 height 24
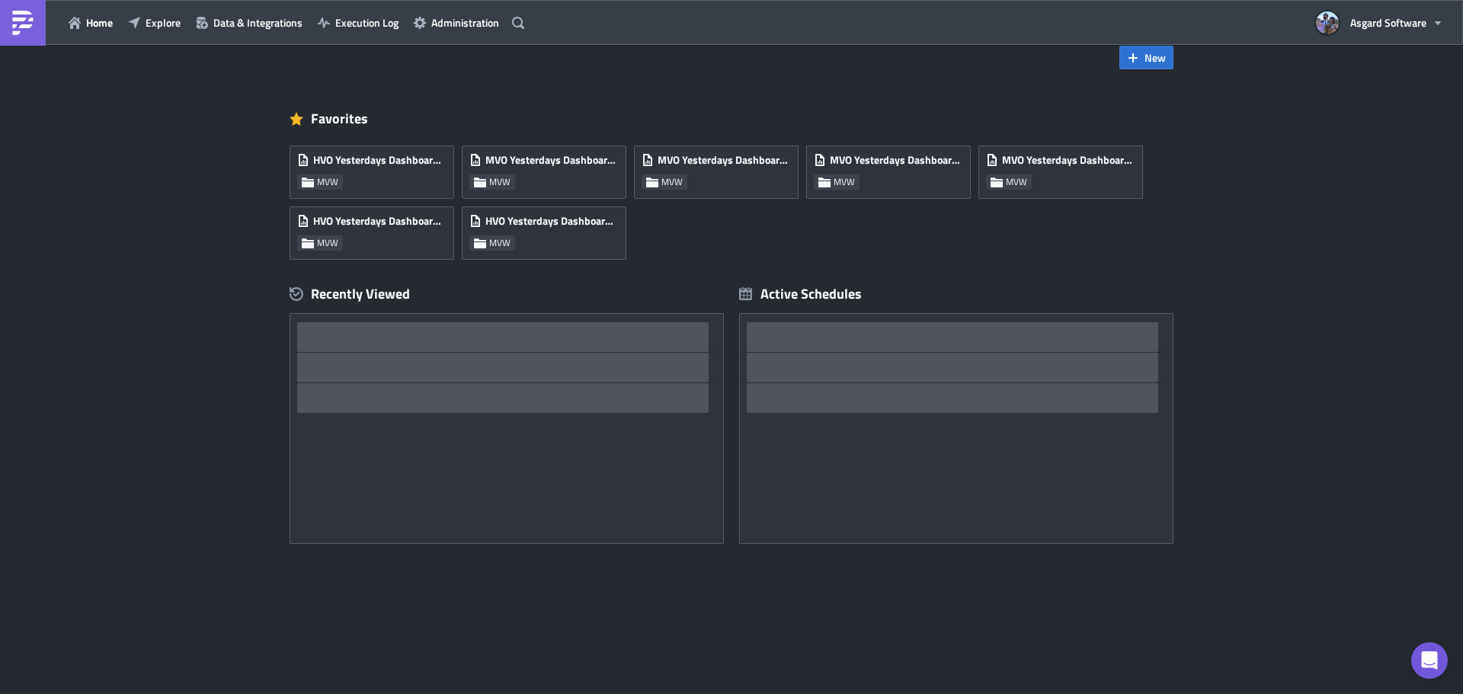
scroll to position [30, 0]
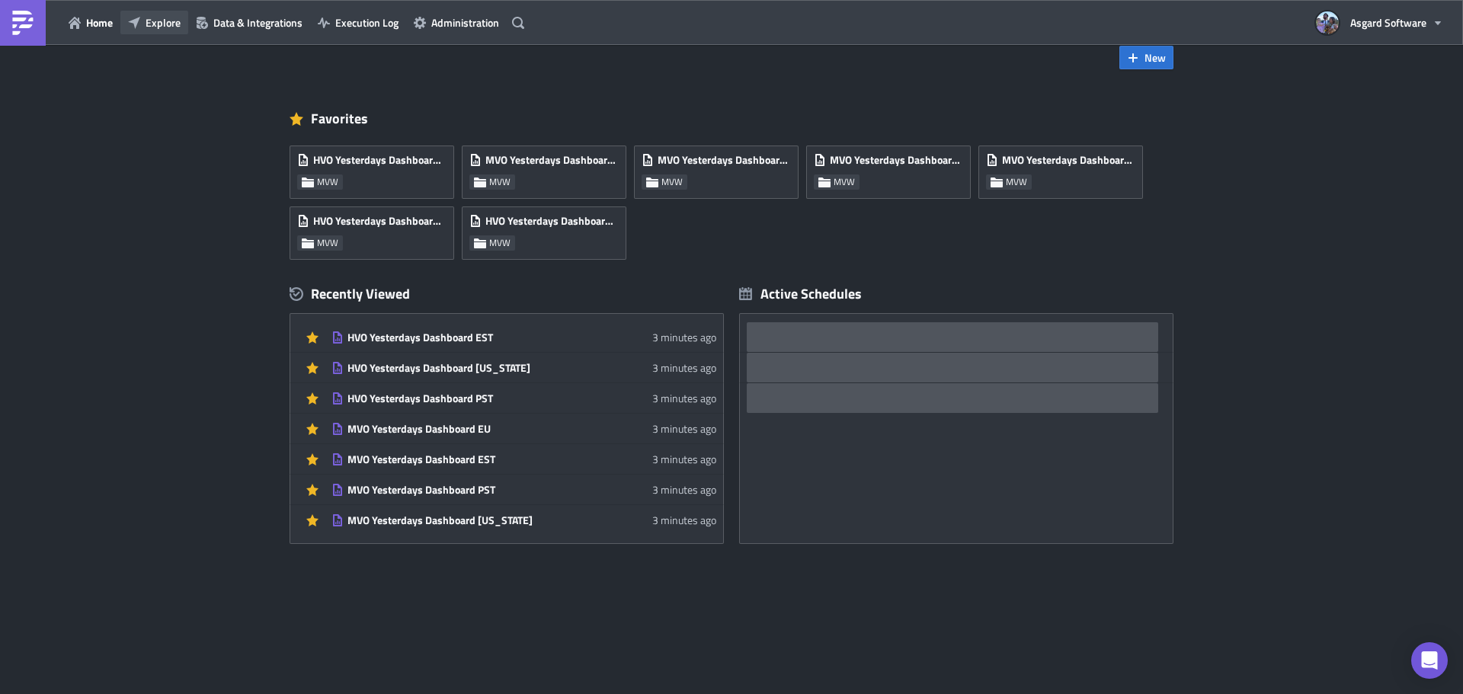
click at [170, 32] on button "Explore" at bounding box center [154, 23] width 68 height 24
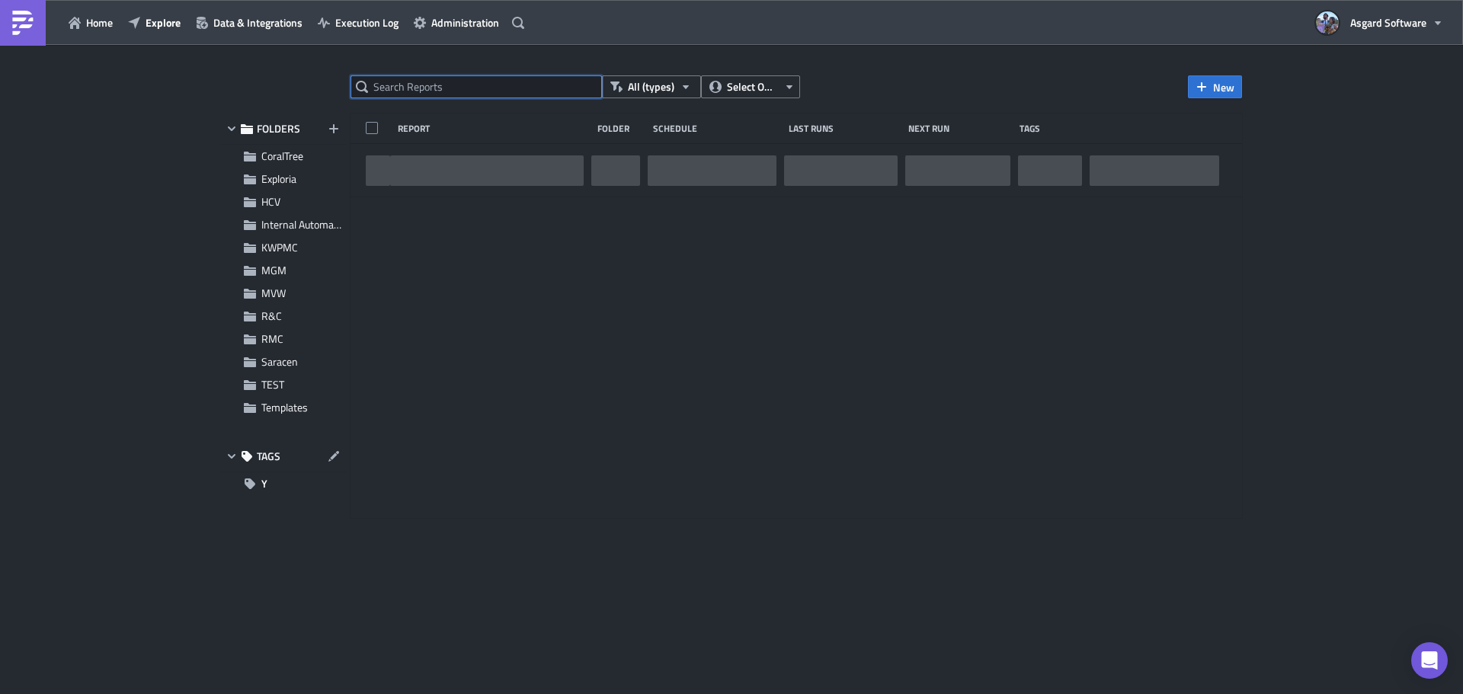
click at [495, 91] on input "text" at bounding box center [475, 86] width 251 height 23
paste input "HVO Yesterdays Dashboard PST"
type input "HVO Yesterdays Dashboard PST"
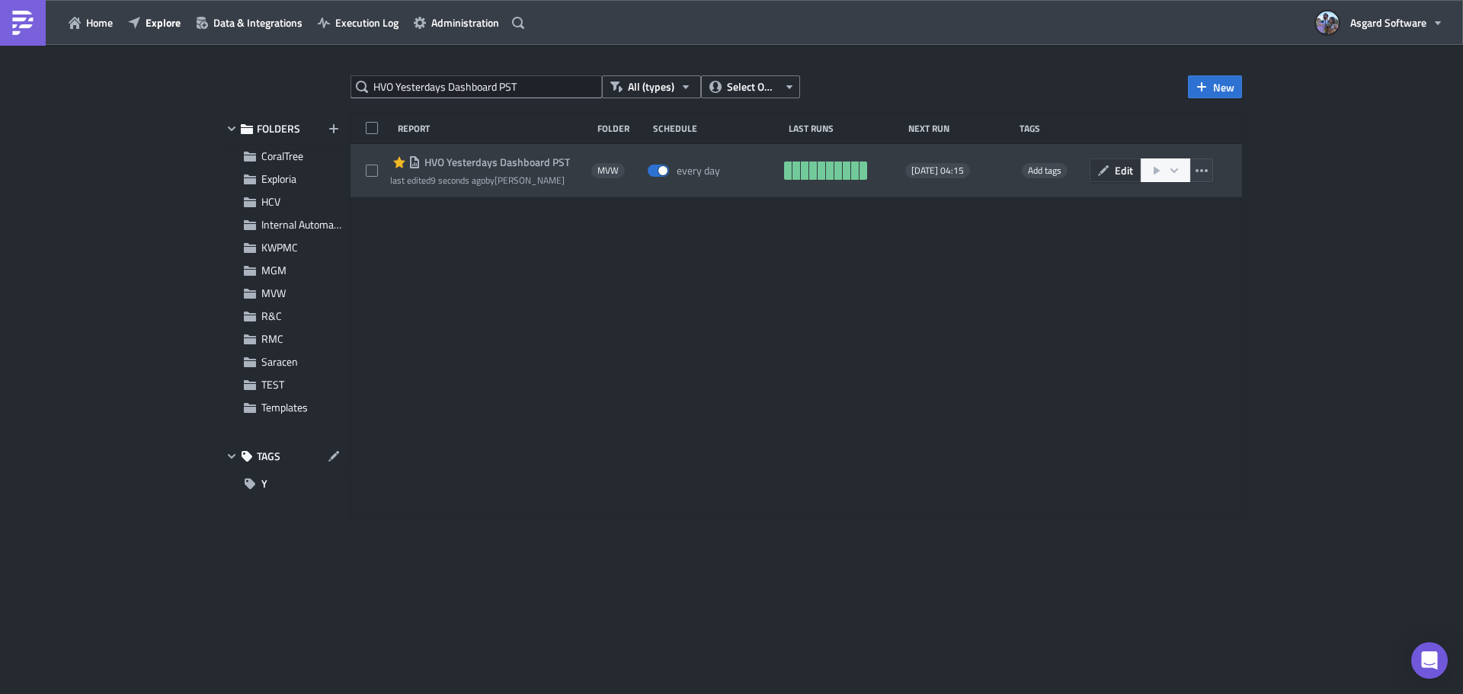
click at [1110, 166] on button "Edit" at bounding box center [1114, 170] width 51 height 24
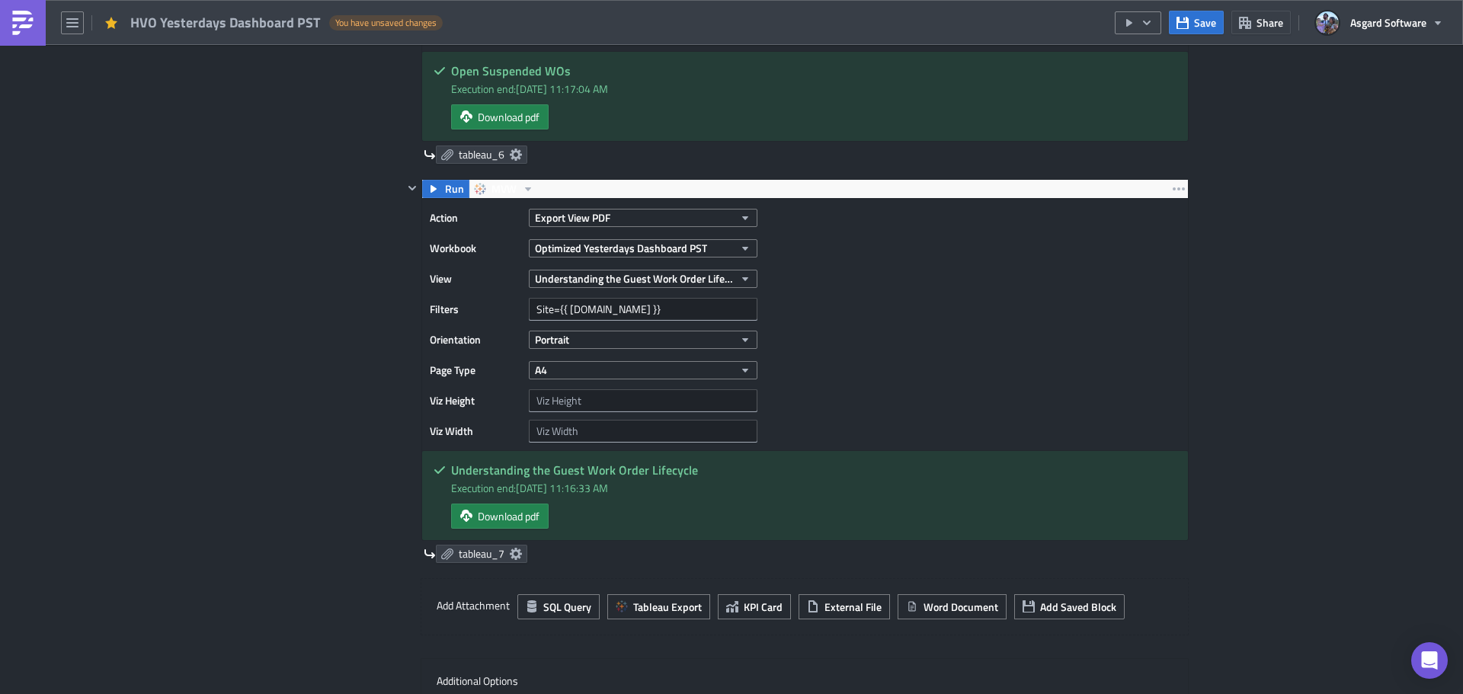
scroll to position [2666, 0]
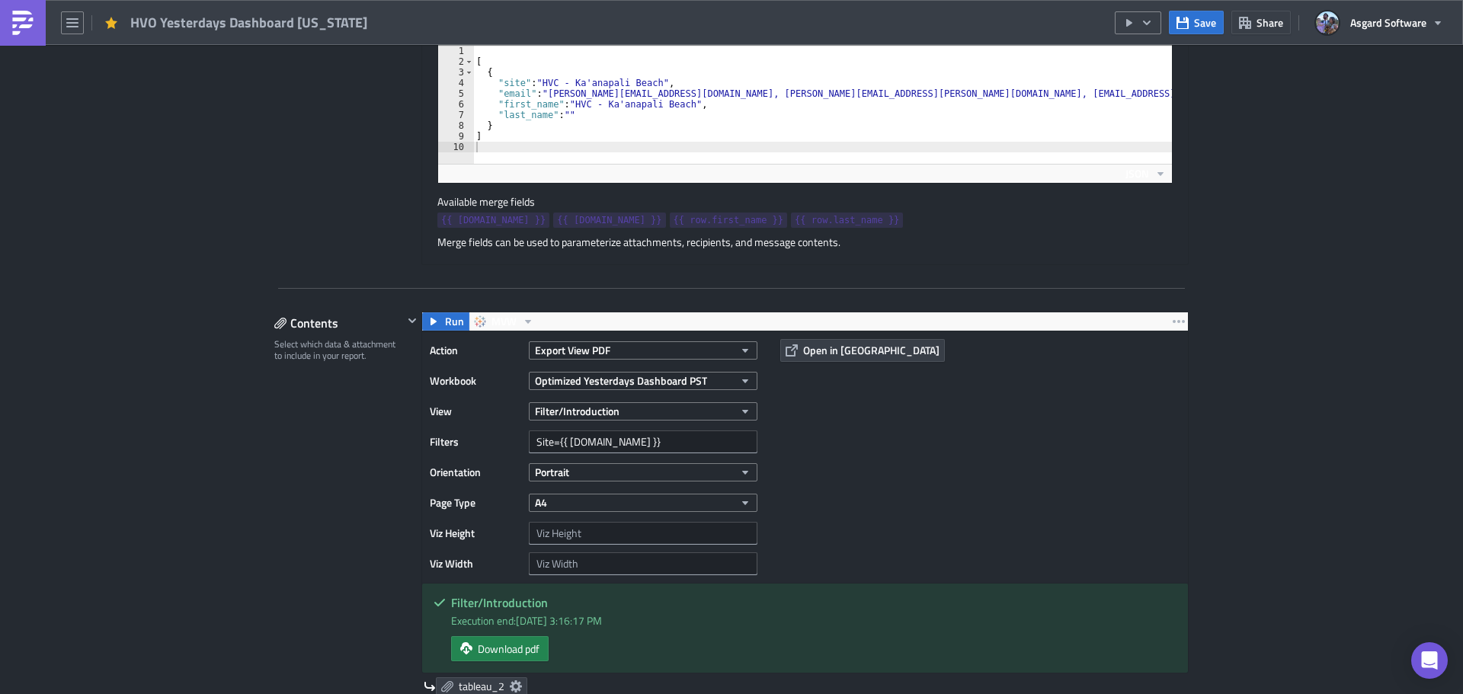
scroll to position [533, 0]
